Goal: Task Accomplishment & Management: Complete application form

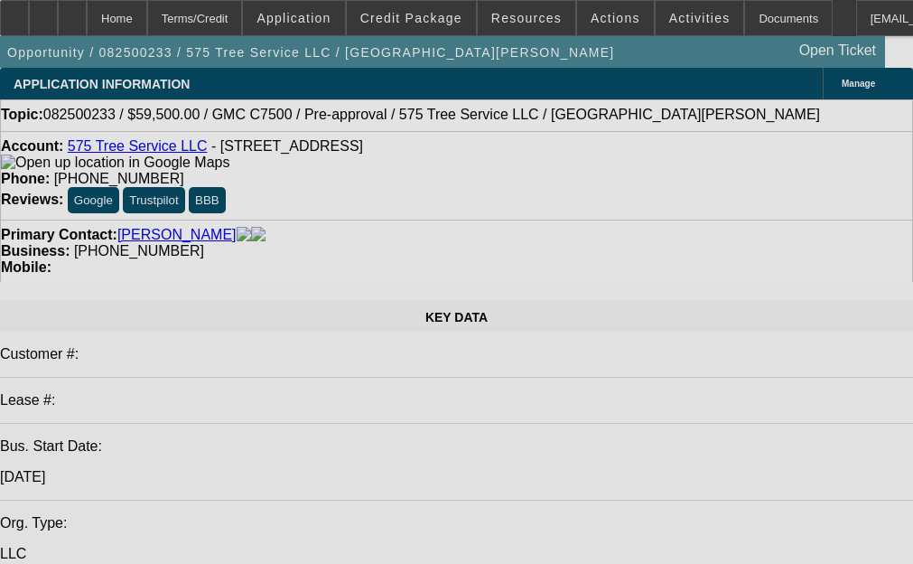
select select "0"
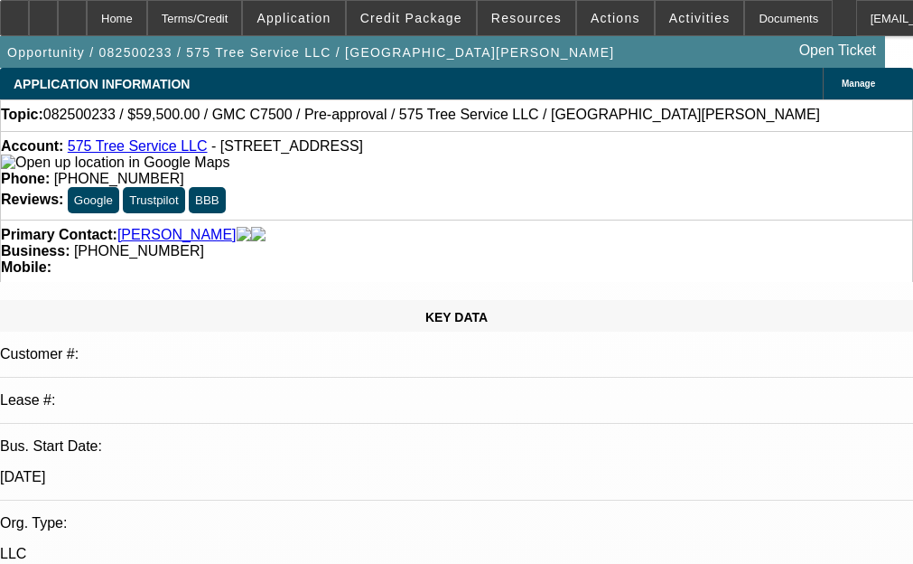
select select "1"
select select "6"
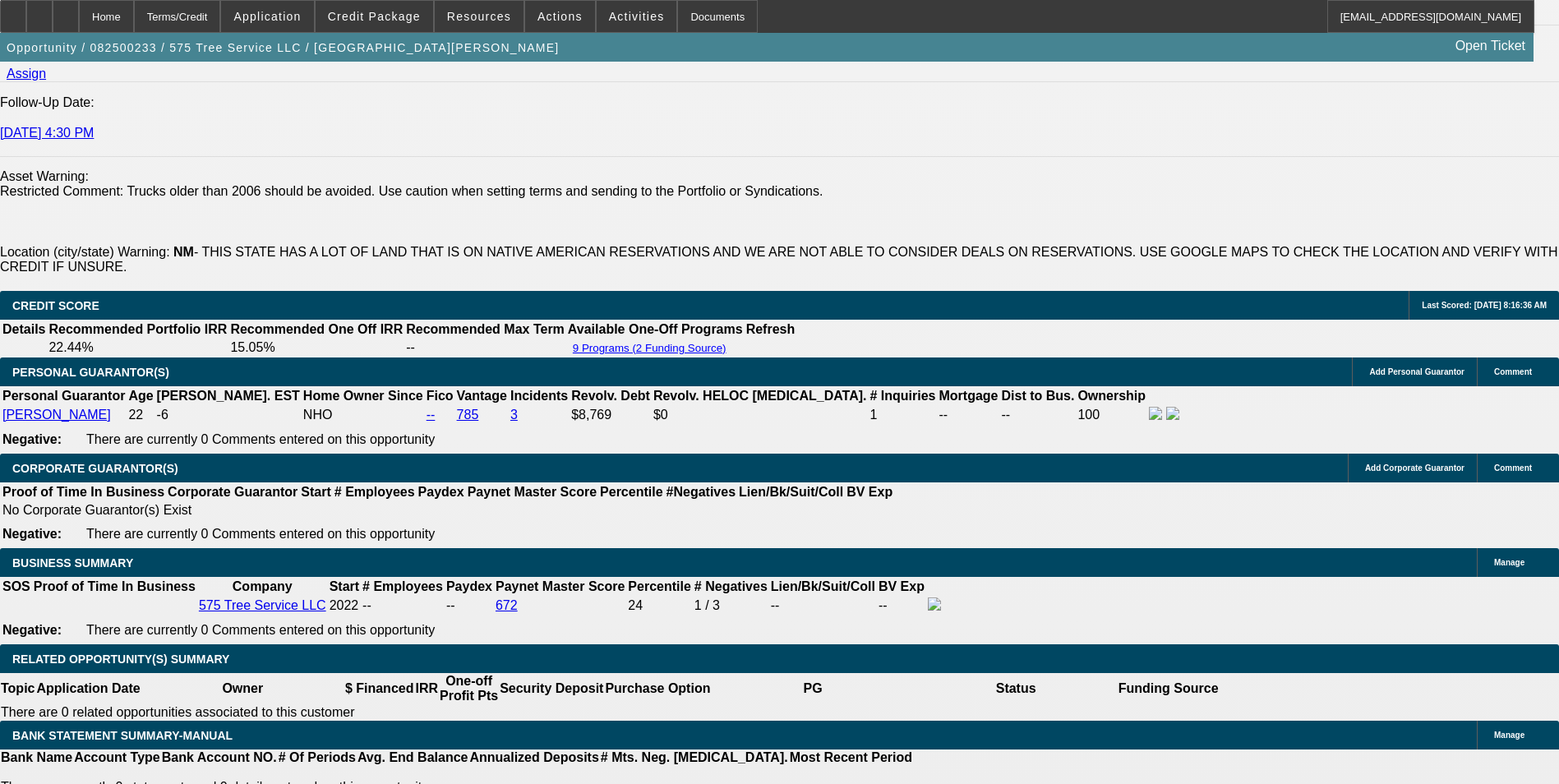
scroll to position [2300, 0]
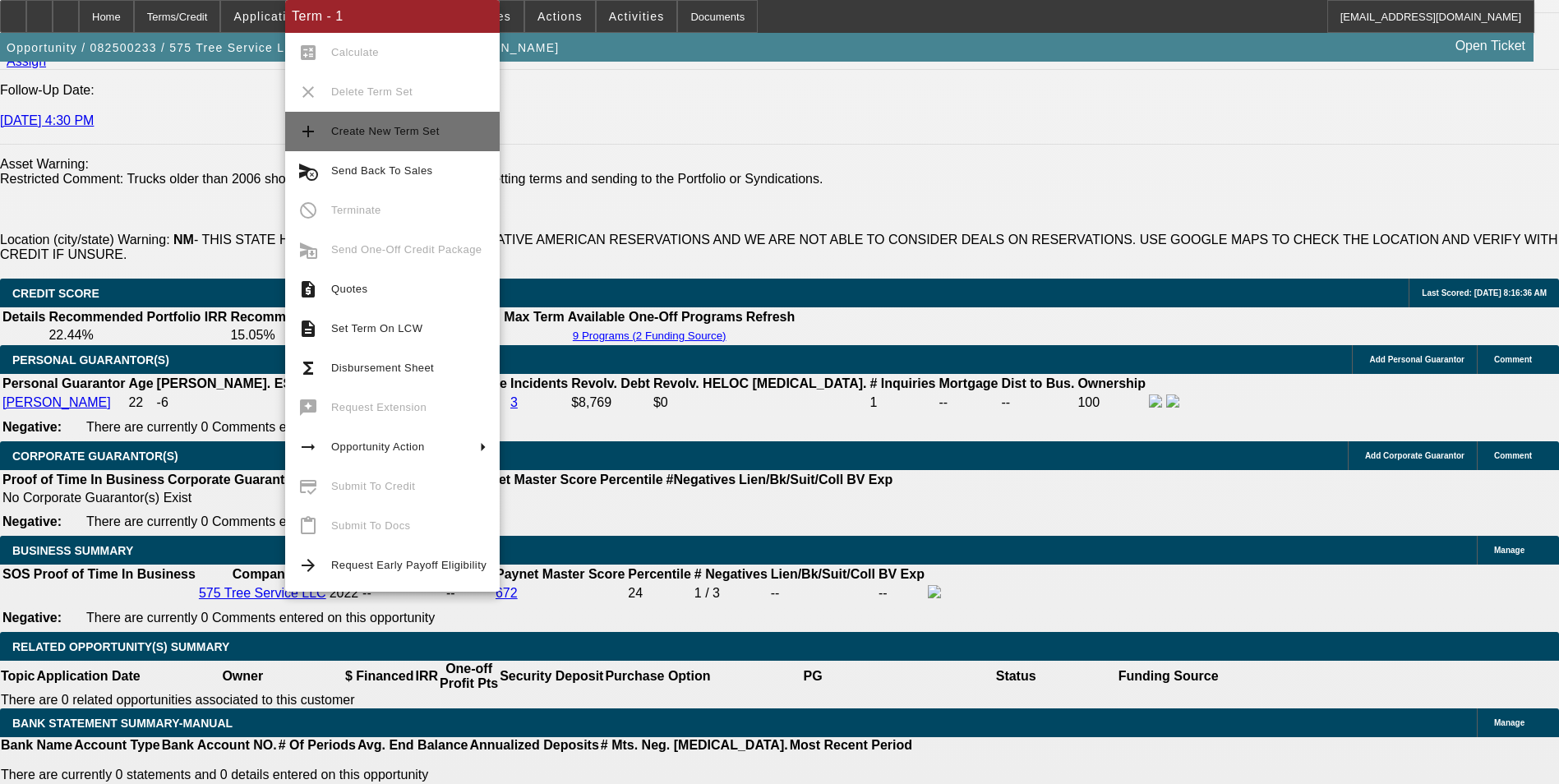
click at [392, 140] on span "Create New Term Set" at bounding box center [408, 132] width 156 height 20
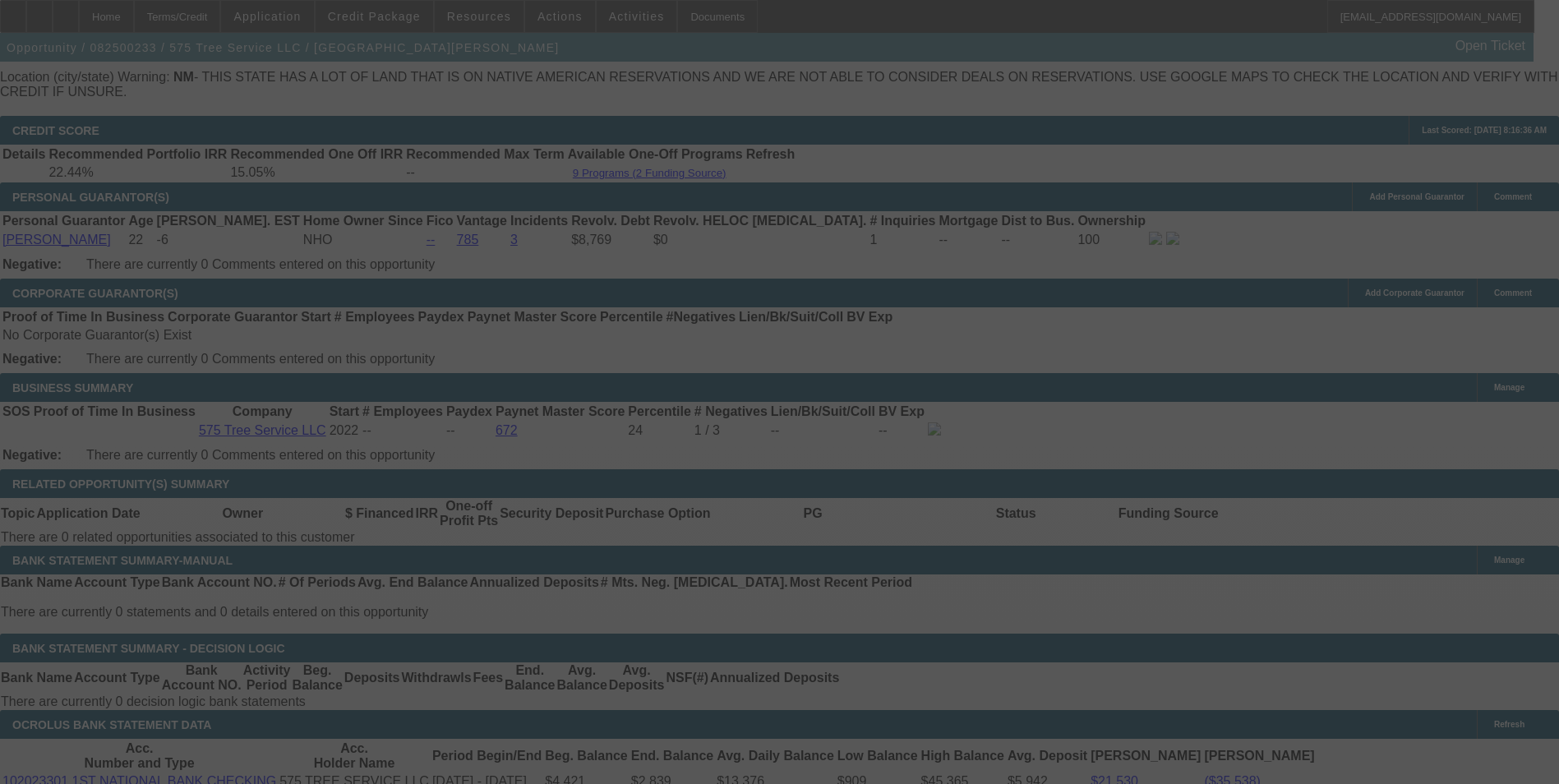
scroll to position [2465, 0]
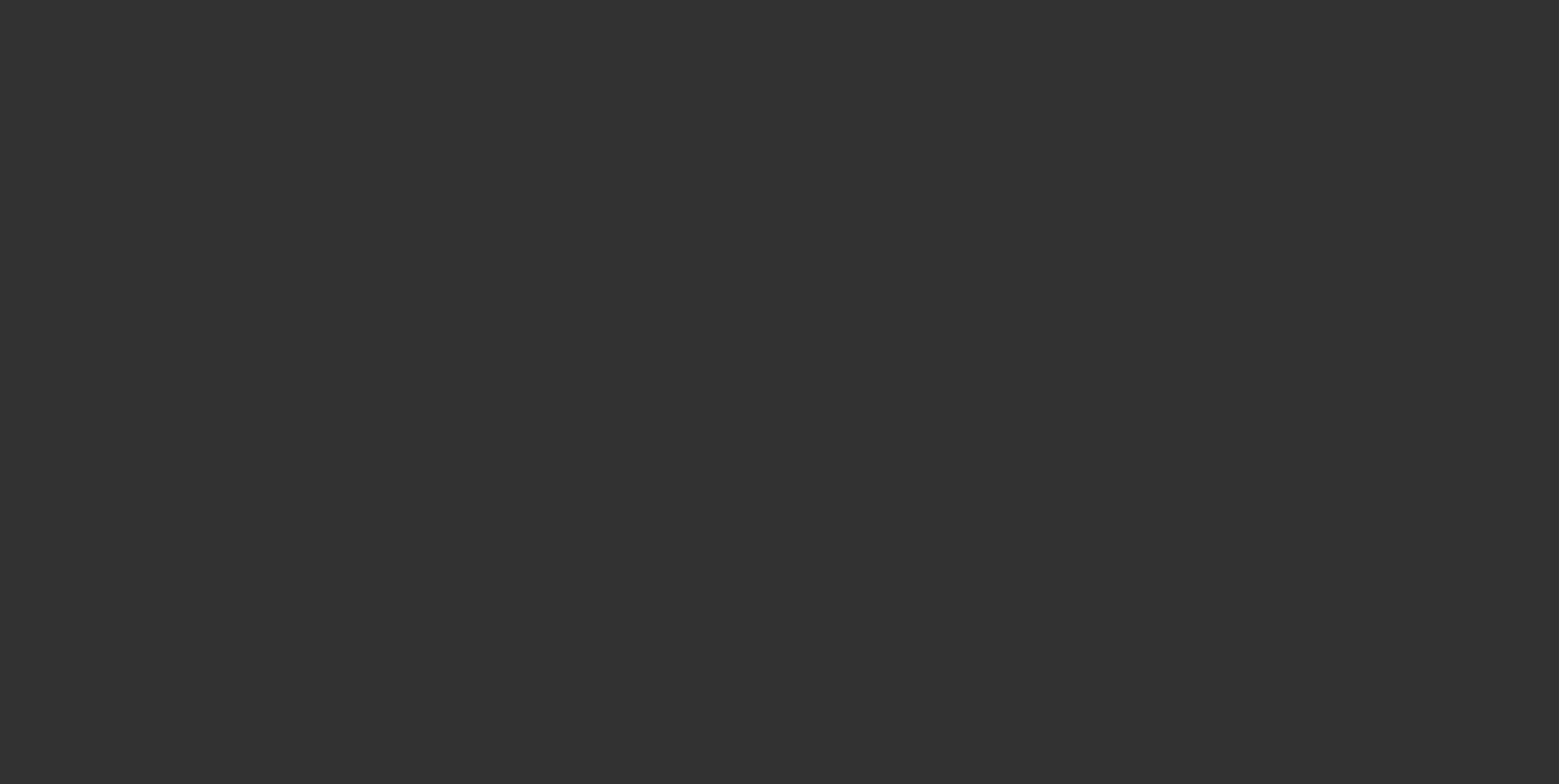
scroll to position [37, 0]
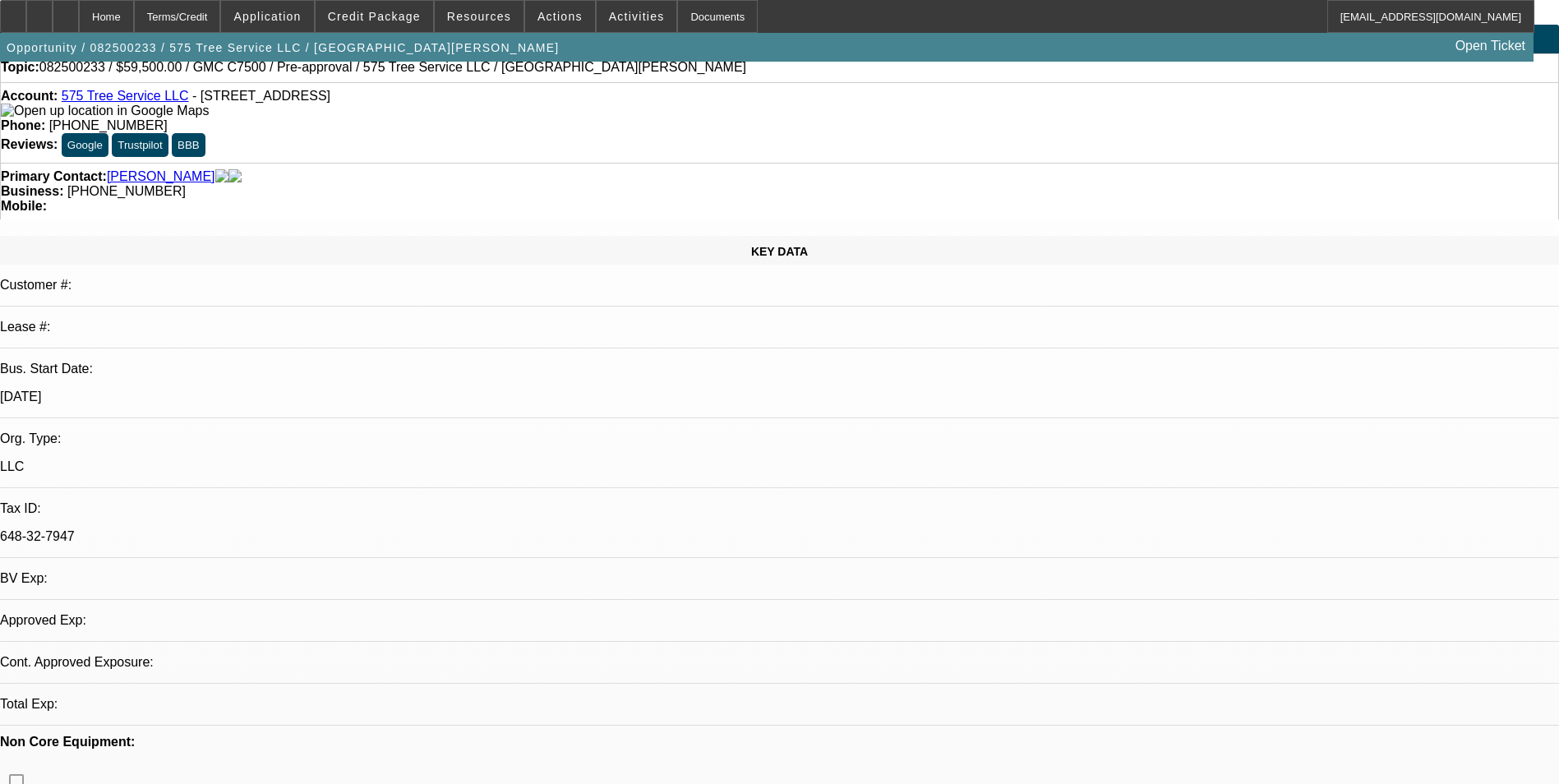
select select "0"
select select "6"
select select "0"
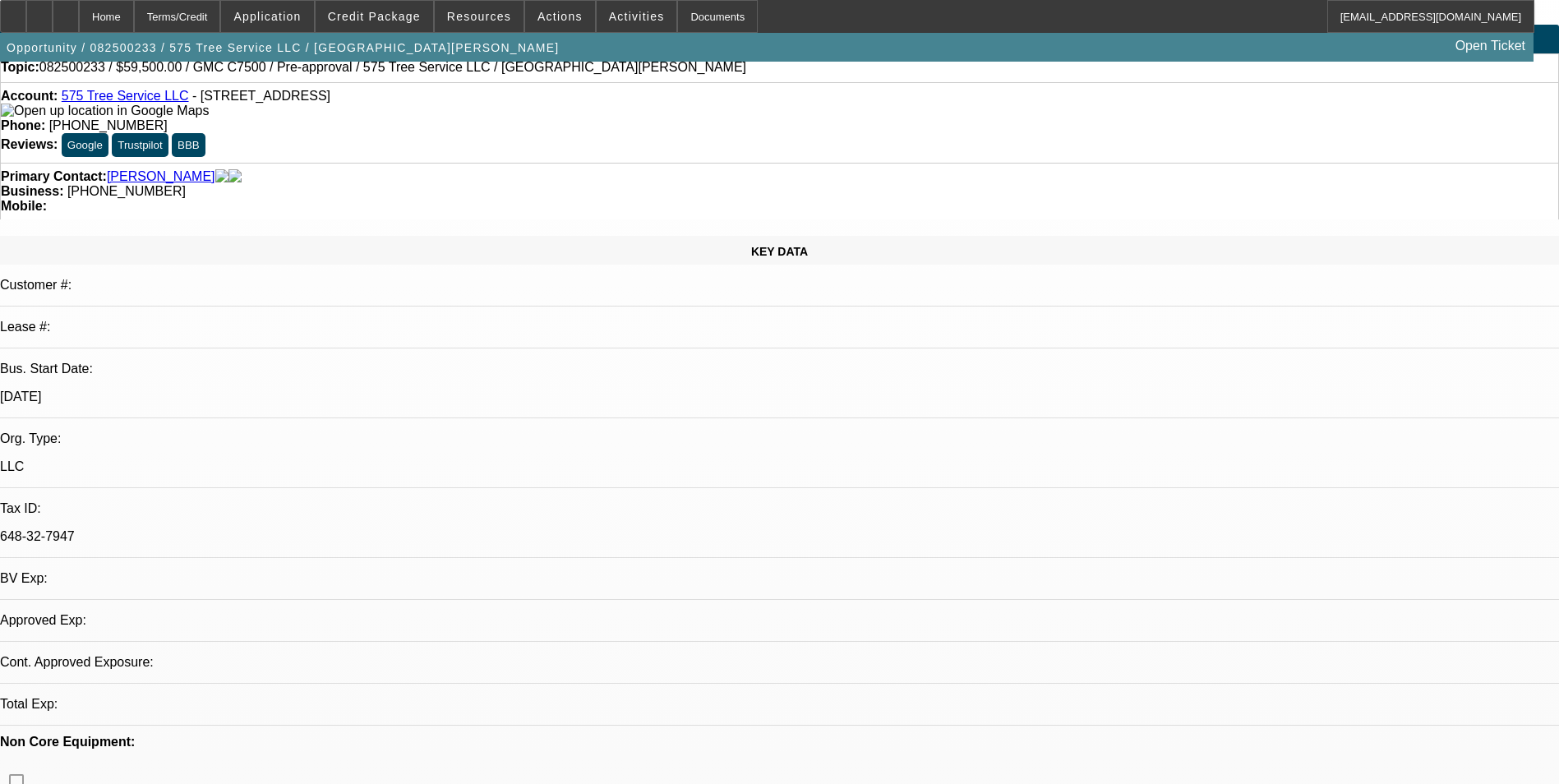
select select "0"
select select "6"
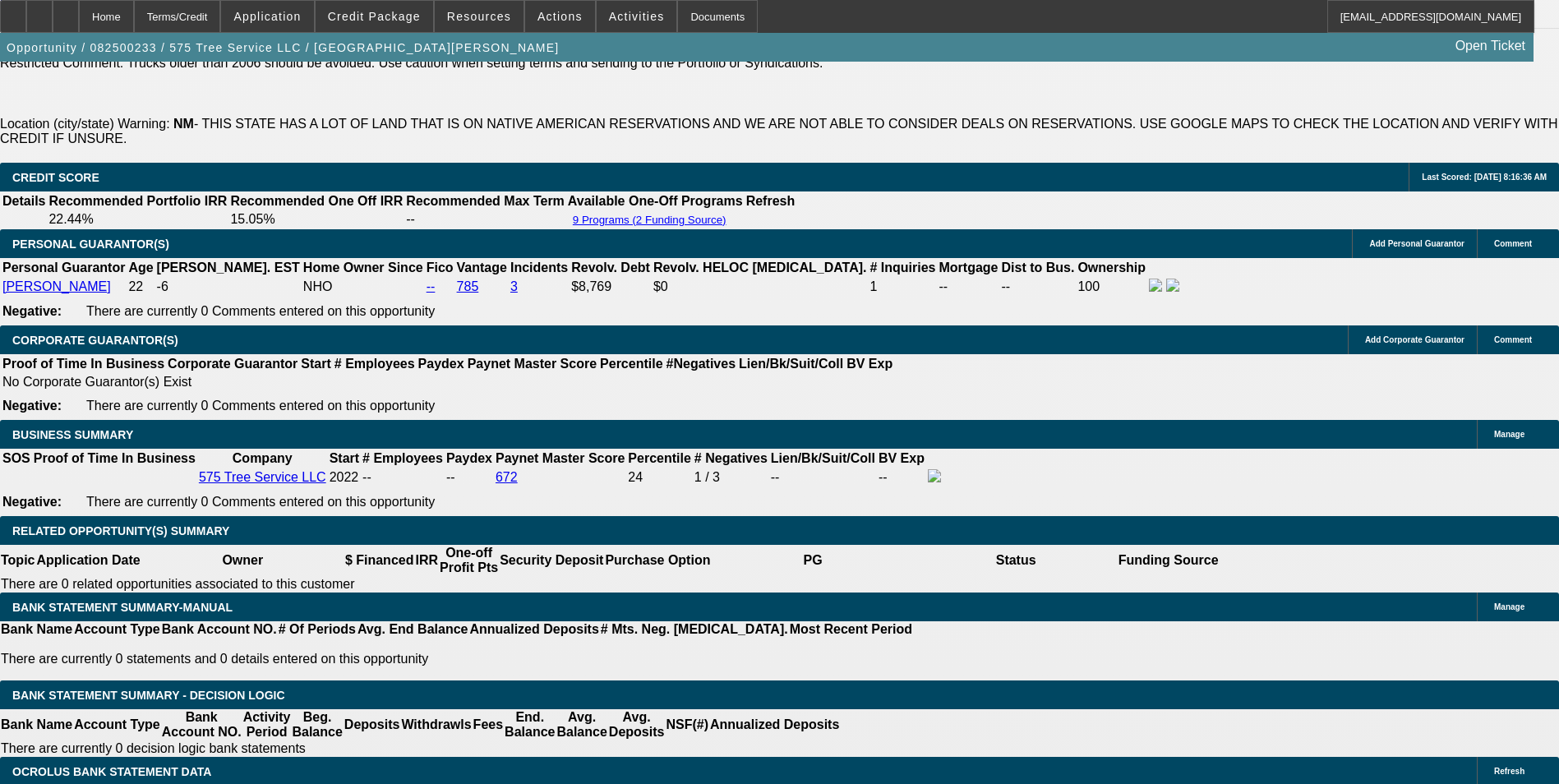
scroll to position [2419, 0]
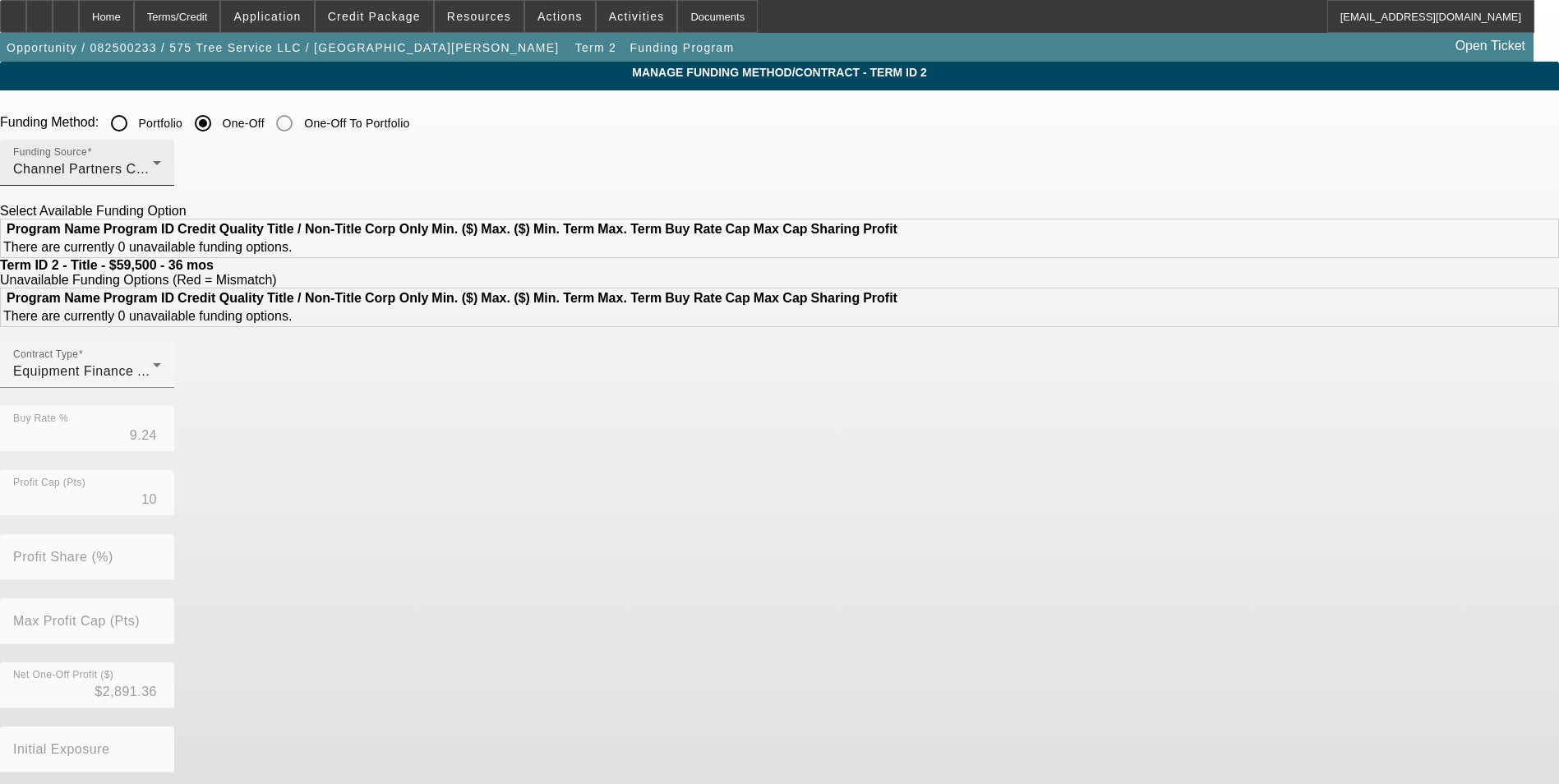
click at [153, 176] on div "Channel Partners Capital LLC (EF)" at bounding box center [83, 169] width 140 height 20
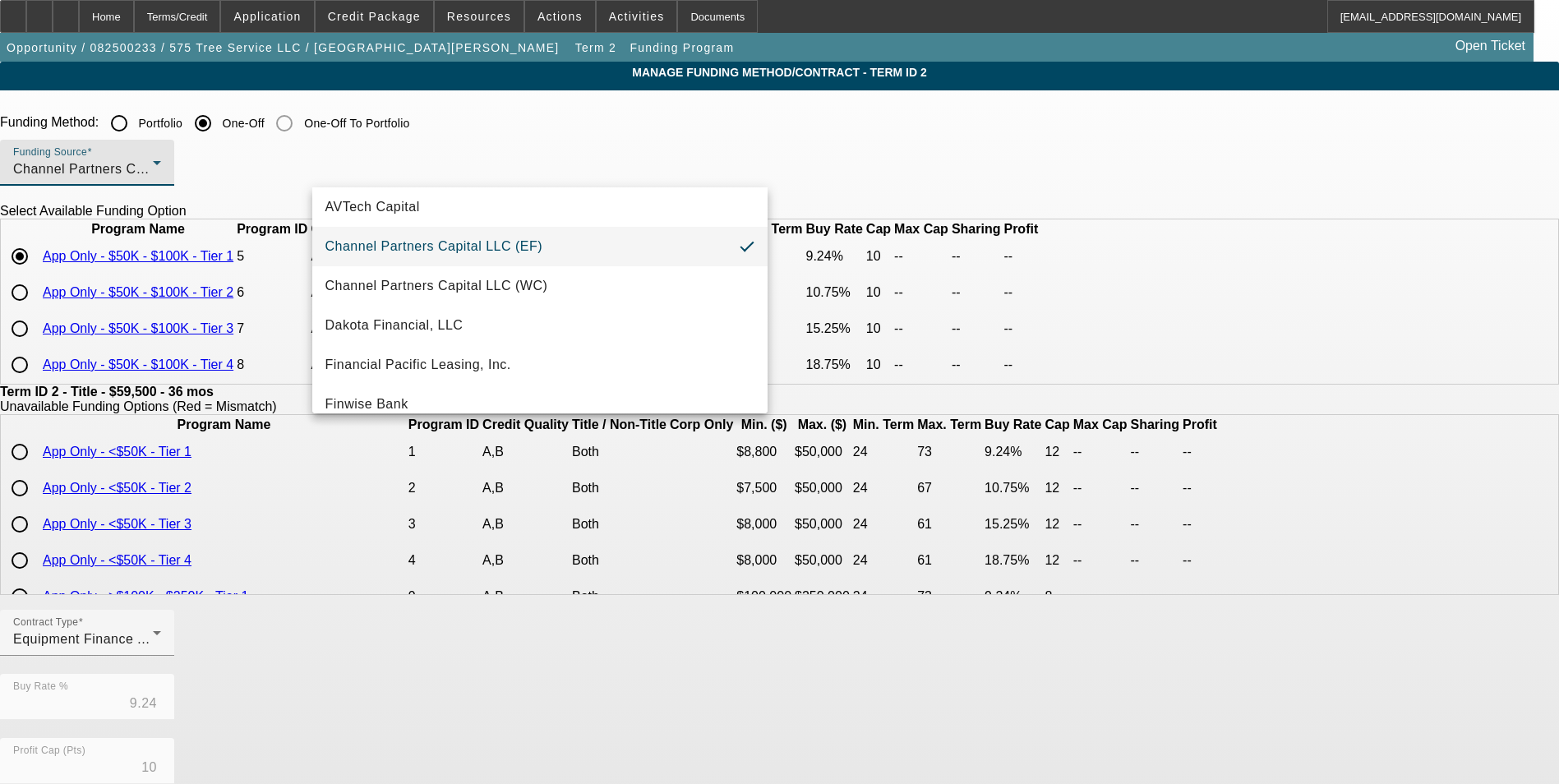
scroll to position [82, 0]
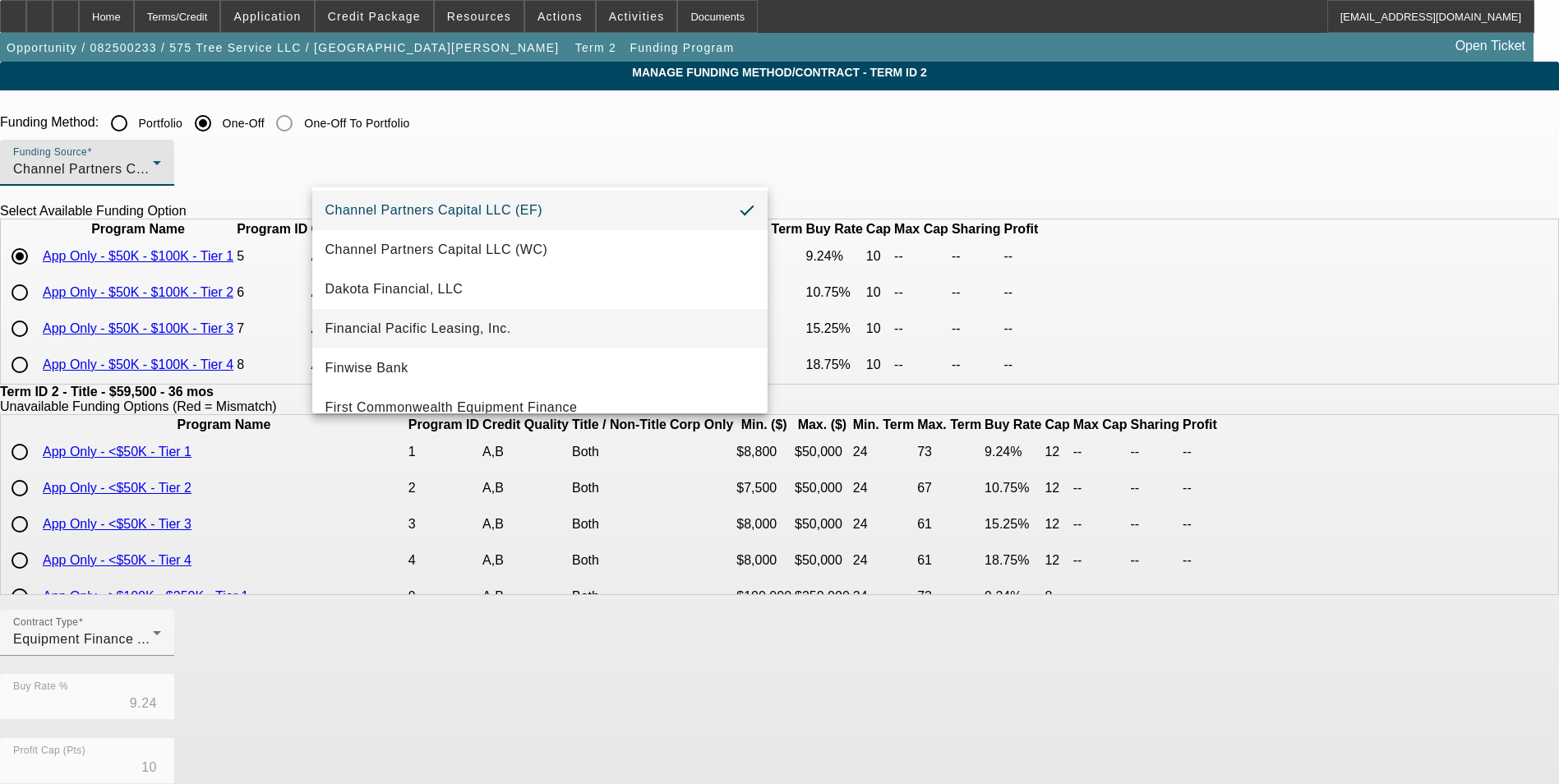
click at [496, 325] on span "Financial Pacific Leasing, Inc." at bounding box center [418, 329] width 186 height 20
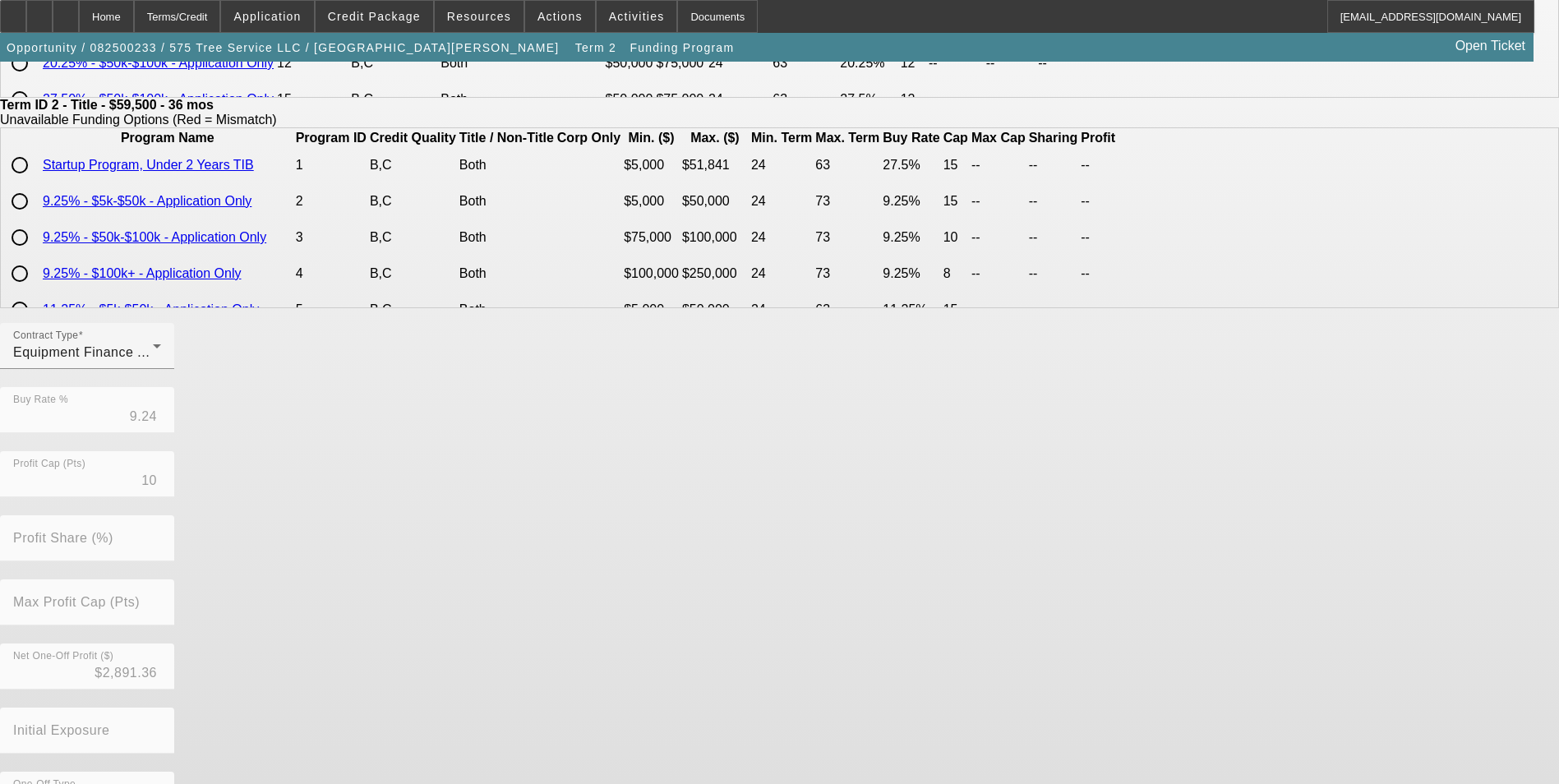
scroll to position [353, 0]
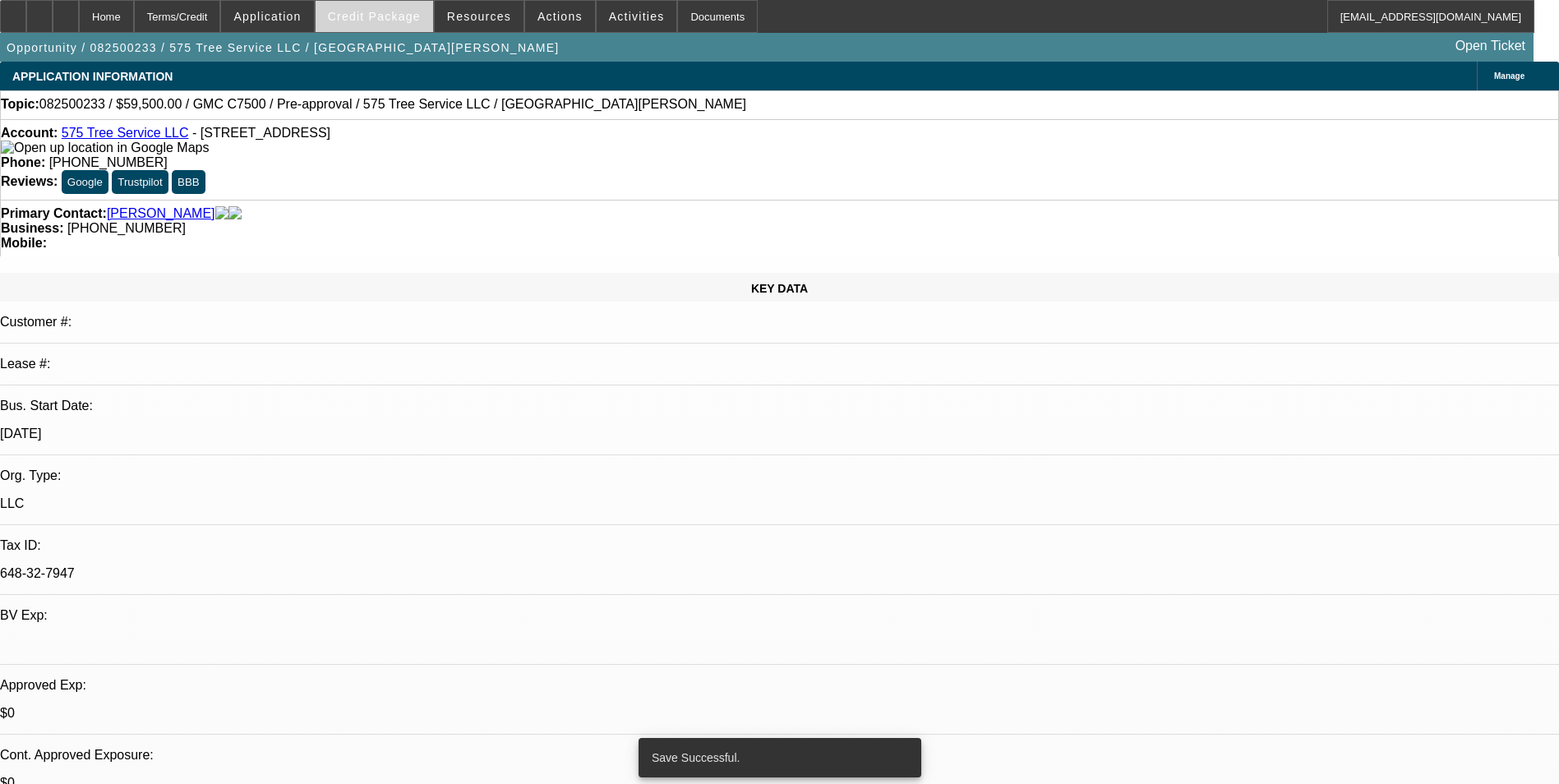
select select "0"
select select "6"
select select "0"
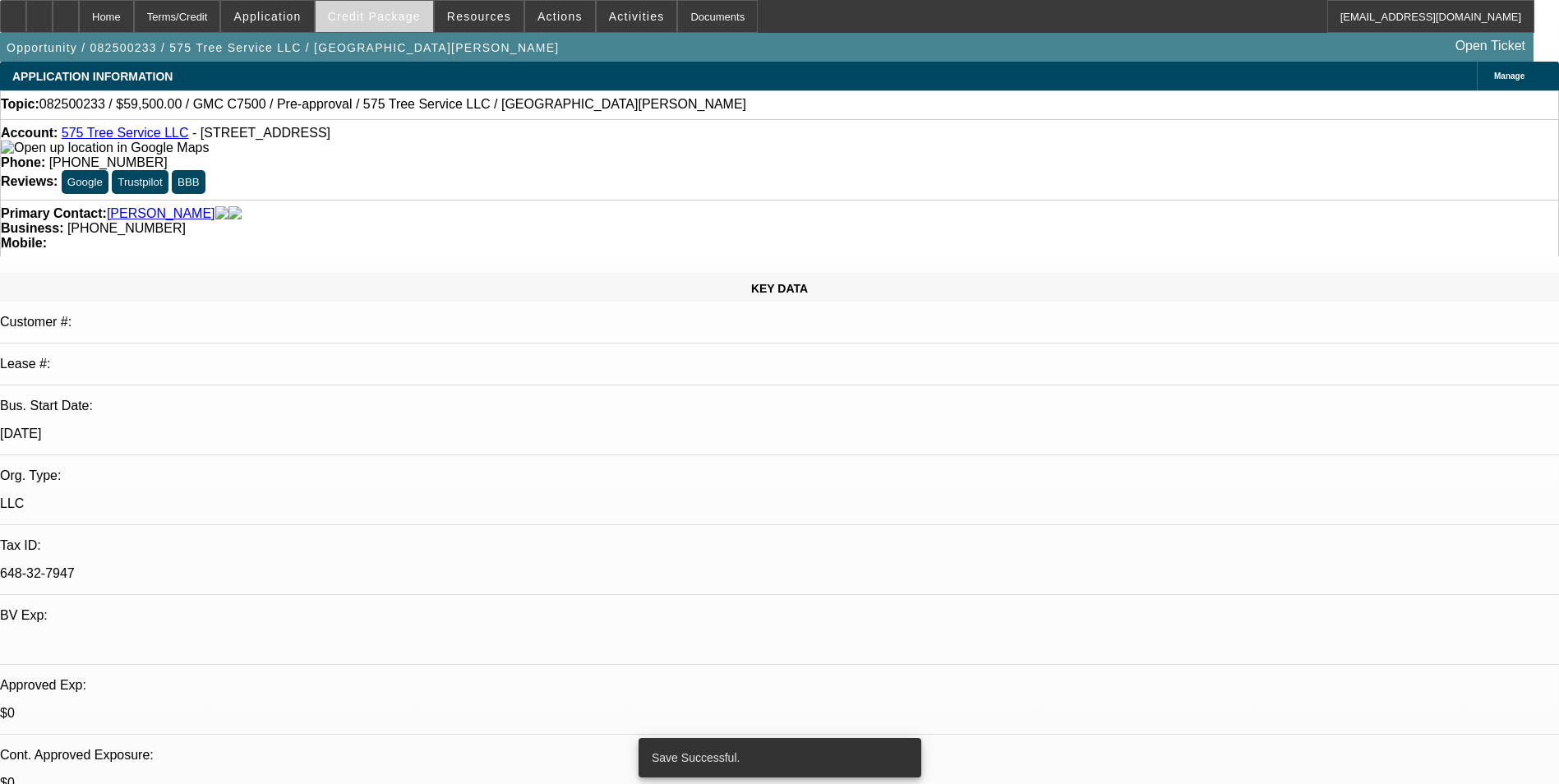
select select "0"
select select "6"
click at [397, 24] on span at bounding box center [374, 15] width 117 height 39
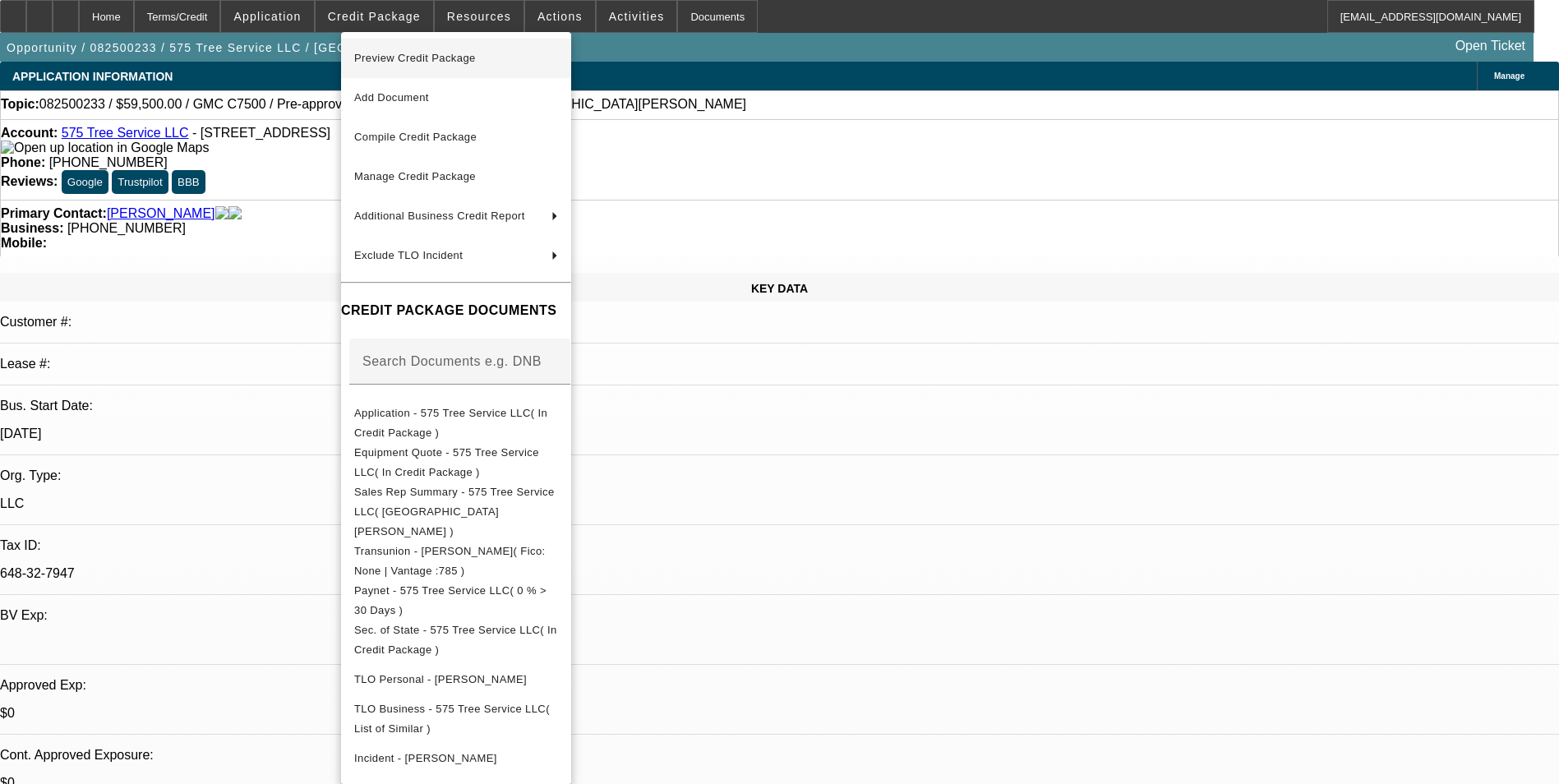
click at [404, 54] on span "Preview Credit Package" at bounding box center [415, 58] width 122 height 13
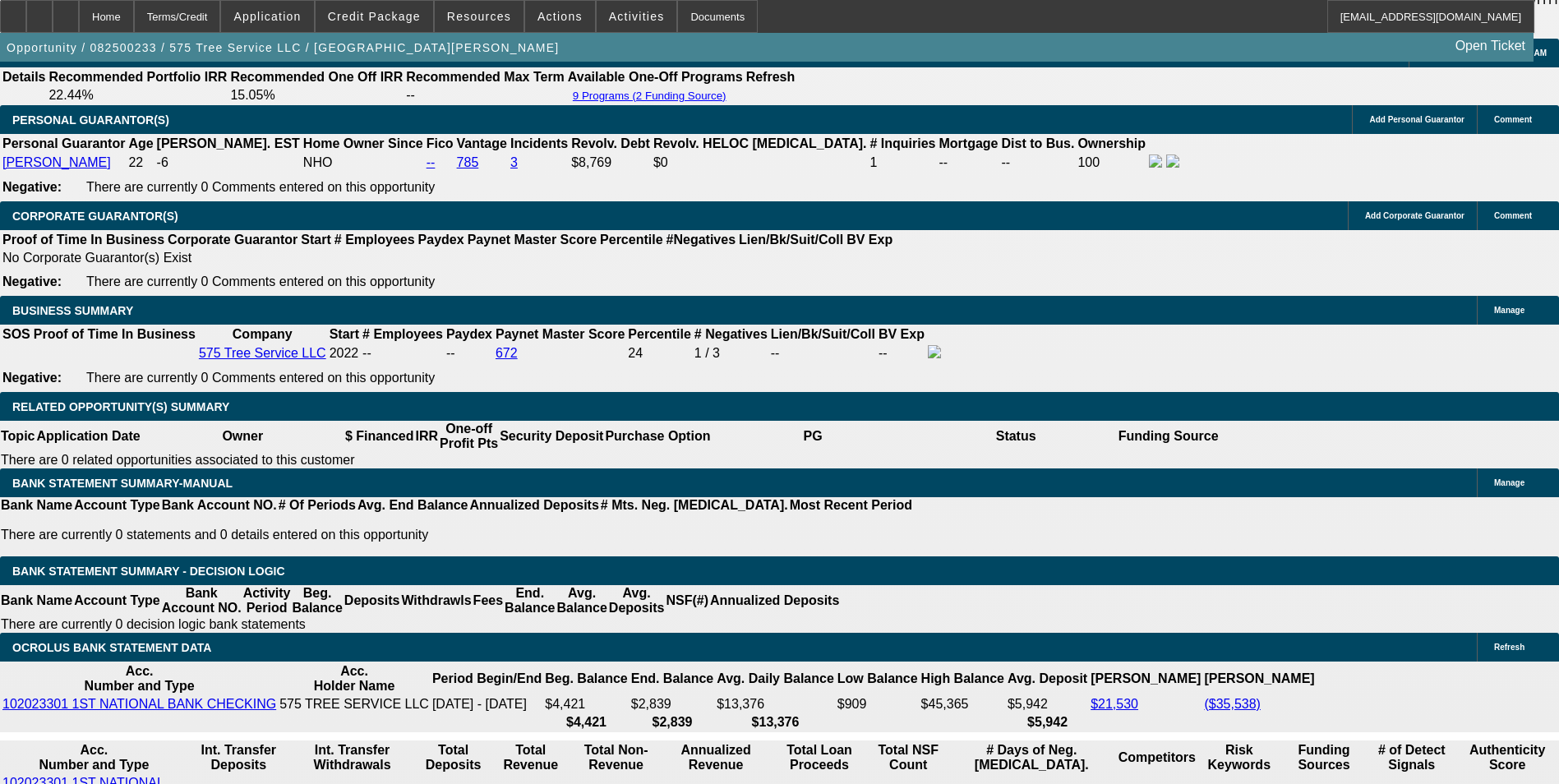
scroll to position [2629, 0]
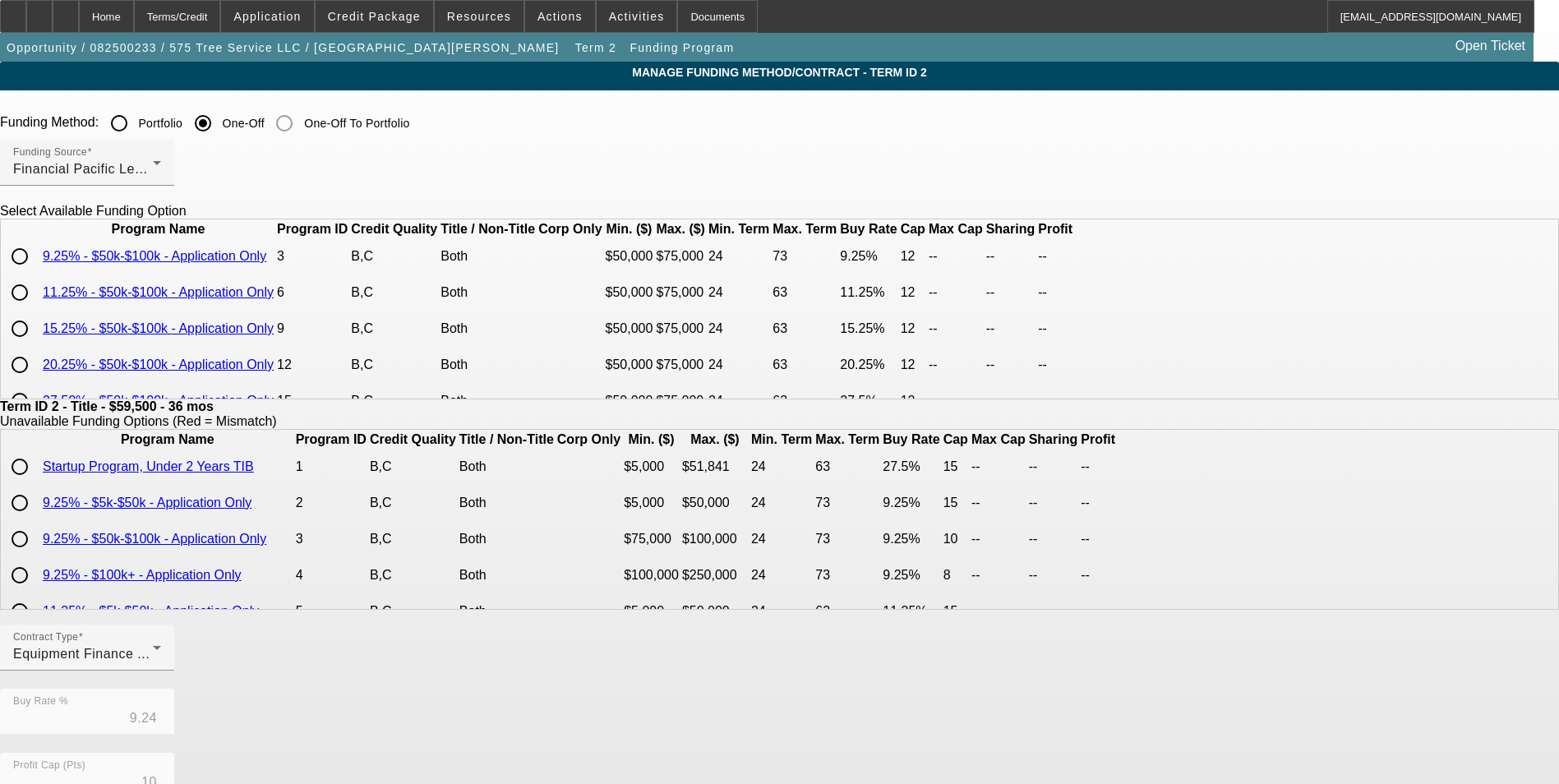
click at [36, 273] on input "radio" at bounding box center [20, 256] width 33 height 33
radio input "true"
type input "9.25"
type input "12"
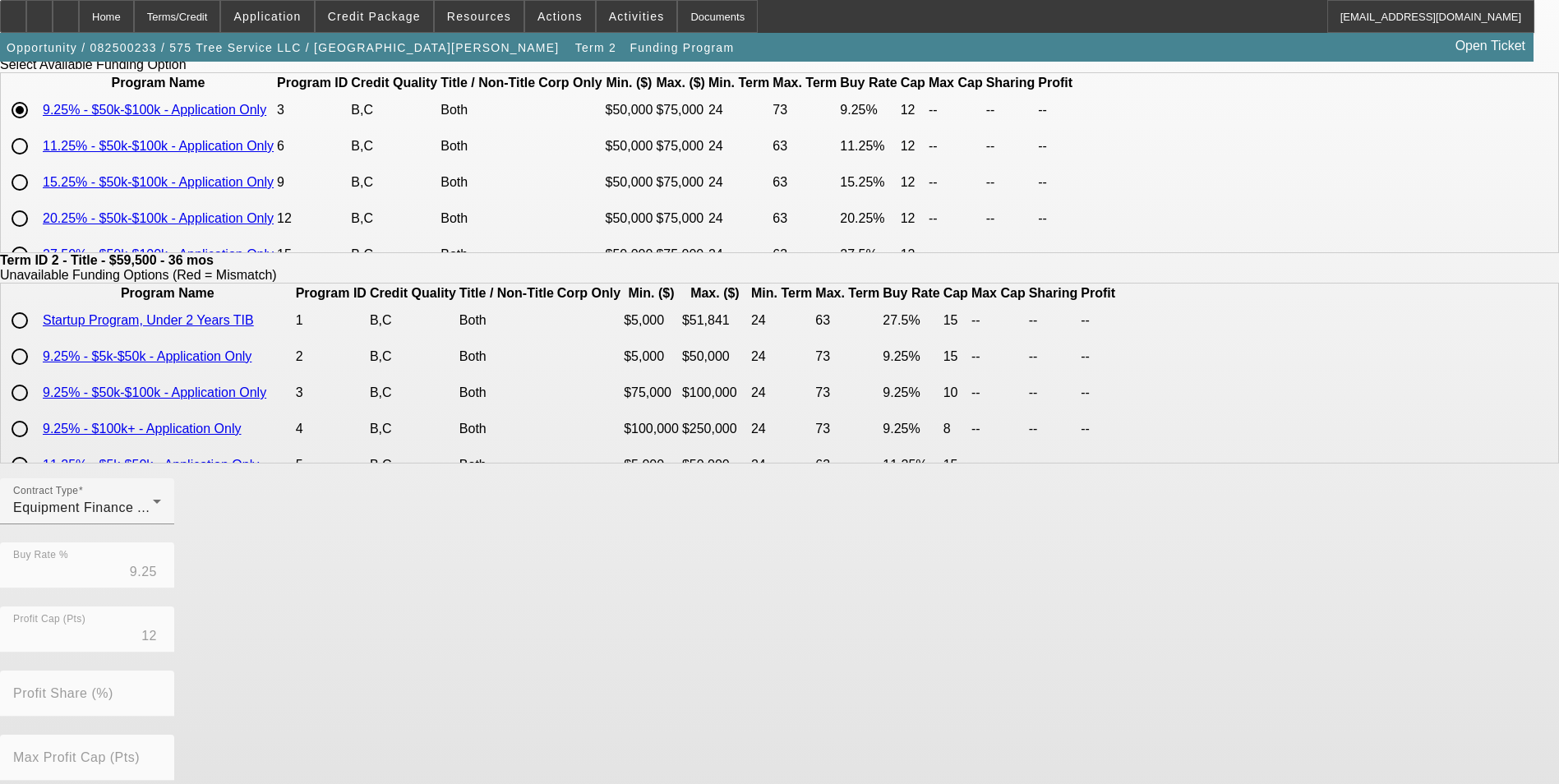
scroll to position [353, 0]
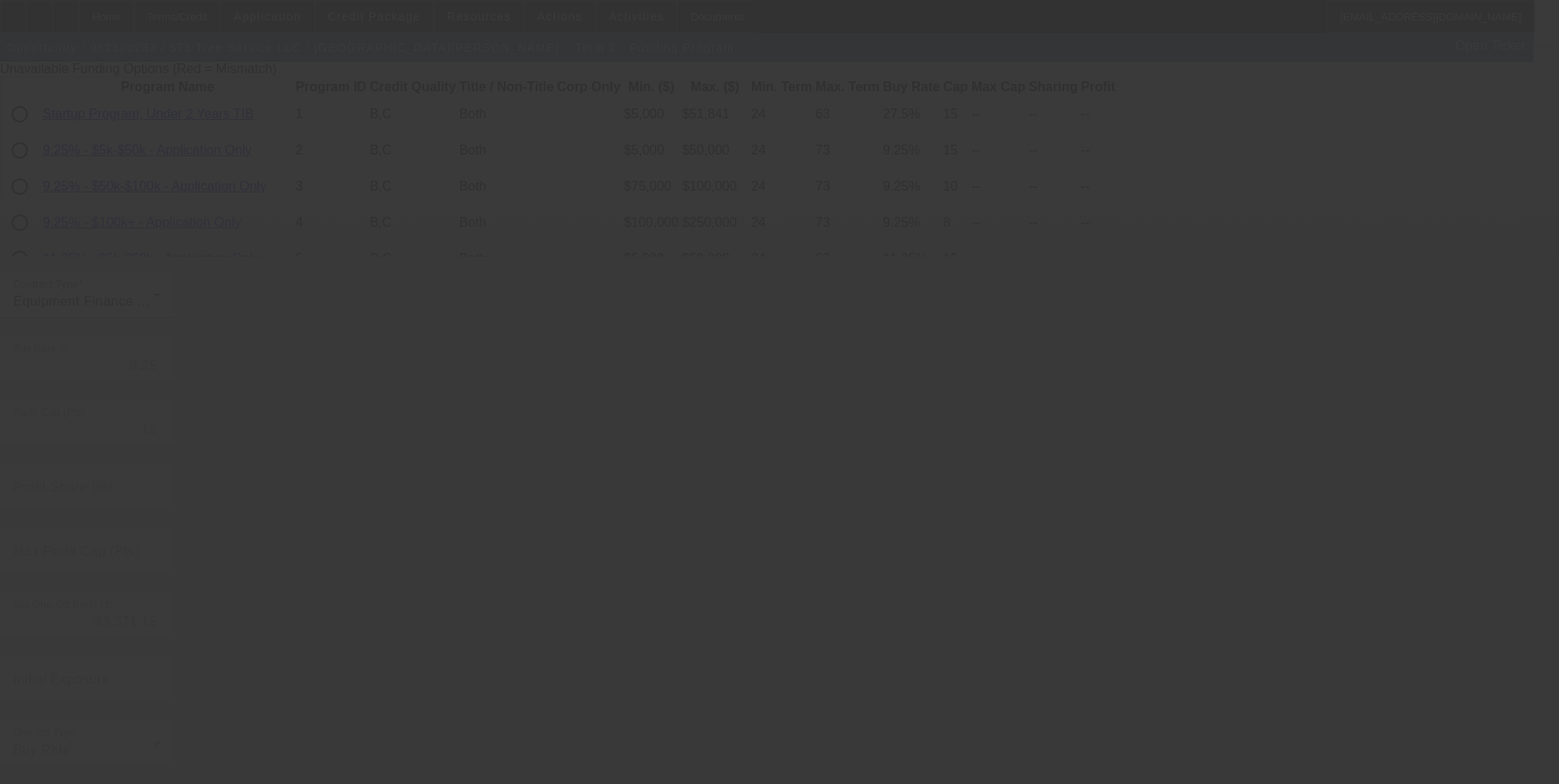
type input "9.24"
type input "10"
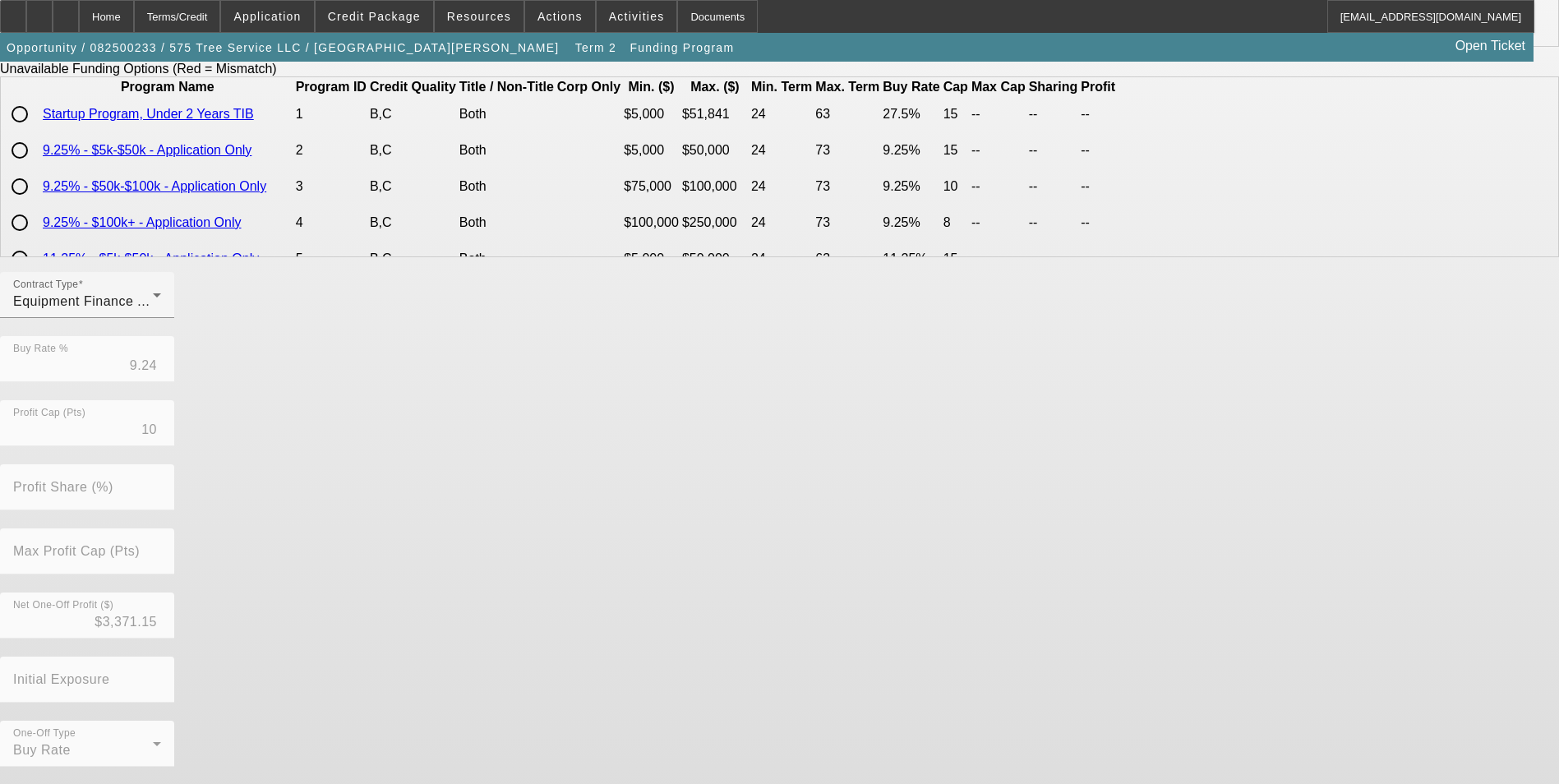
scroll to position [0, 0]
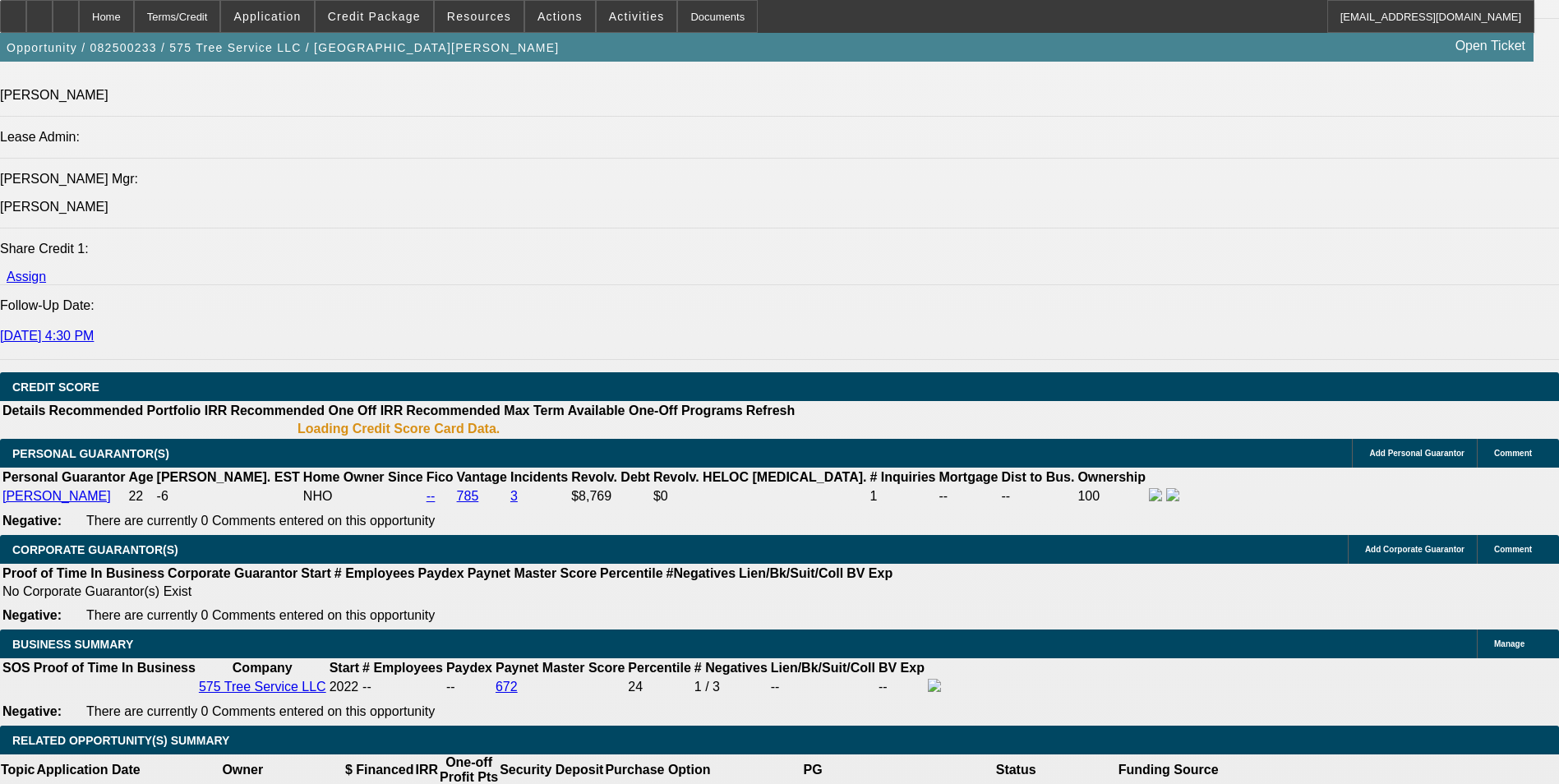
select select "0"
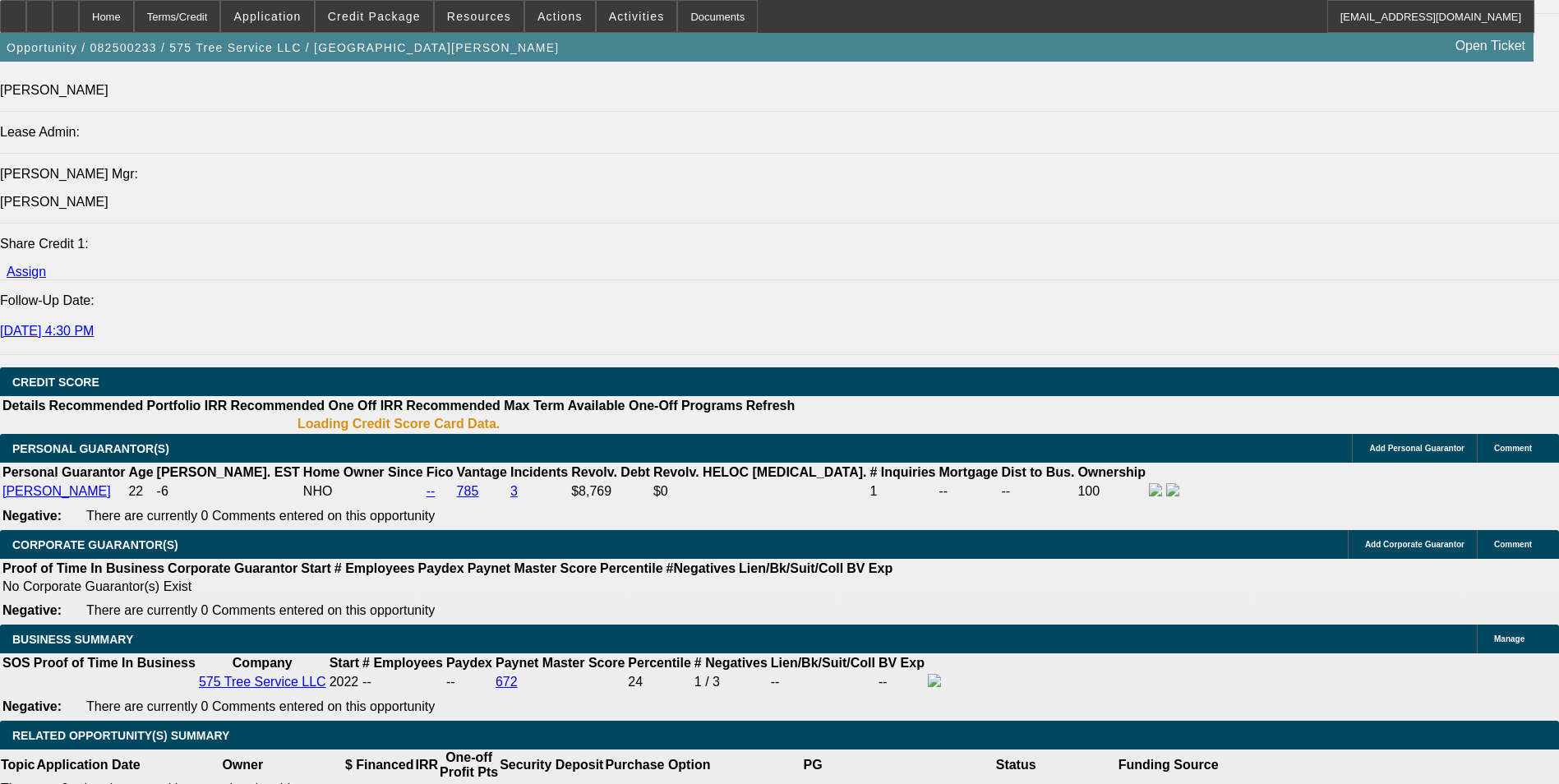
select select "0"
select select "6"
select select "0"
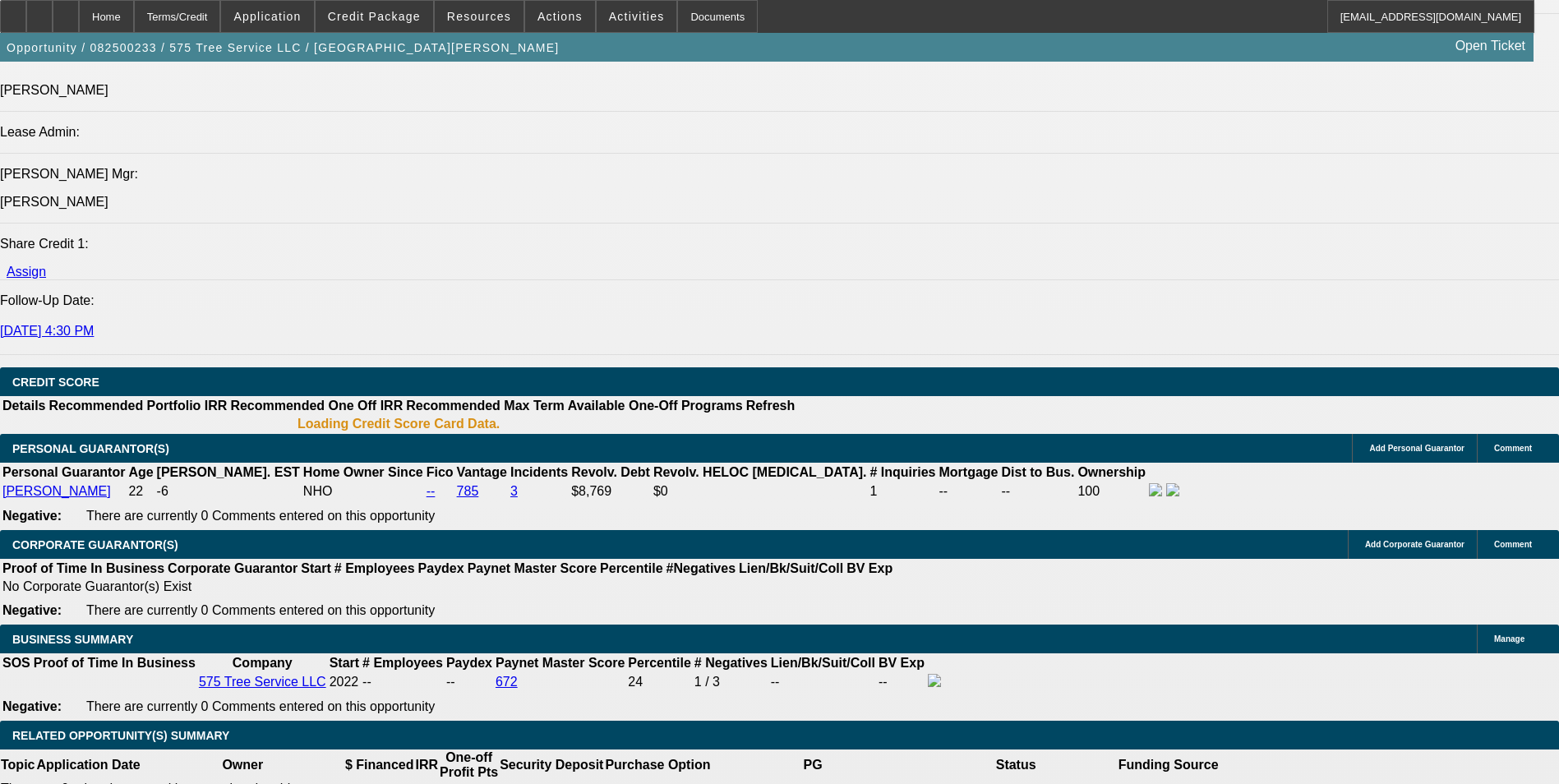
select select "0"
select select "6"
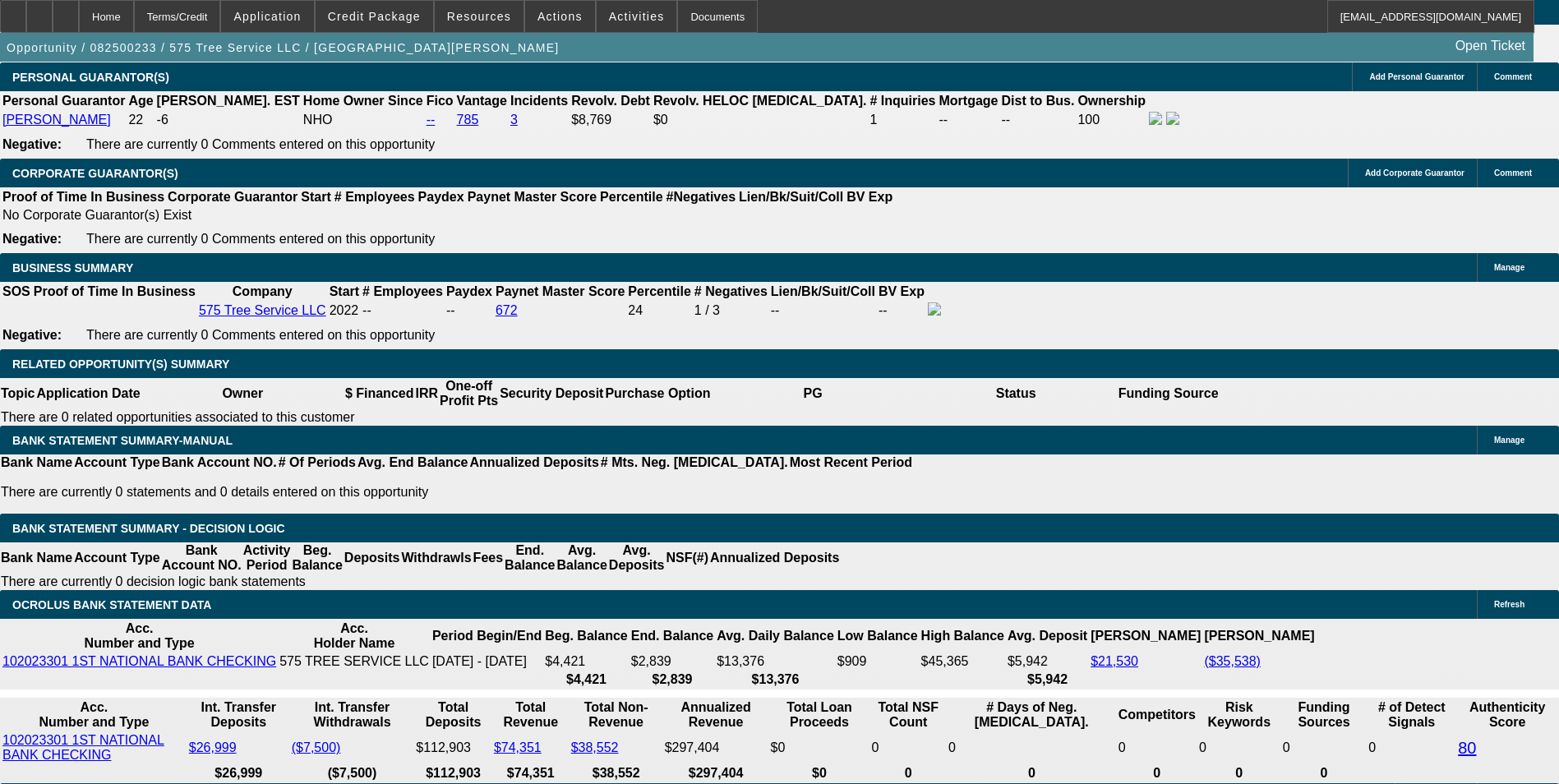
scroll to position [2577, 0]
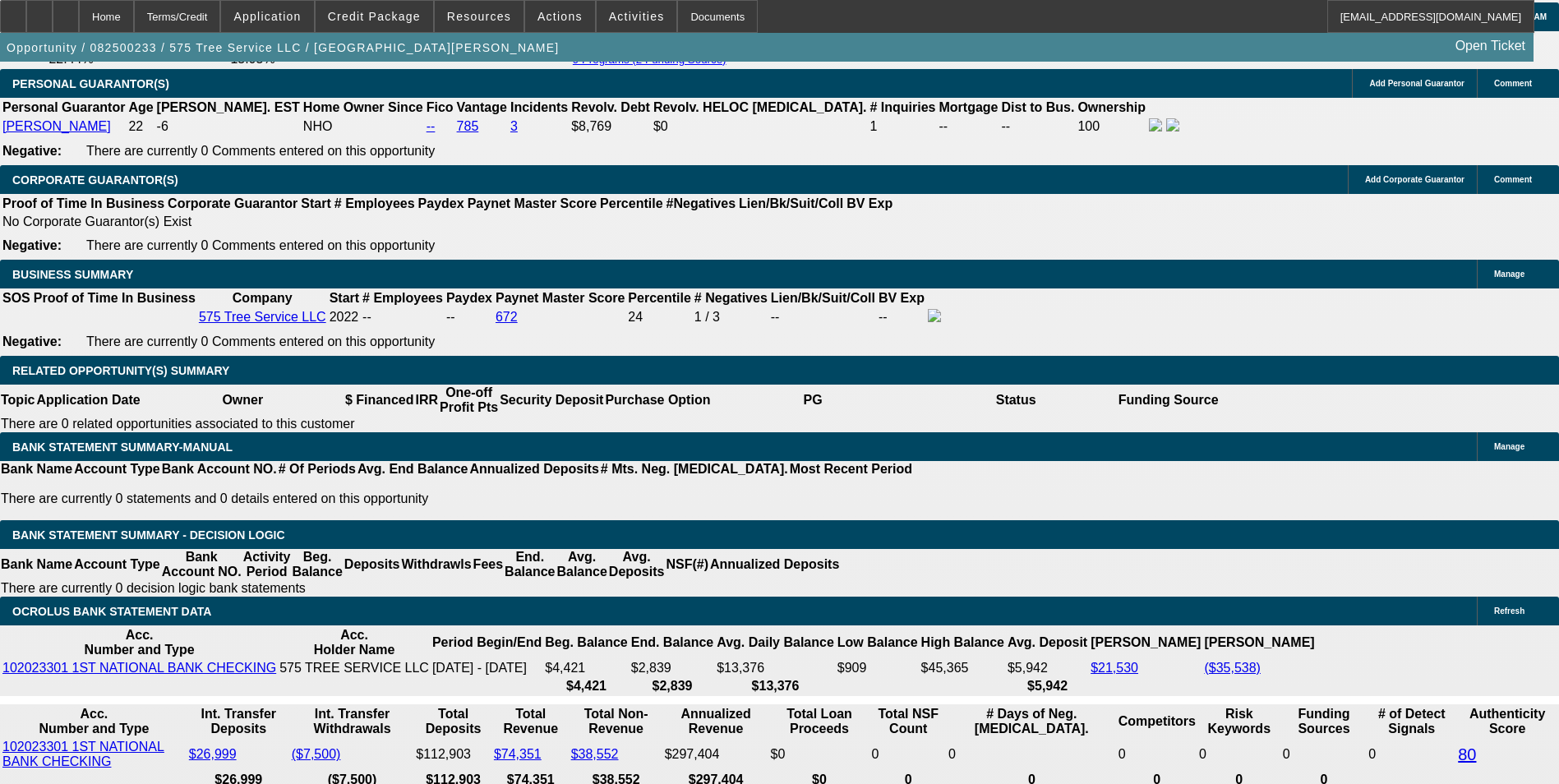
drag, startPoint x: 361, startPoint y: 397, endPoint x: 427, endPoint y: 385, distance: 67.1
type input "UNKNOWN"
type input "1"
type input "$1,678.38"
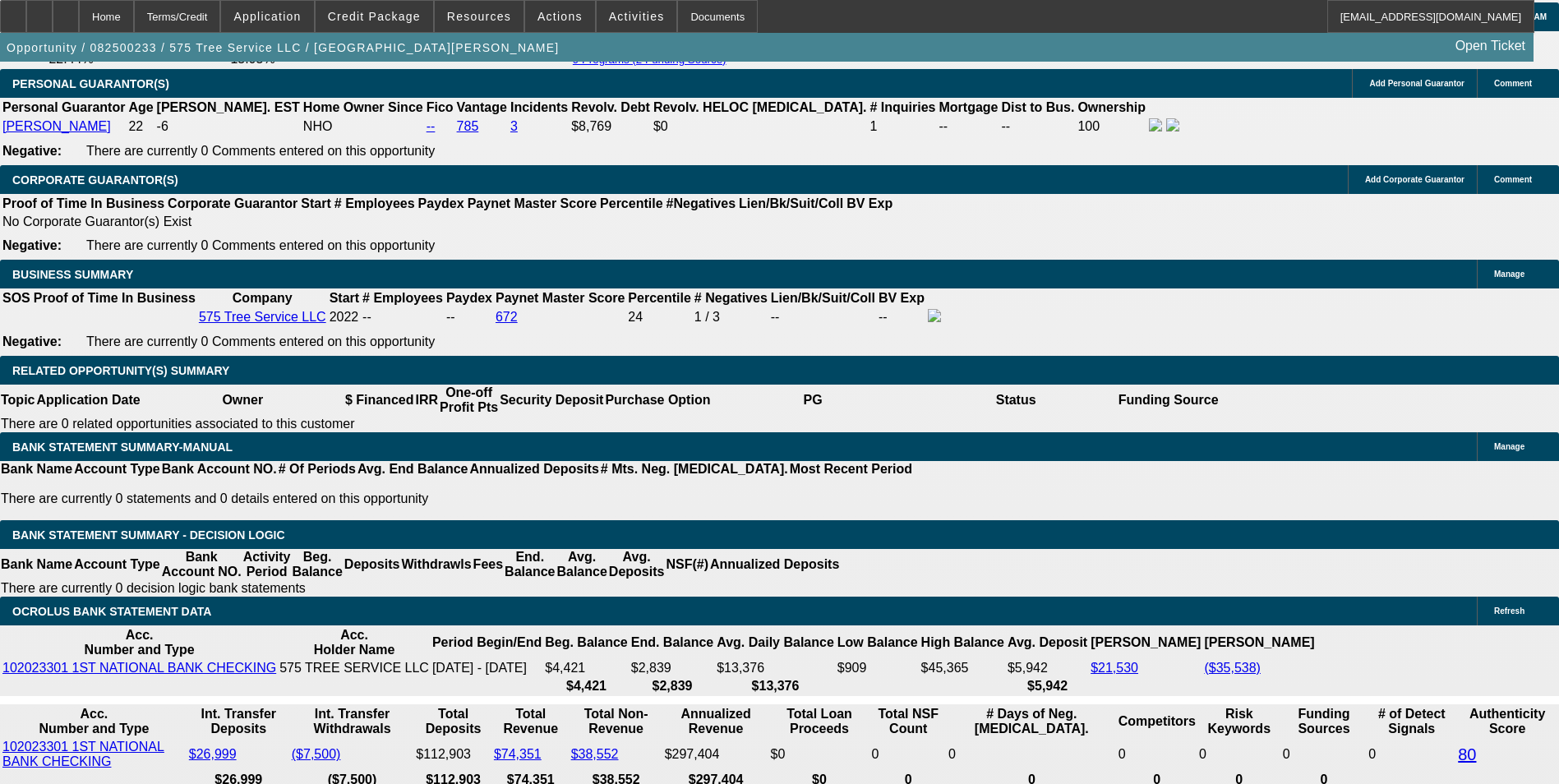
type input "13"
type input "$2,004.79"
type input "13.5"
type input "$2,019.15"
type input "13.5"
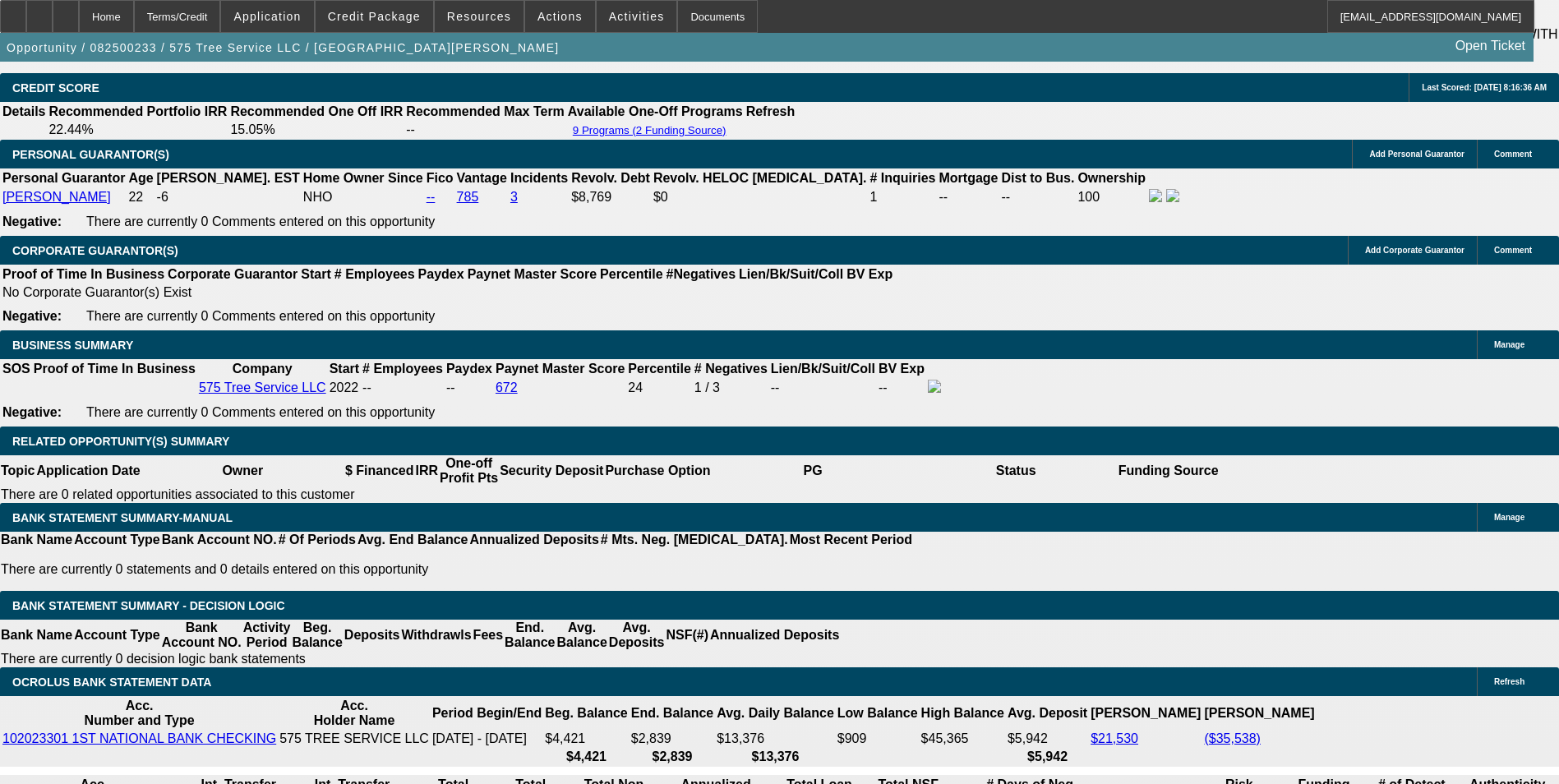
scroll to position [2412, 0]
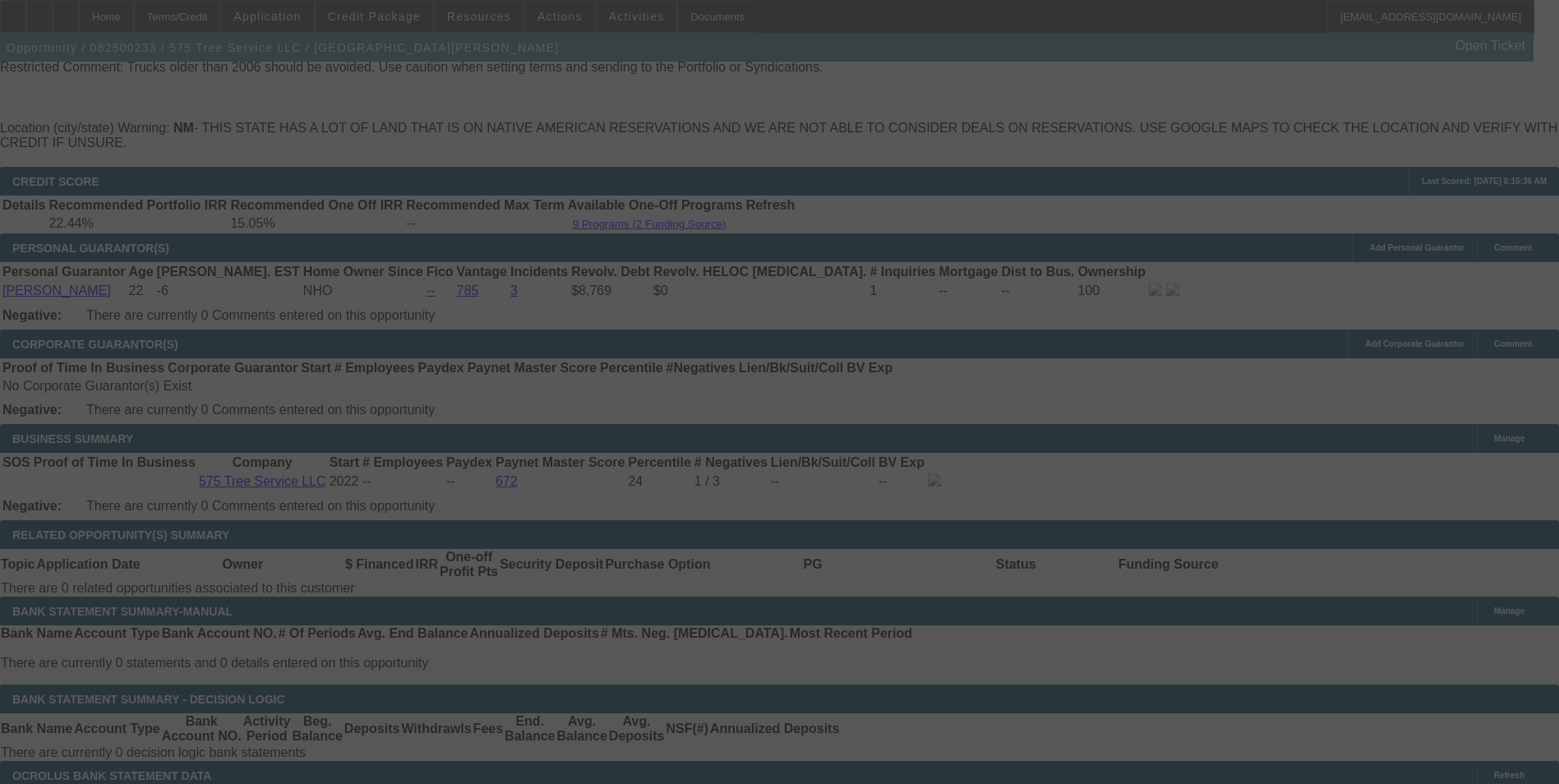
select select "0"
select select "6"
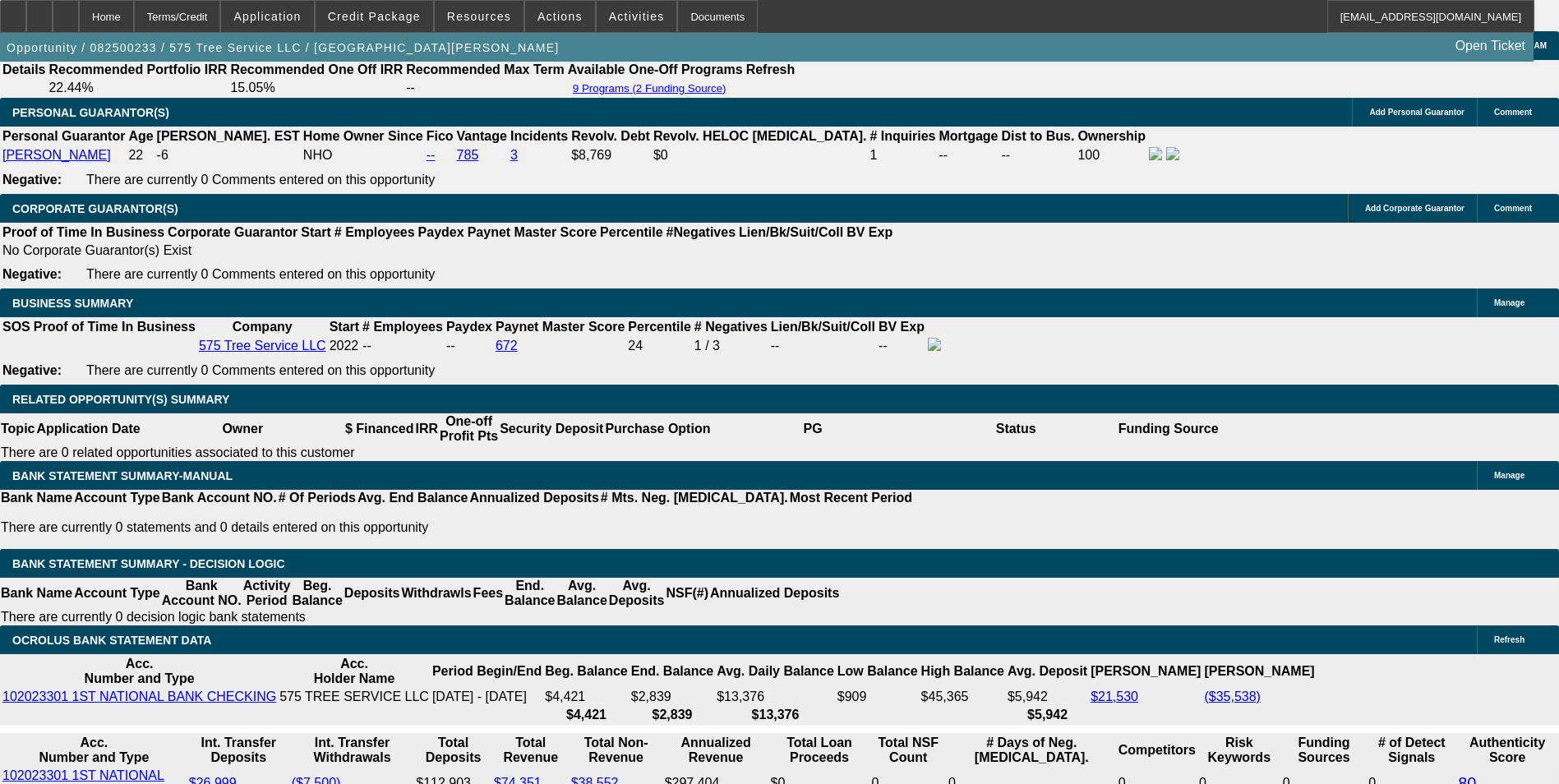
scroll to position [2577, 0]
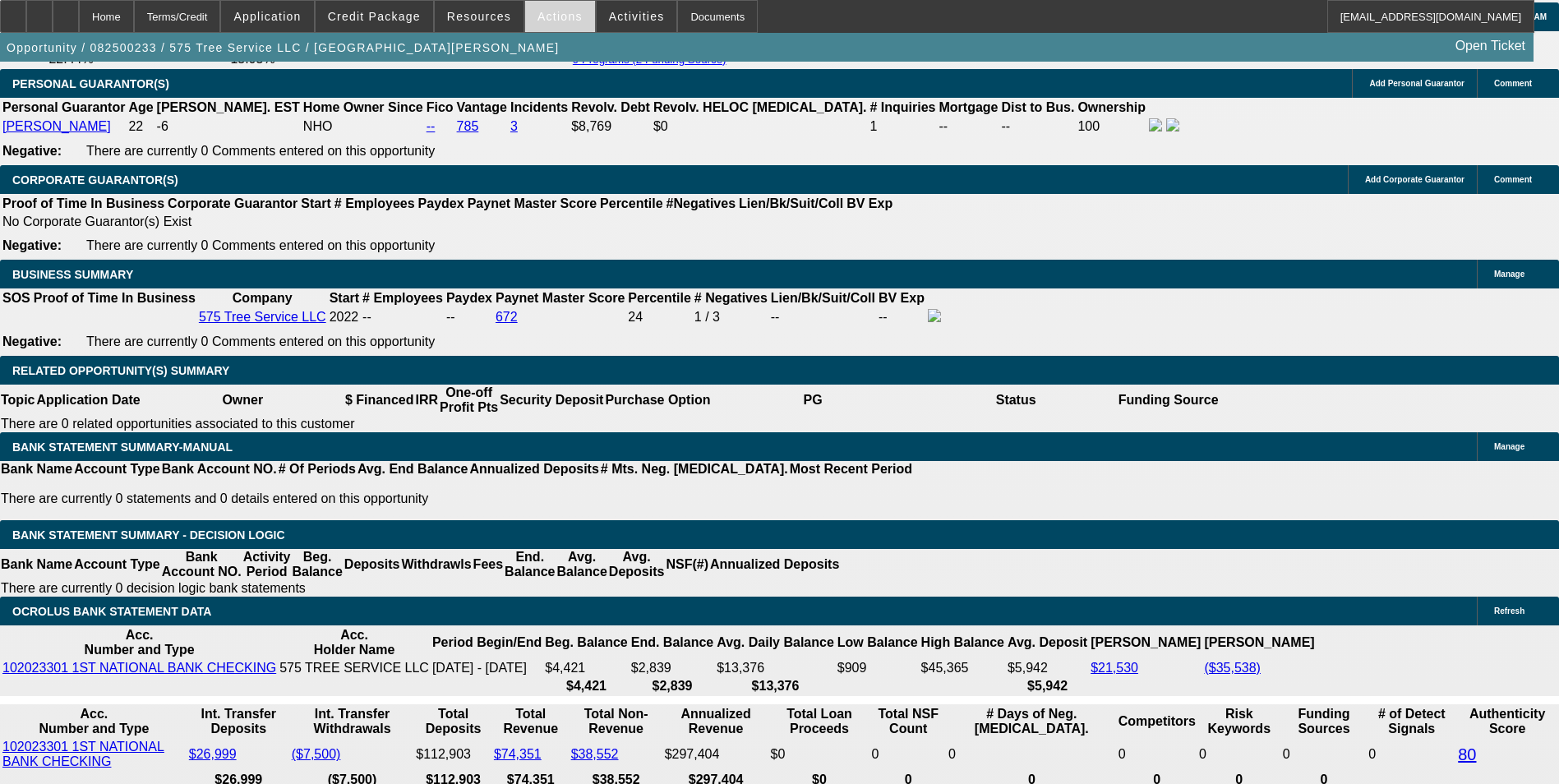
click at [556, 25] on span at bounding box center [559, 15] width 70 height 39
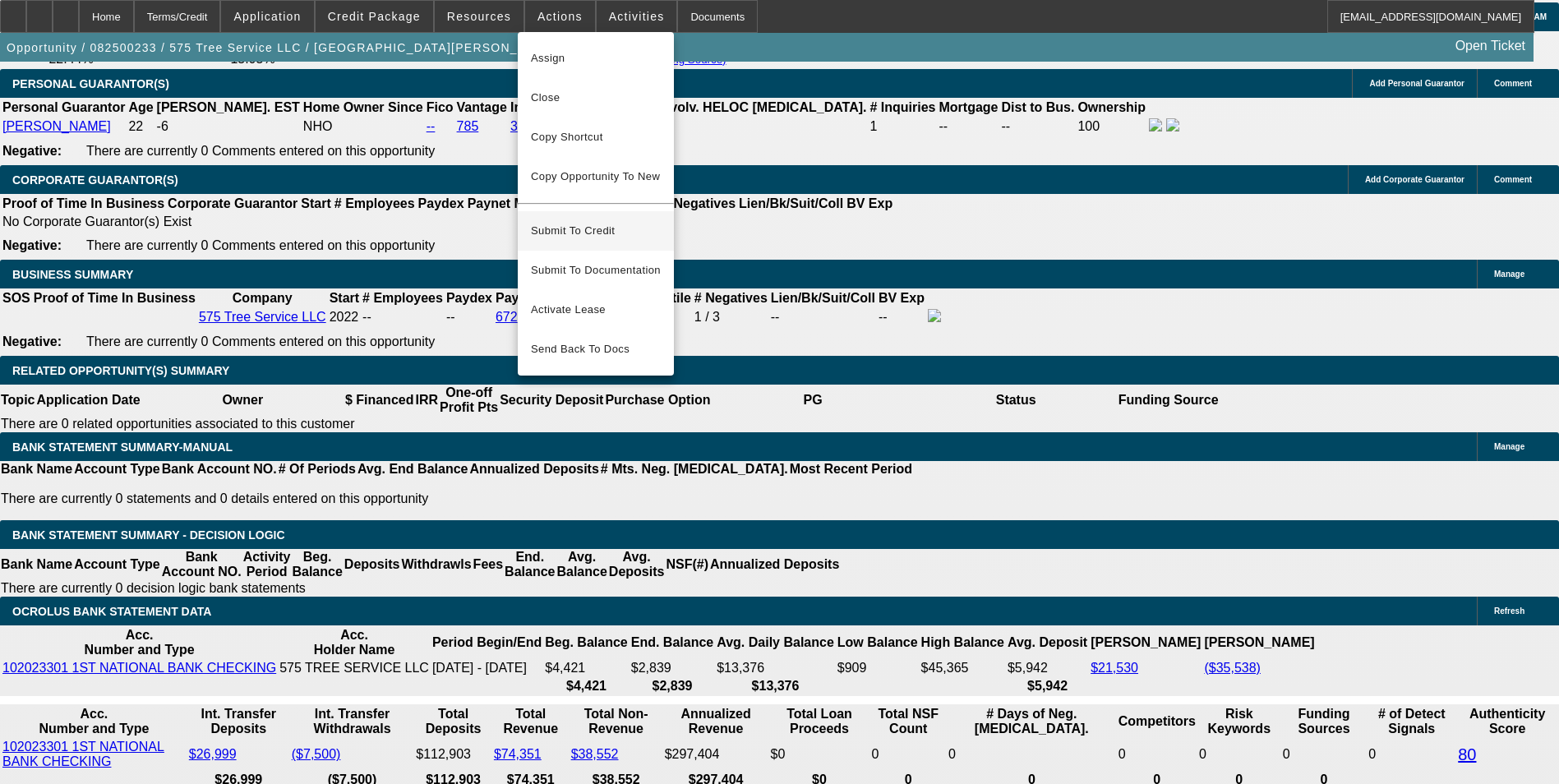
click at [595, 221] on span "Submit To Credit" at bounding box center [596, 231] width 130 height 20
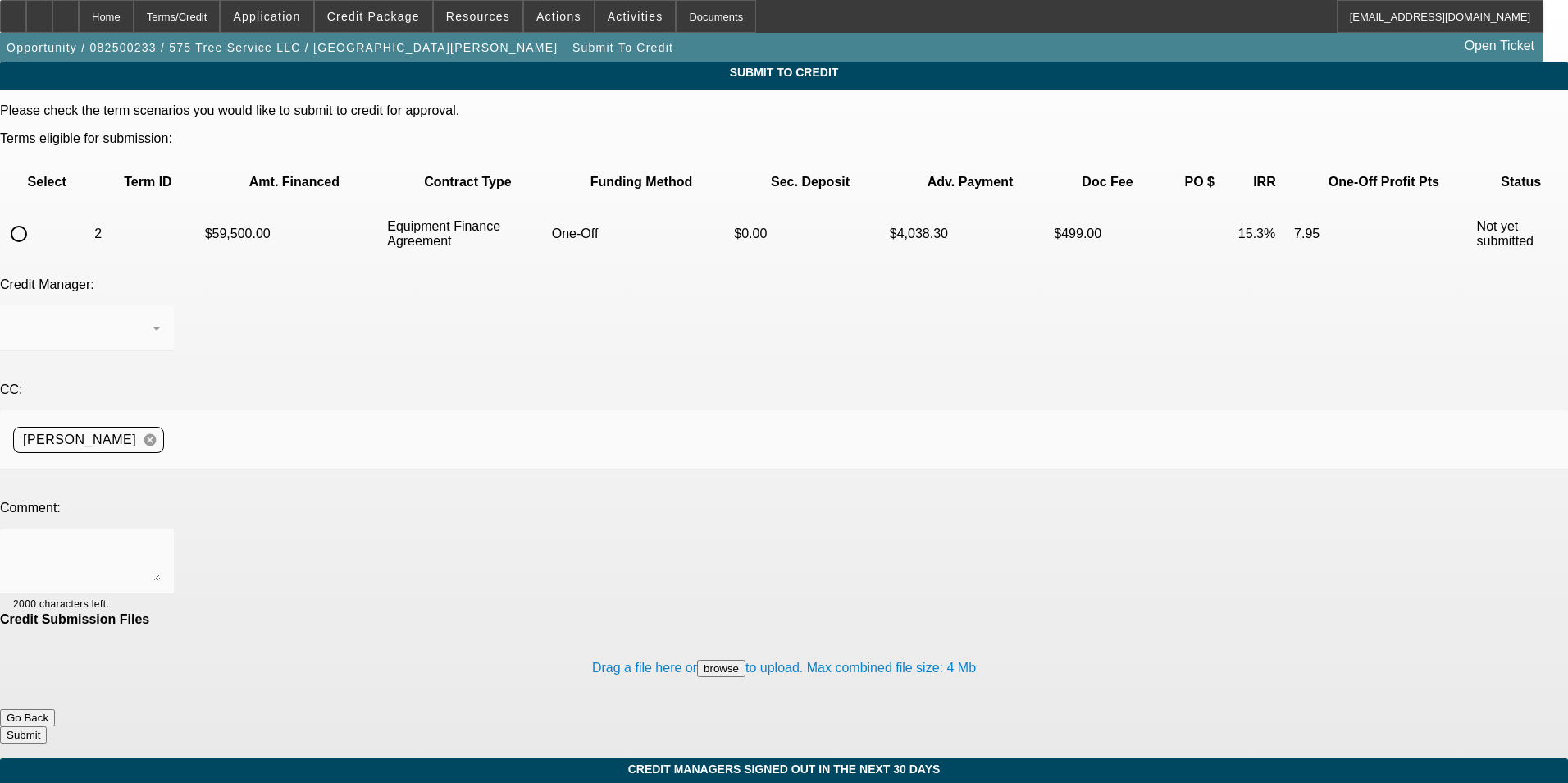
click at [35, 217] on input "radio" at bounding box center [19, 233] width 33 height 33
radio input "true"
click at [161, 541] on textarea at bounding box center [86, 560] width 148 height 39
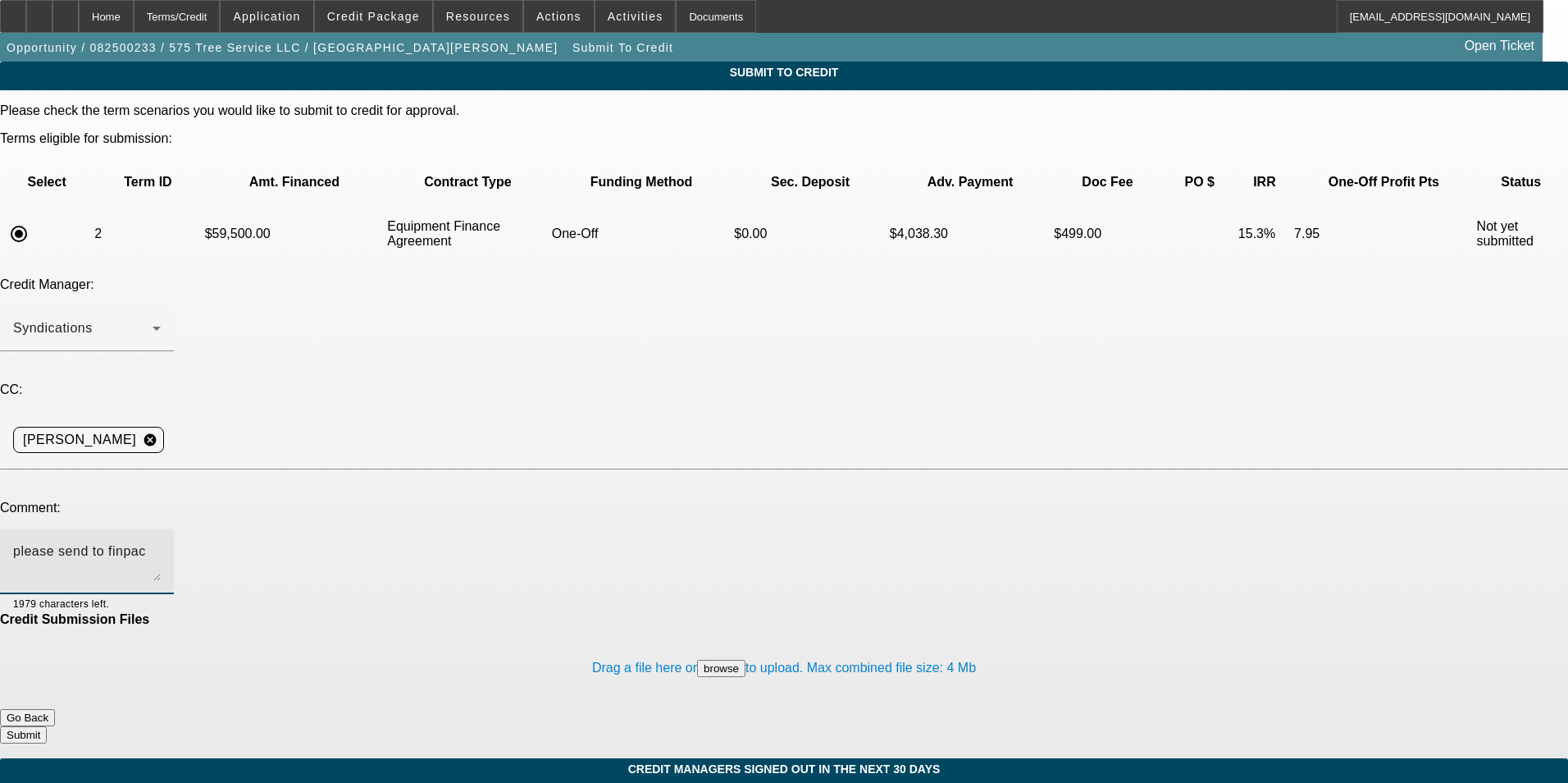
type textarea "please send to finpac"
click at [46, 726] on button "Submit" at bounding box center [23, 734] width 46 height 17
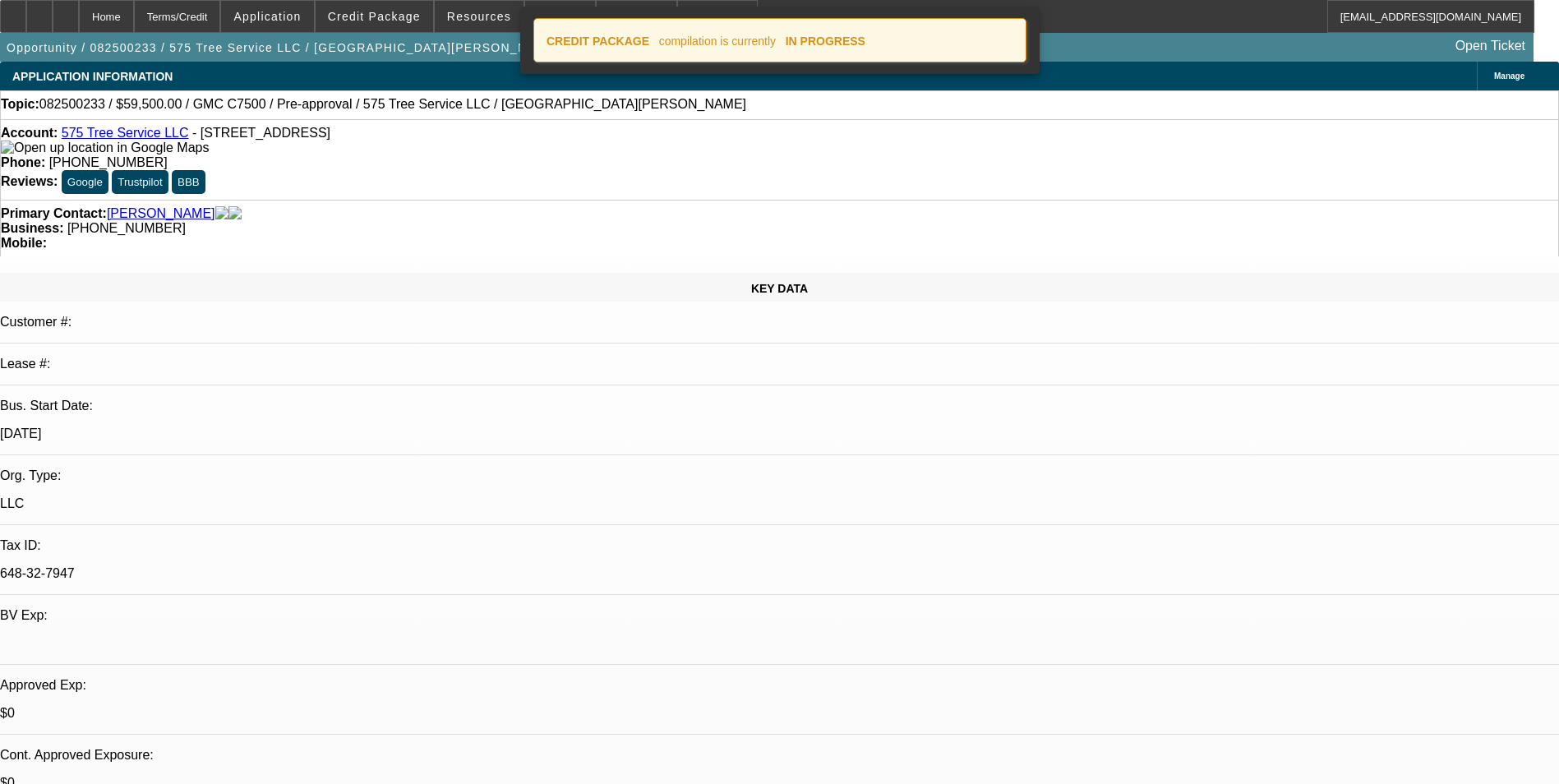
select select "0"
select select "6"
select select "0"
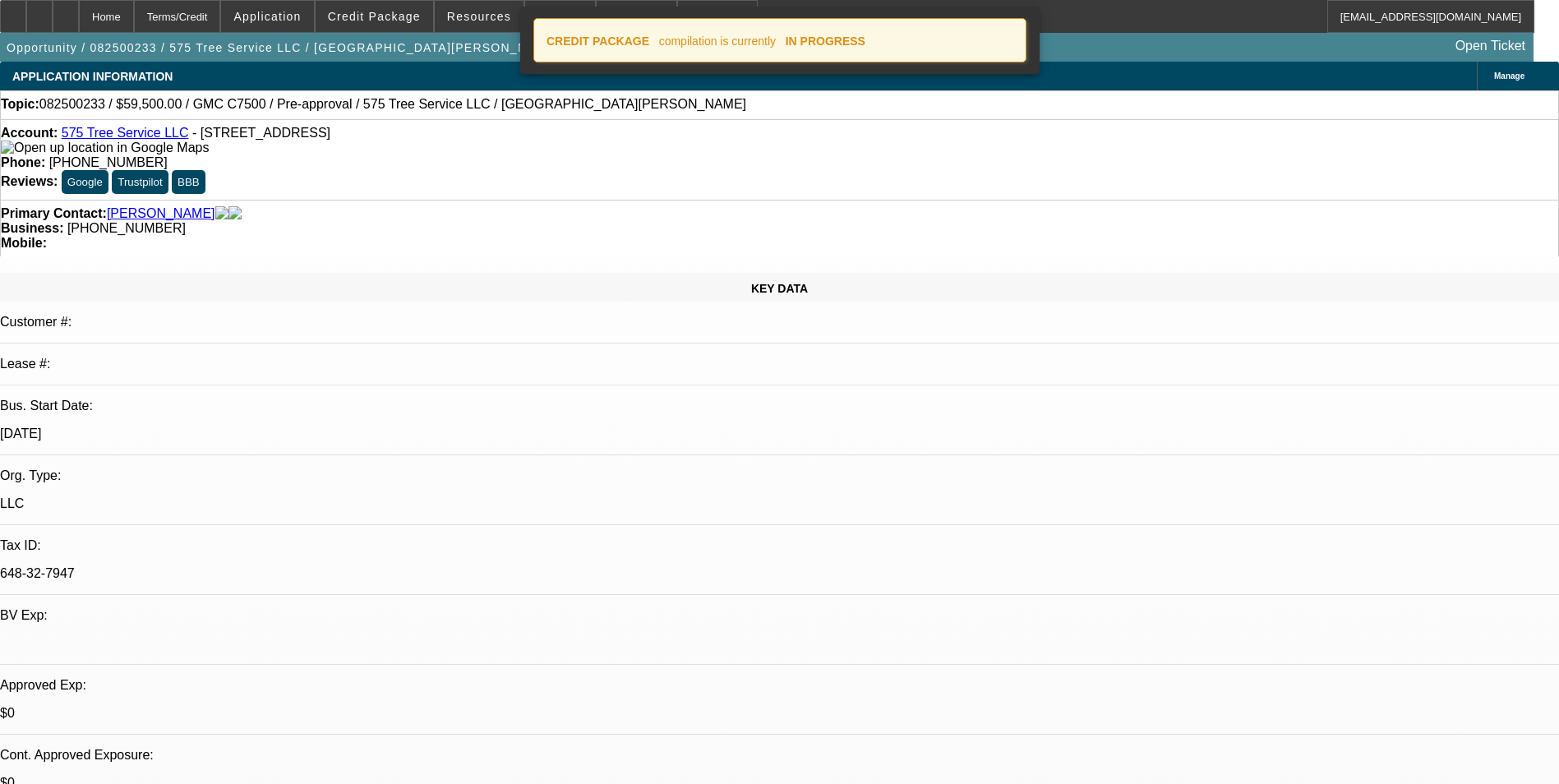
select select "0"
select select "6"
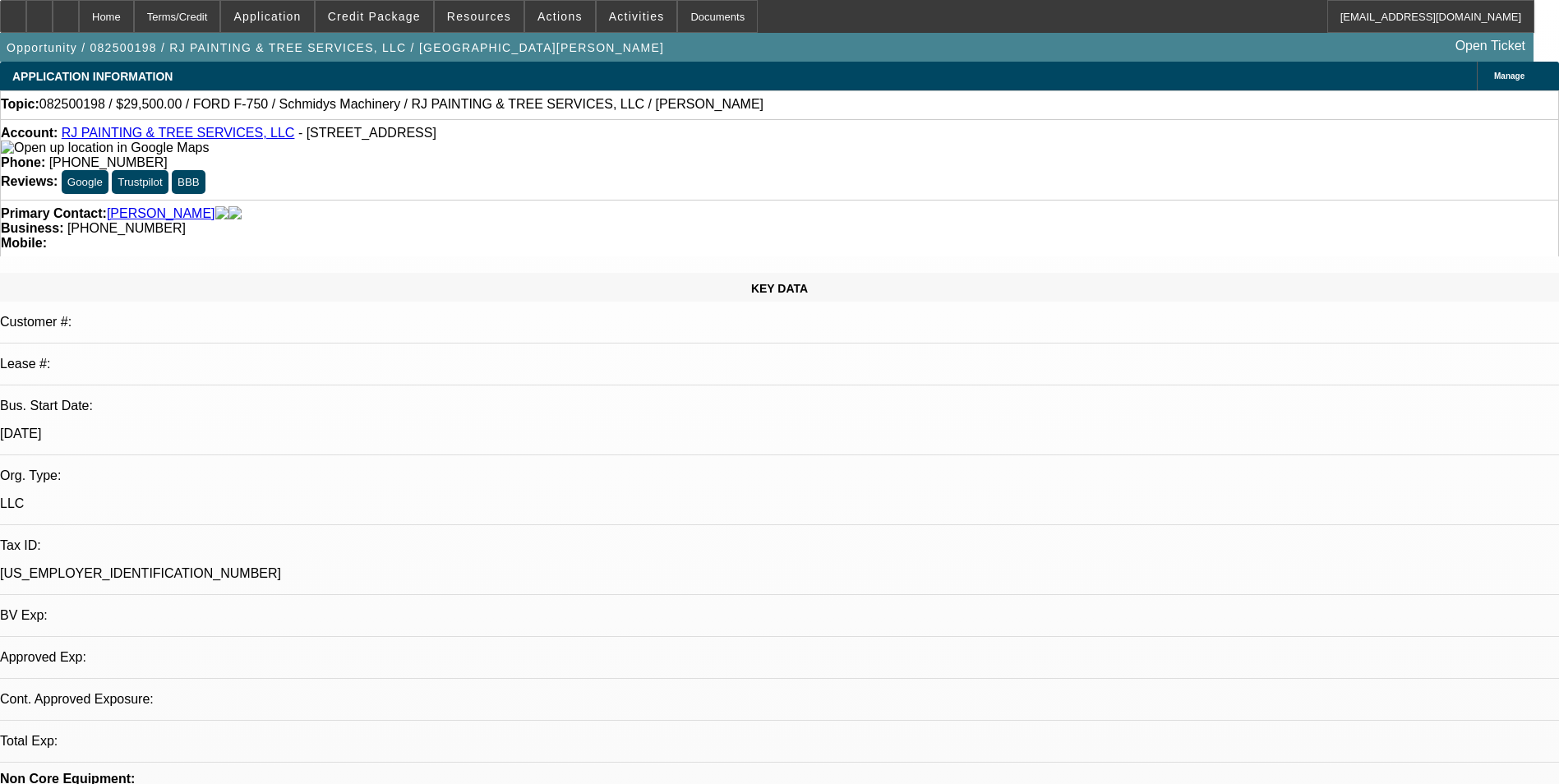
select select "0"
select select "2"
select select "0"
select select "6"
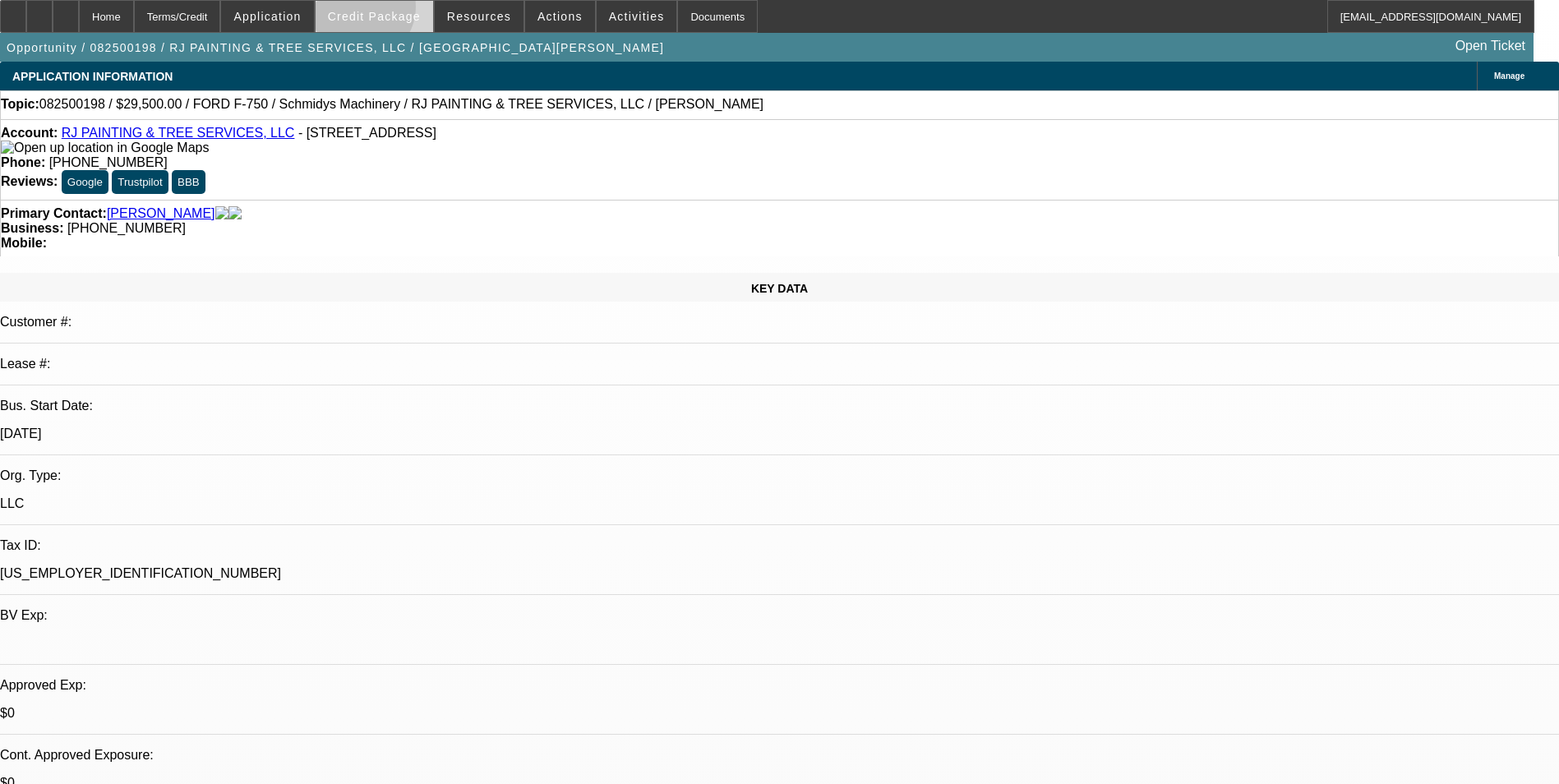
click at [385, 11] on span "Credit Package" at bounding box center [374, 16] width 93 height 13
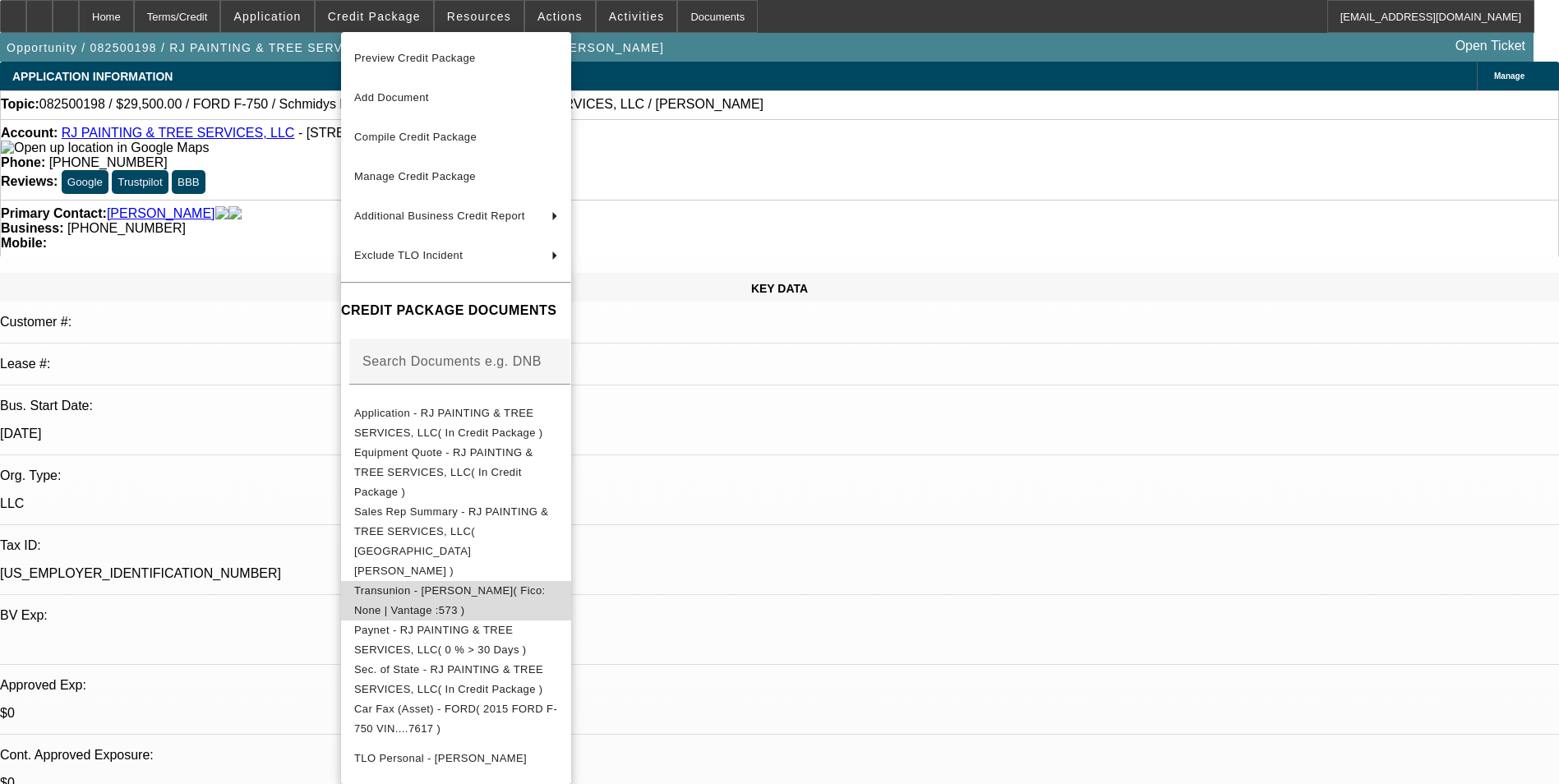
click at [508, 584] on span "Transunion - Jenkinson, Randall( Fico: None | Vantage :573 )" at bounding box center [449, 599] width 191 height 32
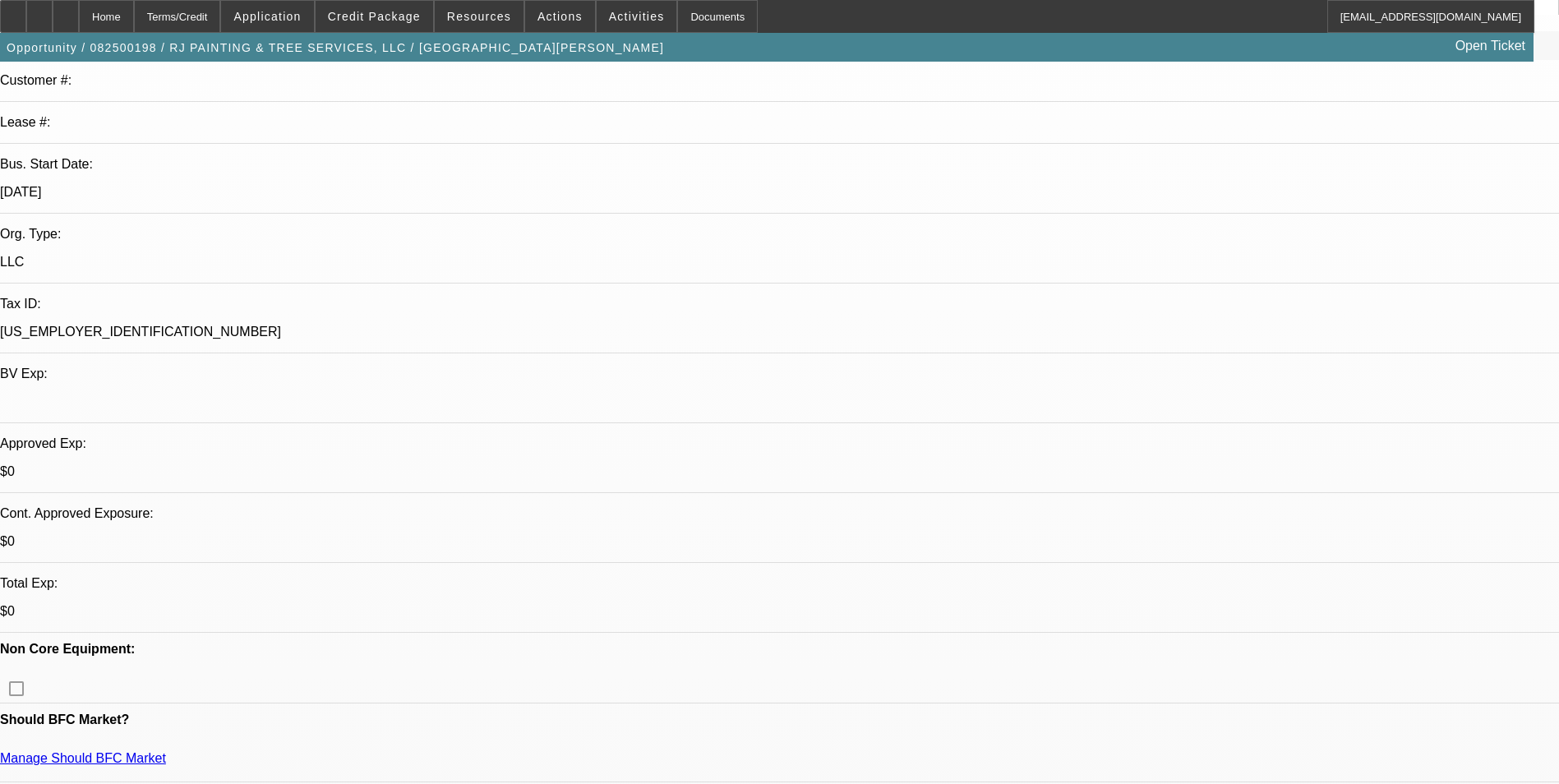
scroll to position [450, 0]
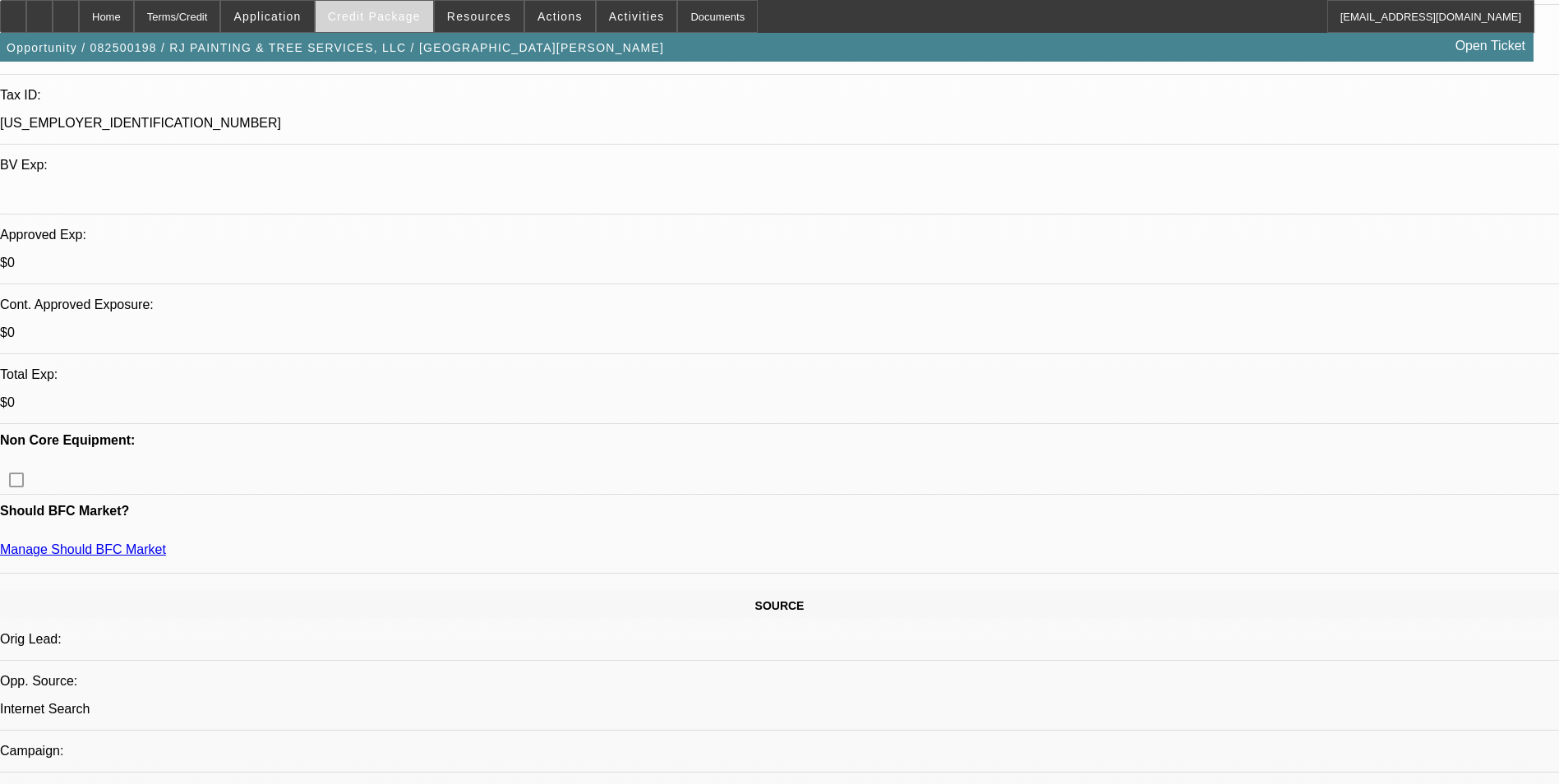
click at [386, 17] on span "Credit Package" at bounding box center [374, 16] width 93 height 13
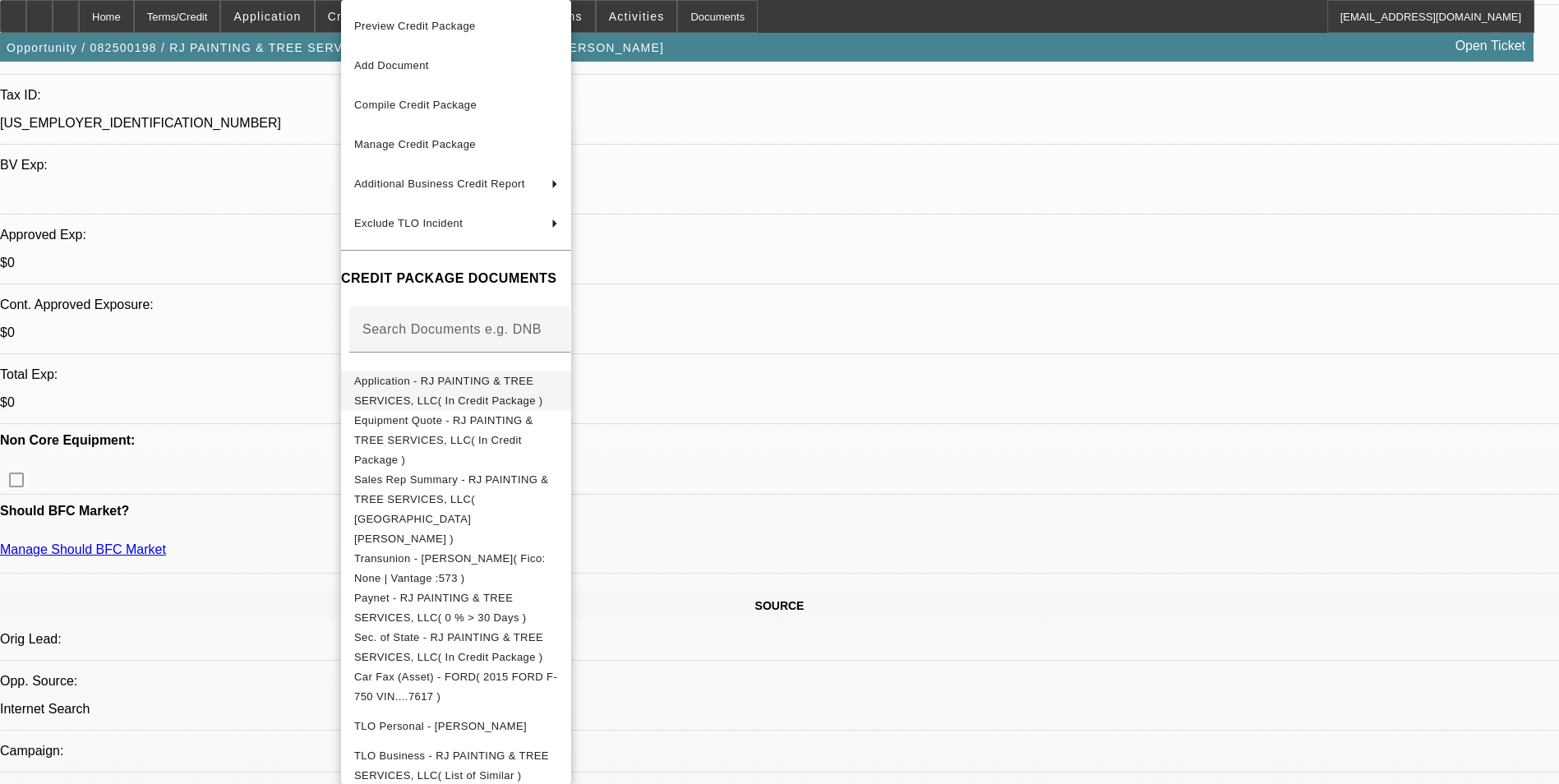
click at [491, 382] on span "Application - RJ PAINTING & TREE SERVICES, LLC( In Credit Package )" at bounding box center [448, 390] width 189 height 32
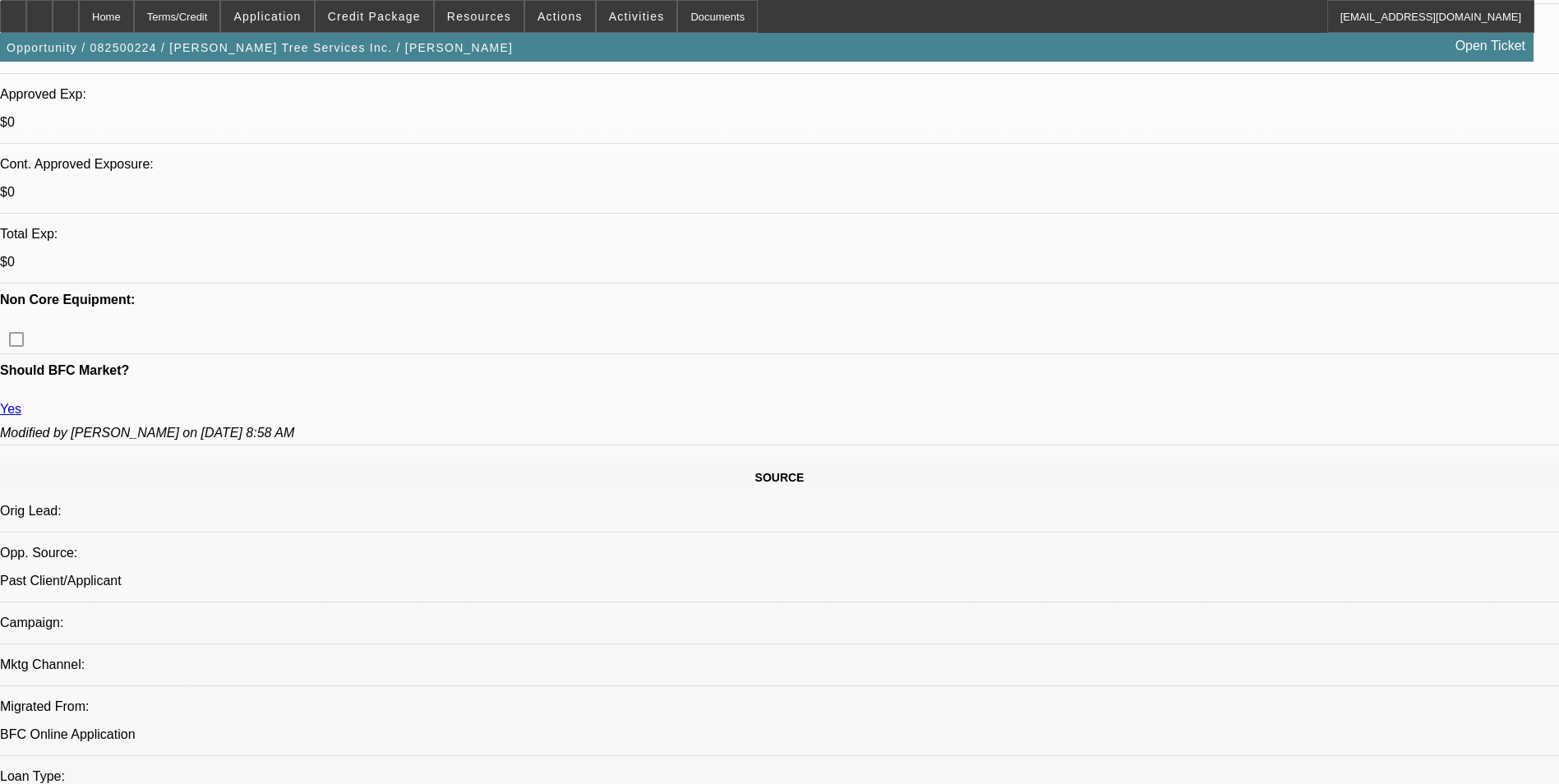
select select "0"
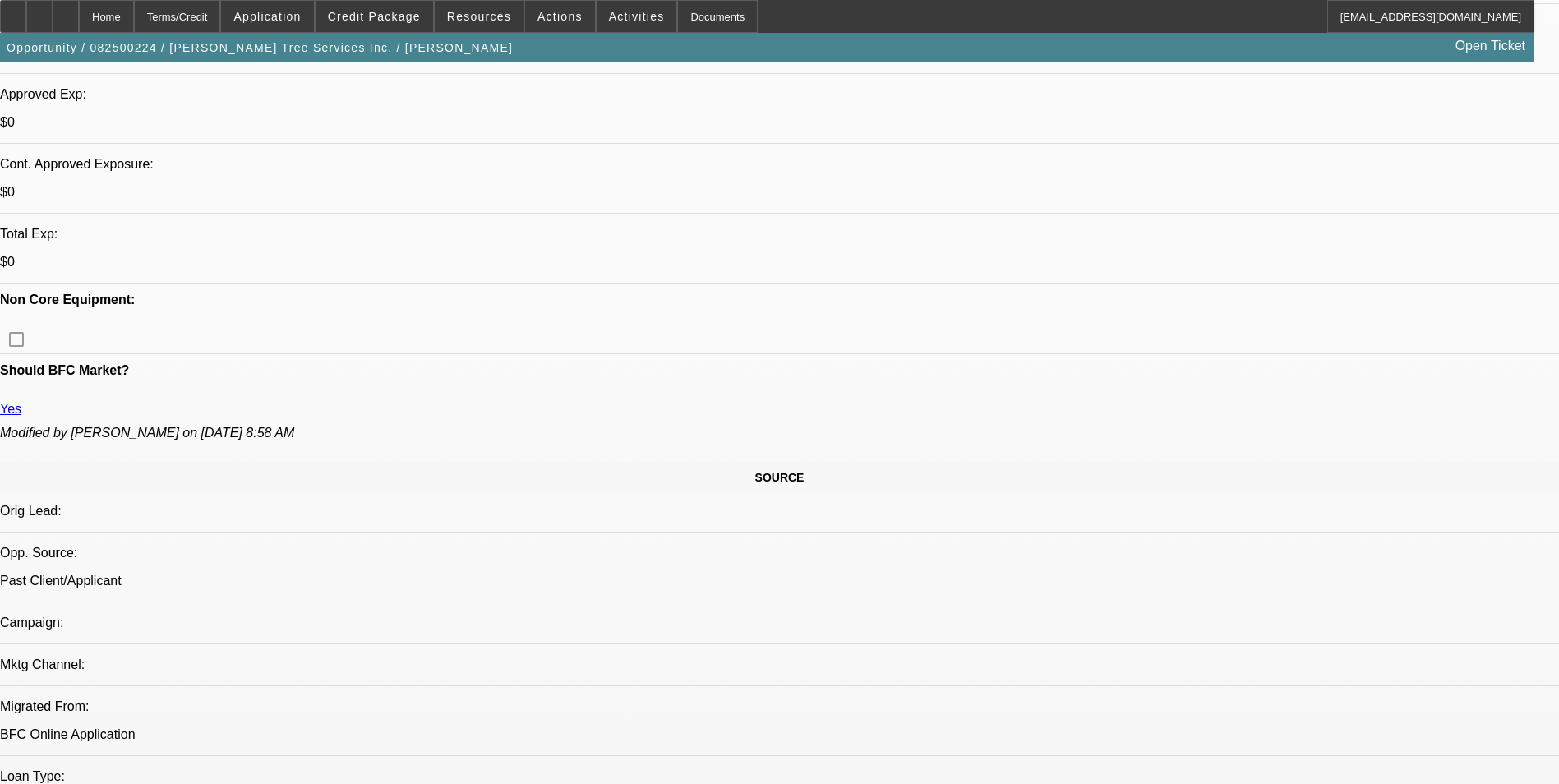
select select "0"
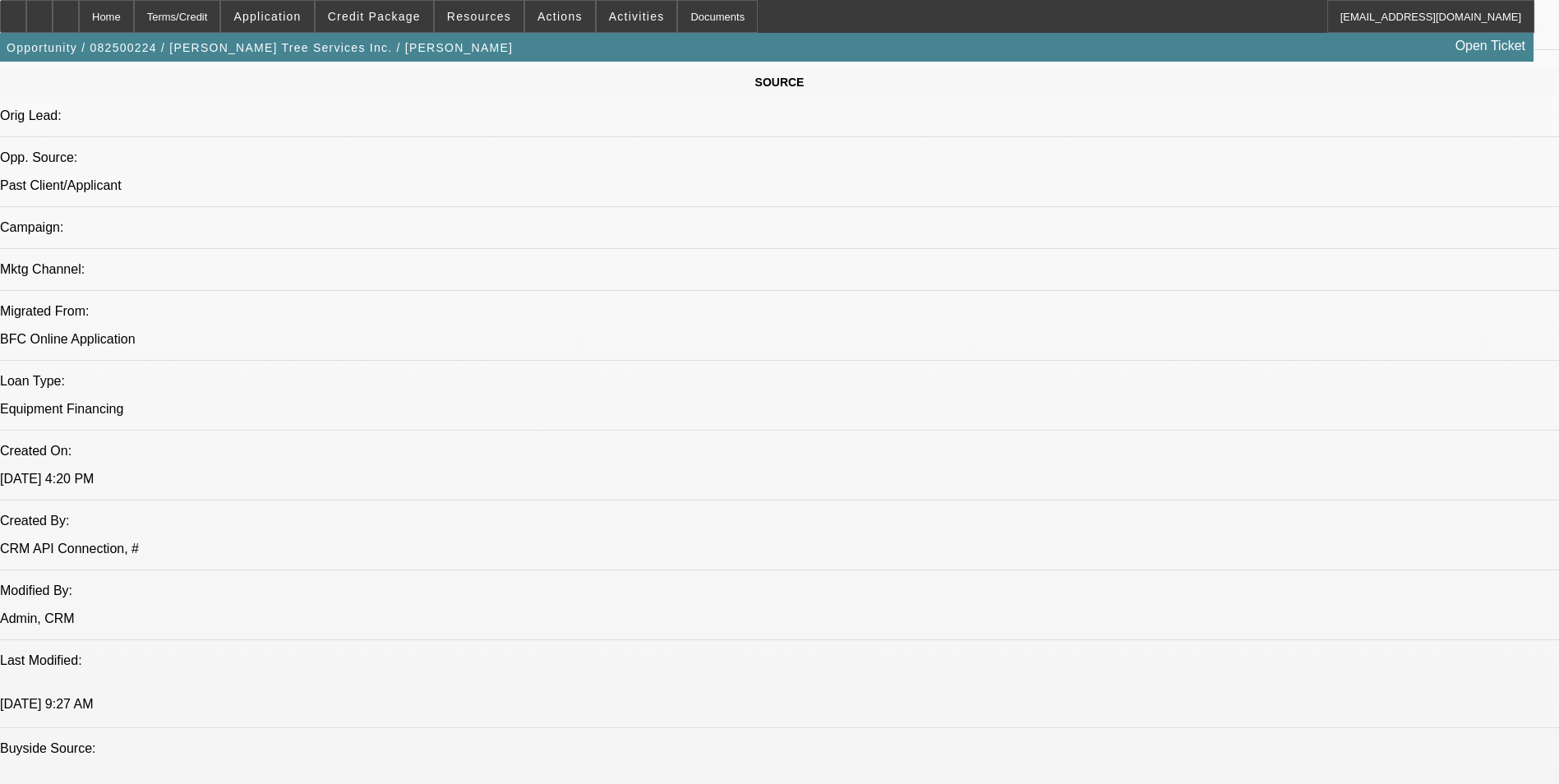
select select "1"
select select "3"
select select "6"
select select "1"
select select "3"
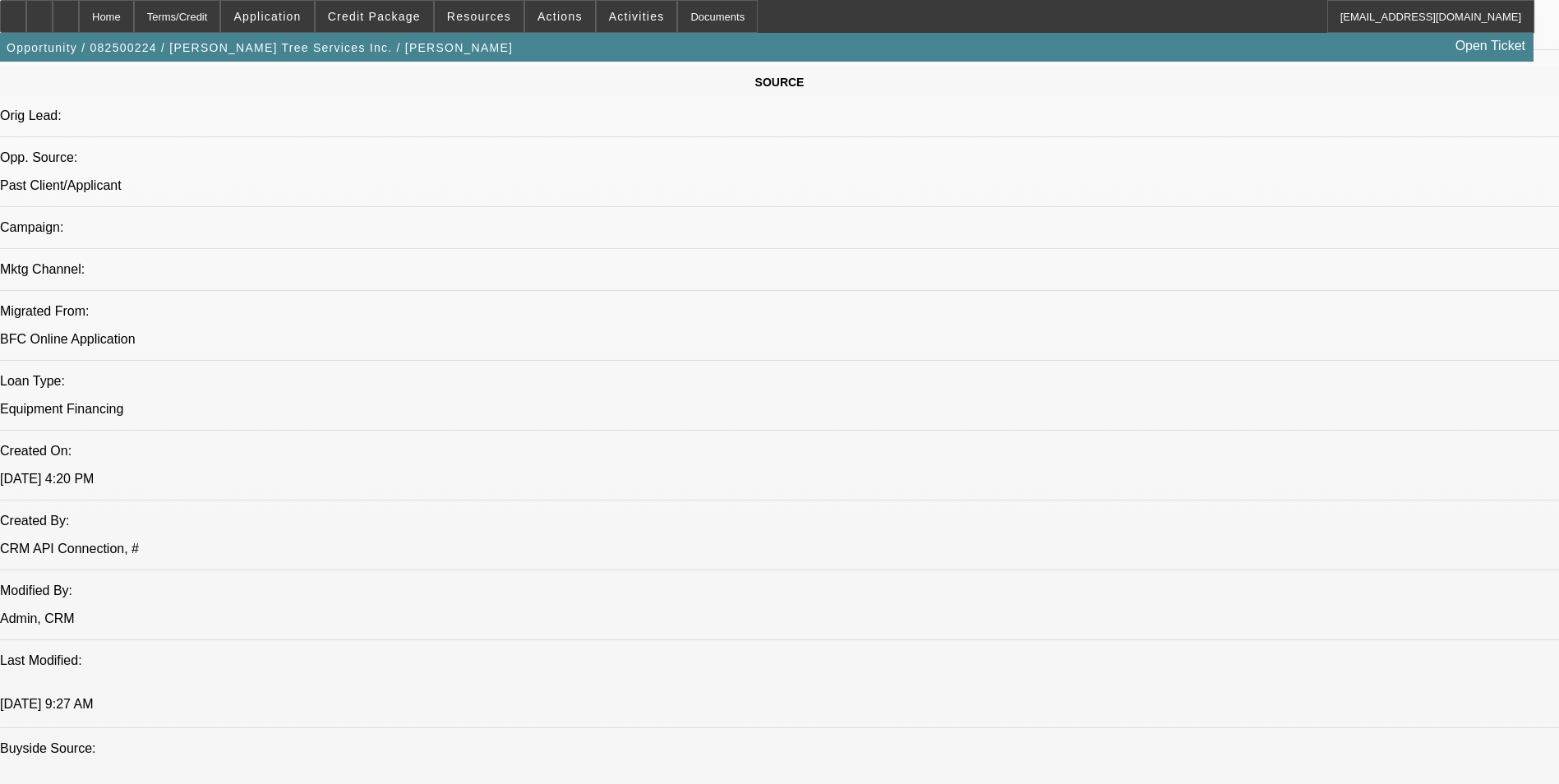
select select "6"
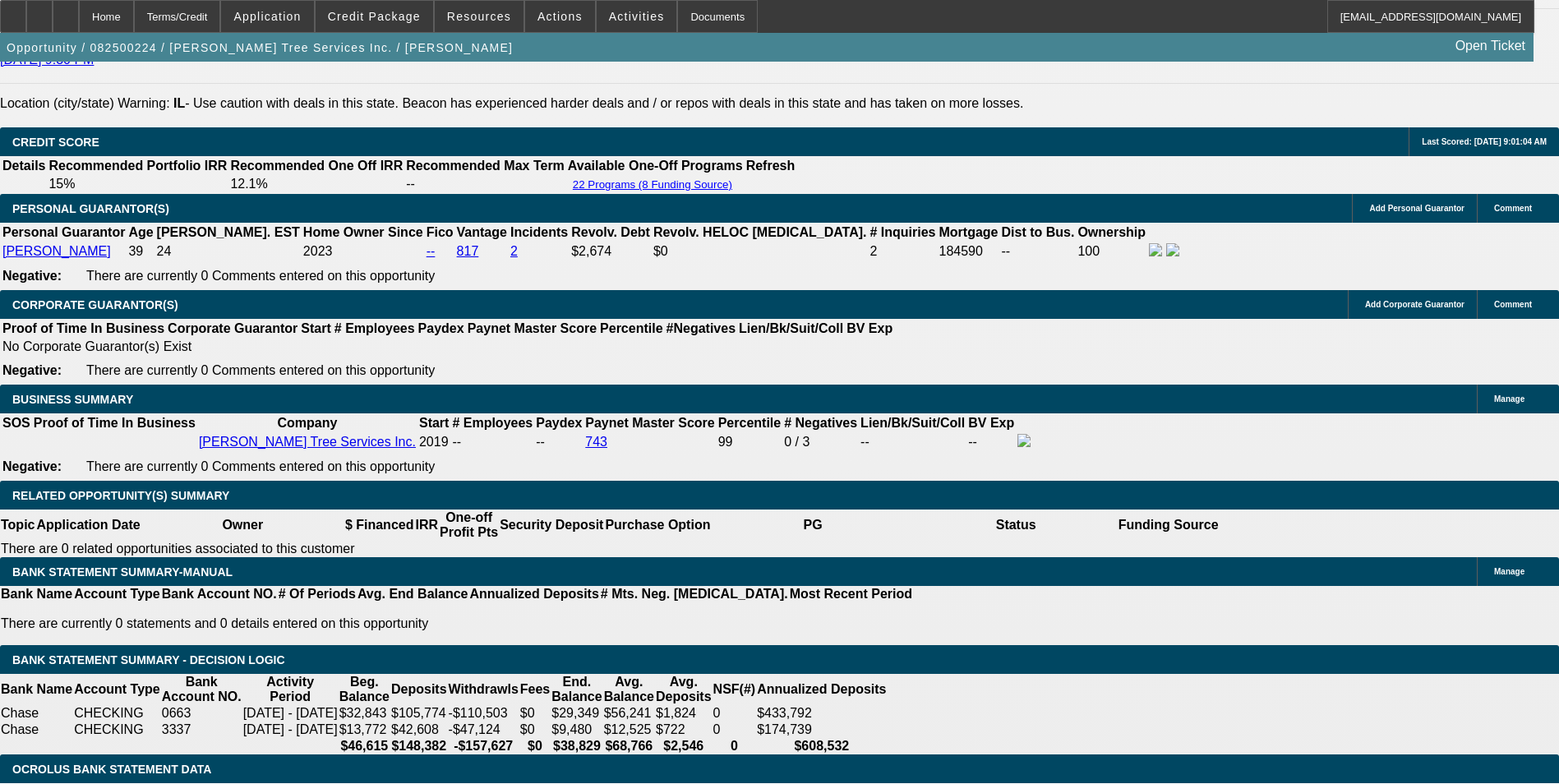
scroll to position [2383, 0]
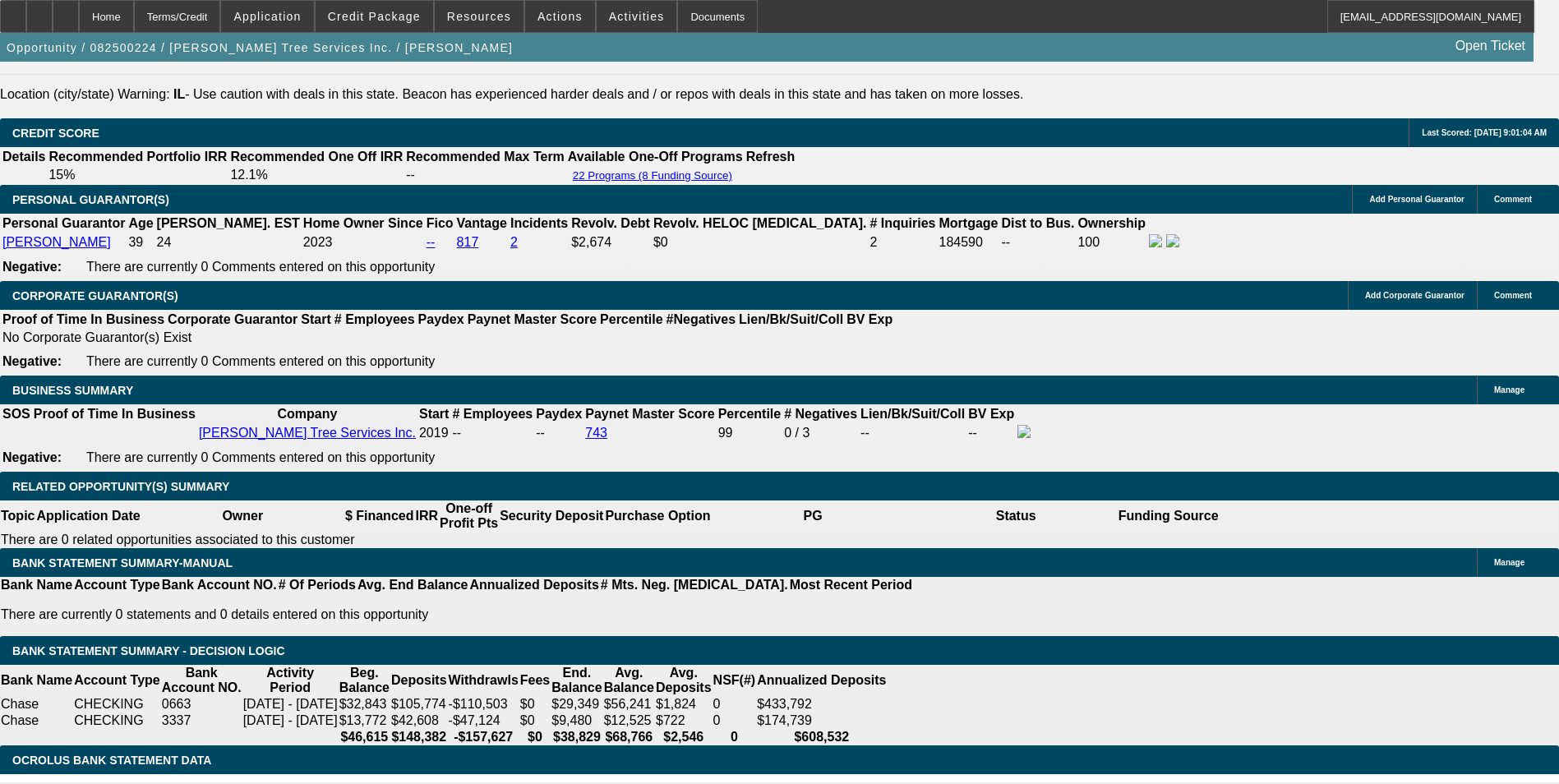
drag, startPoint x: 246, startPoint y: 346, endPoint x: 427, endPoint y: 317, distance: 183.3
type input "1"
type input "UNKNOWN"
type input "1902"
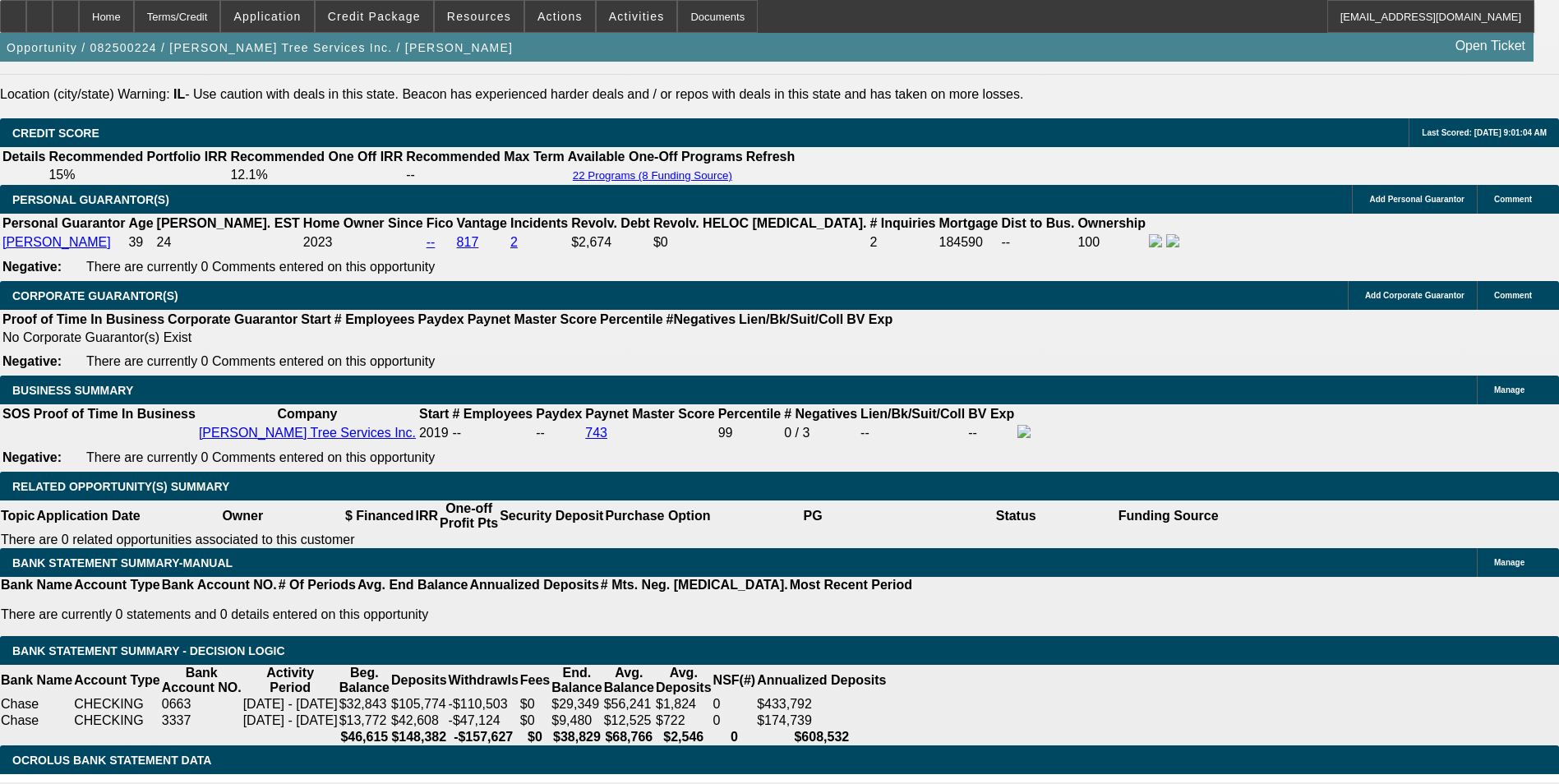
type input "10"
type input "$1,902.22"
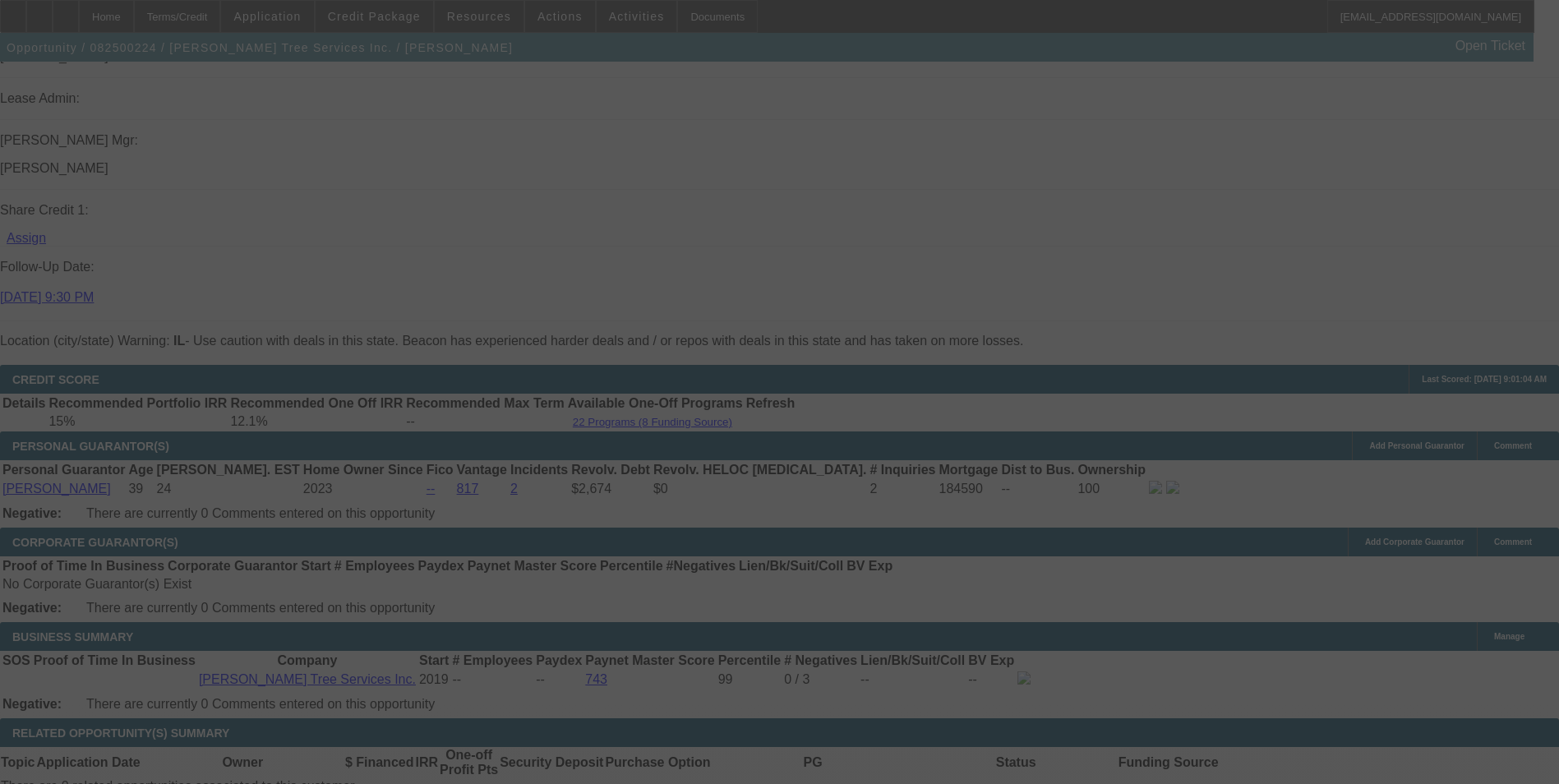
scroll to position [2218, 0]
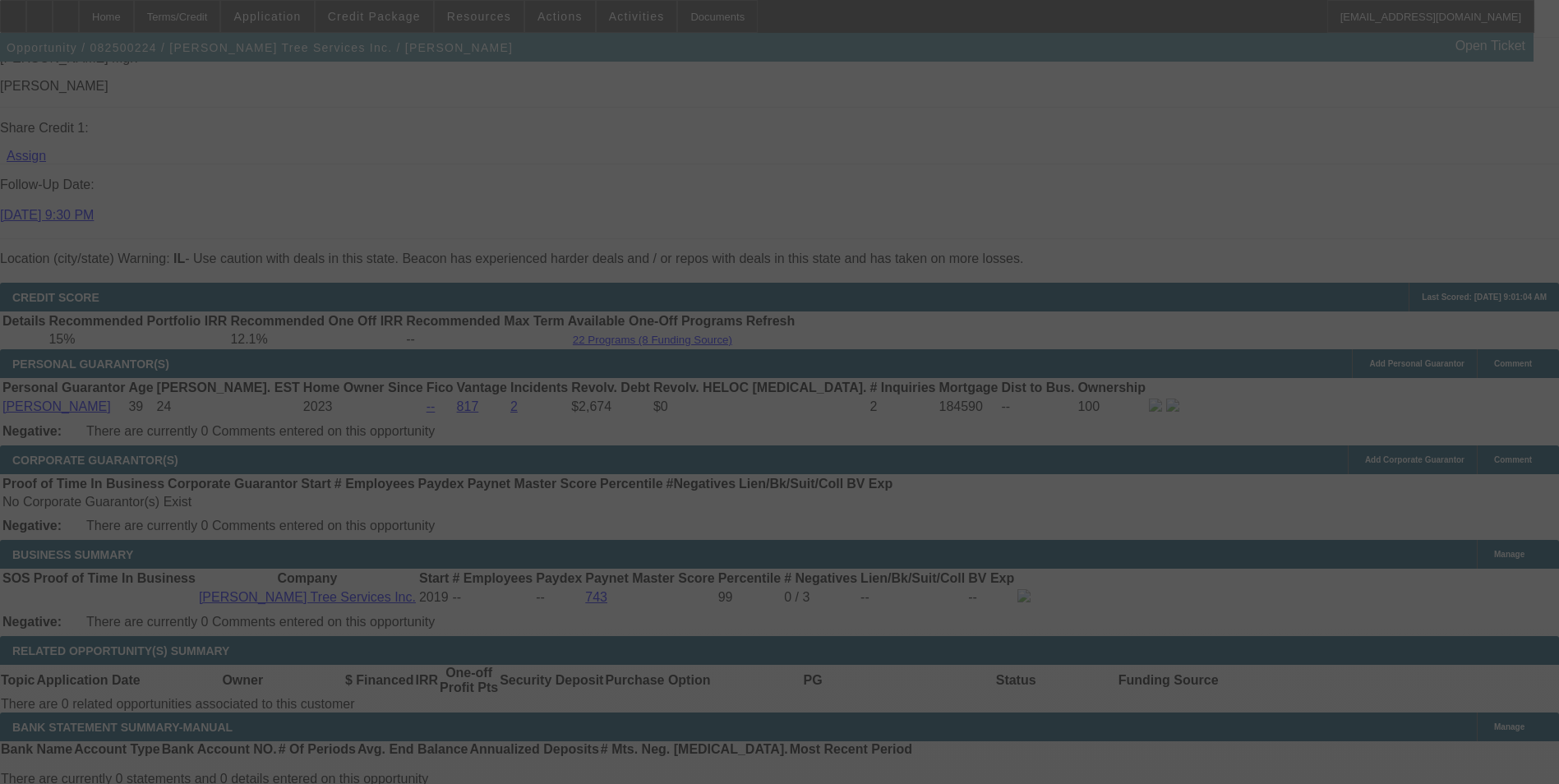
select select "0"
select select "3"
select select "0"
select select "6"
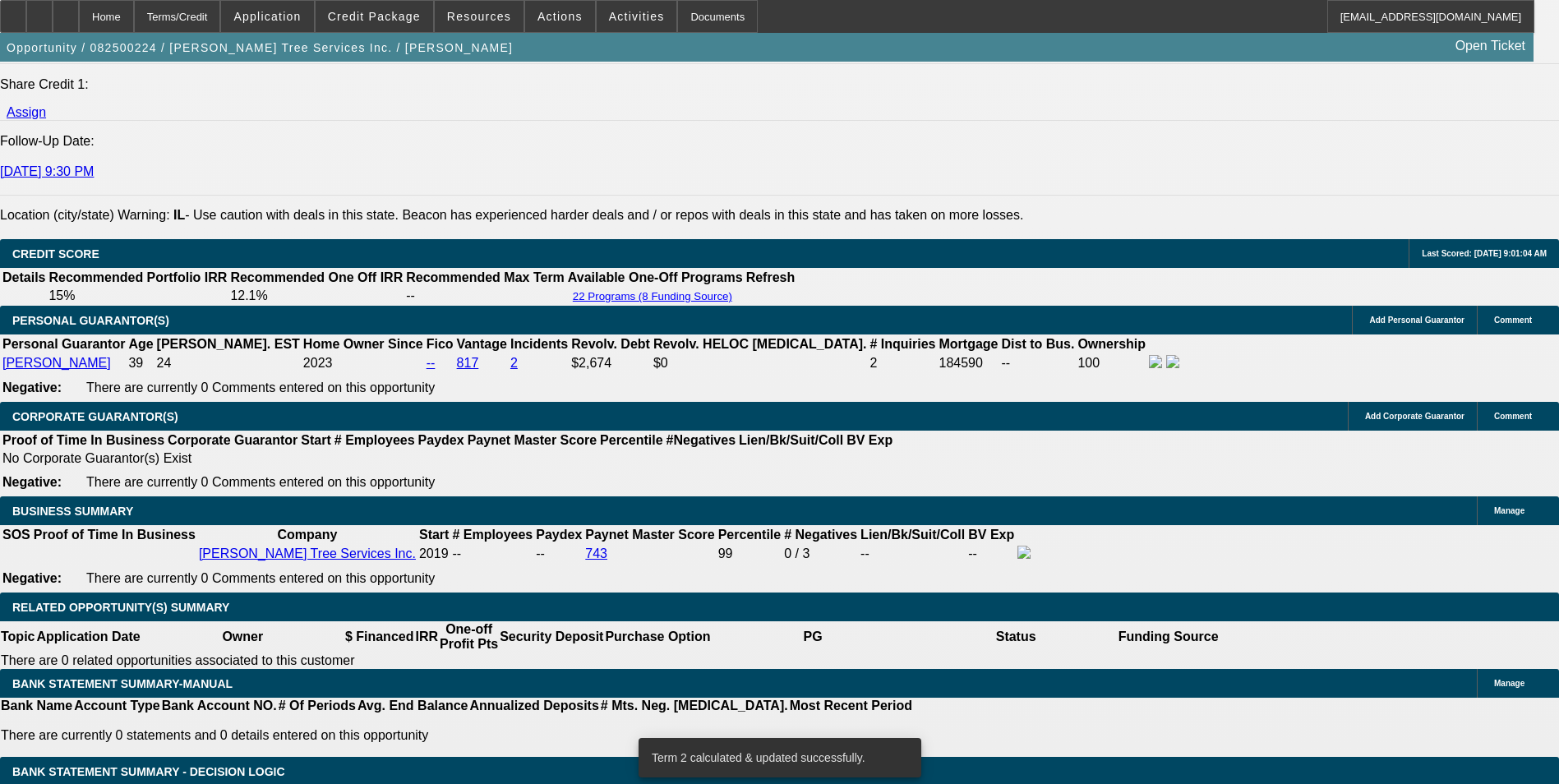
scroll to position [2300, 0]
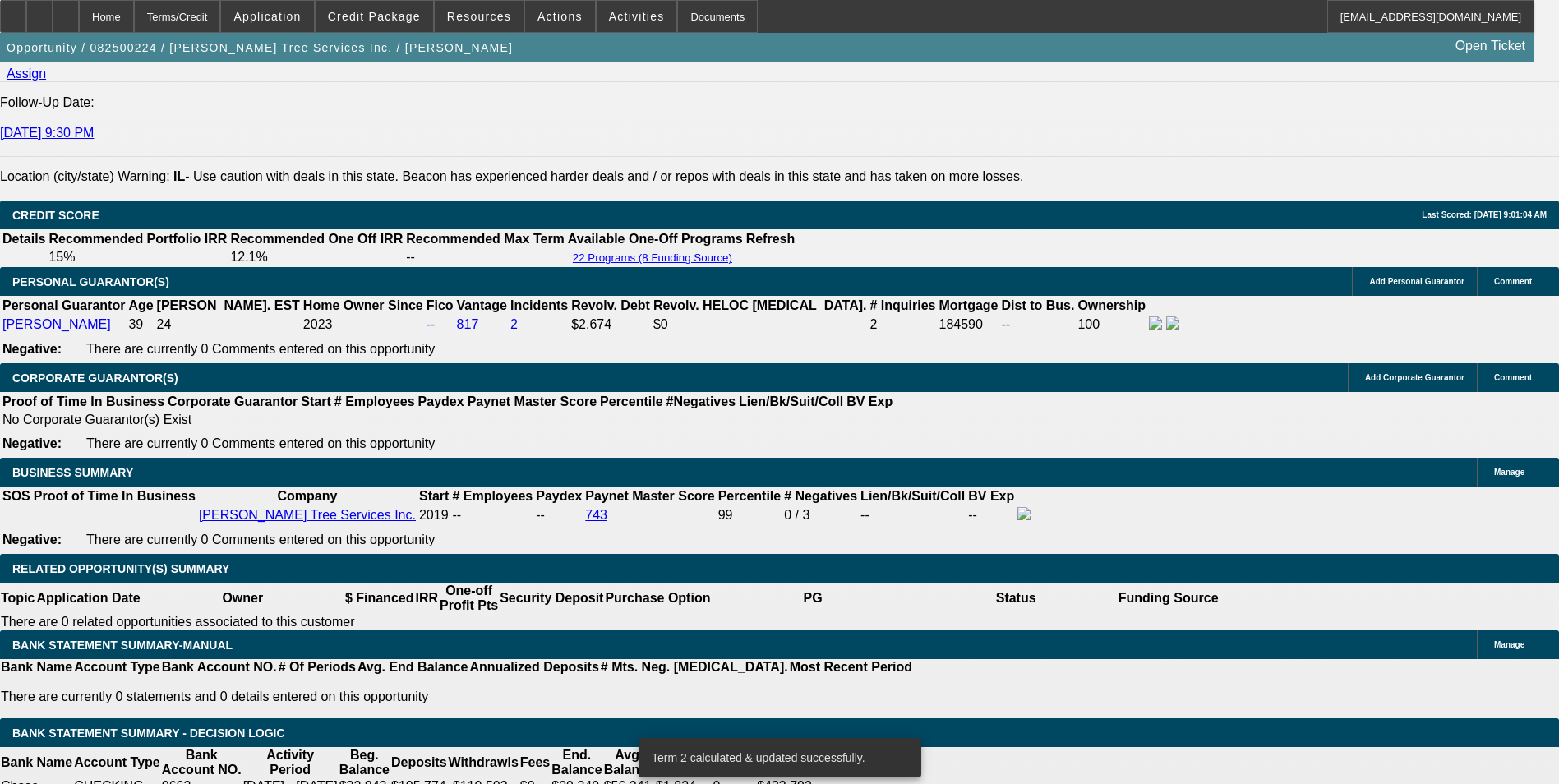
select select "1"
type input "UNKNOWN"
drag, startPoint x: 244, startPoint y: 430, endPoint x: 339, endPoint y: 415, distance: 96.2
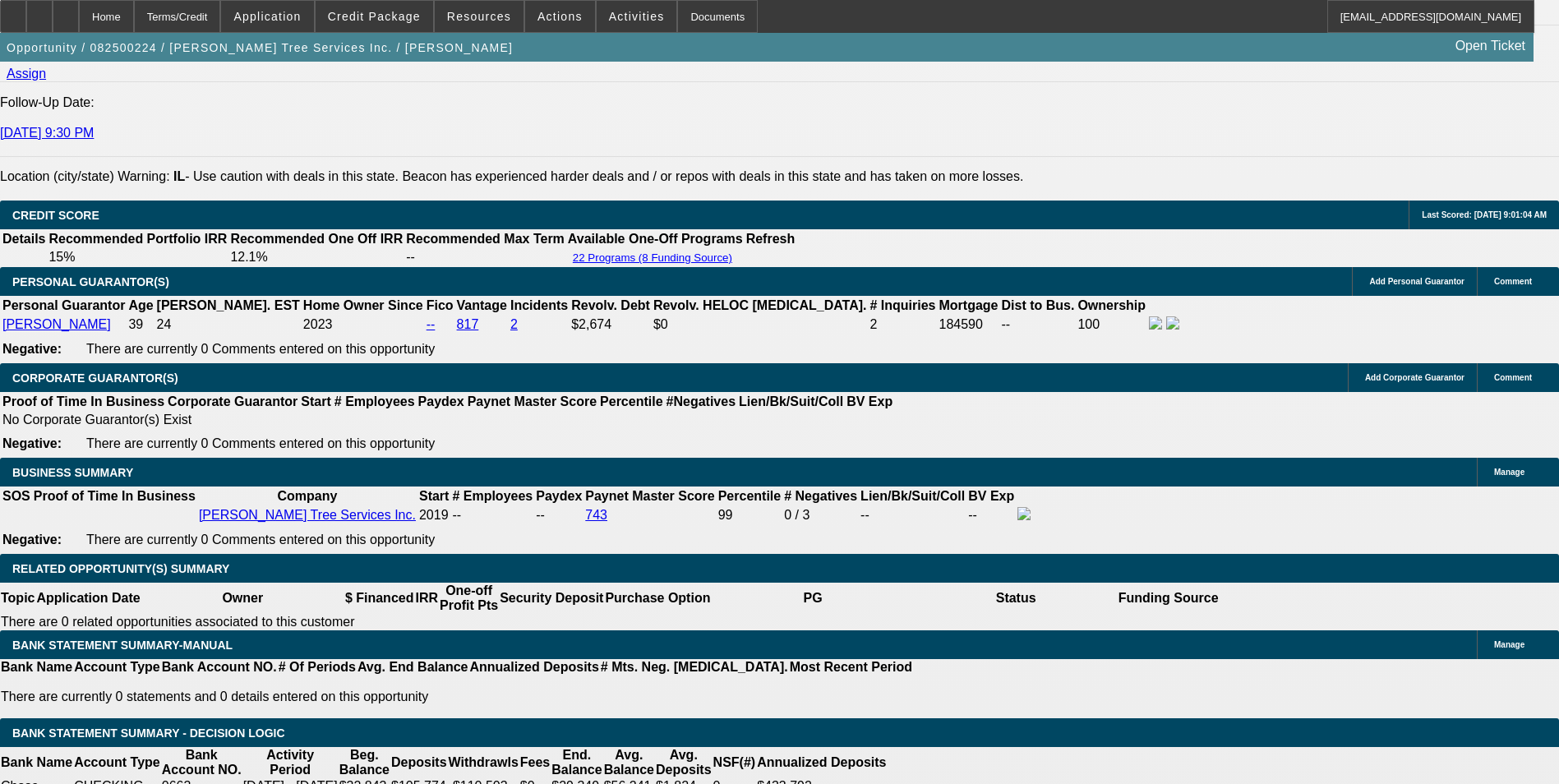
type input "1"
type input "1897"
type input "9.9"
type input "$1,897.32"
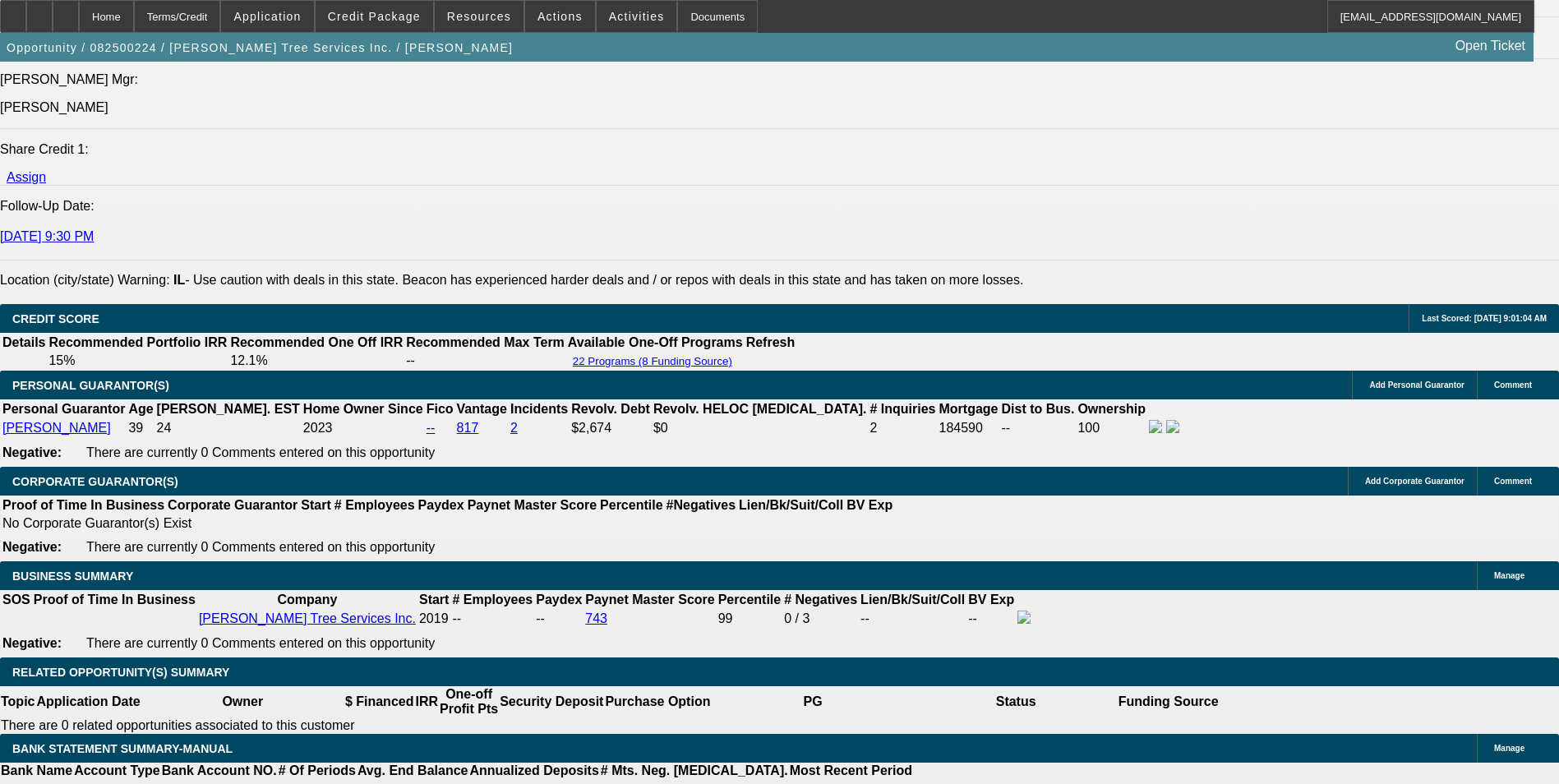
scroll to position [2054, 0]
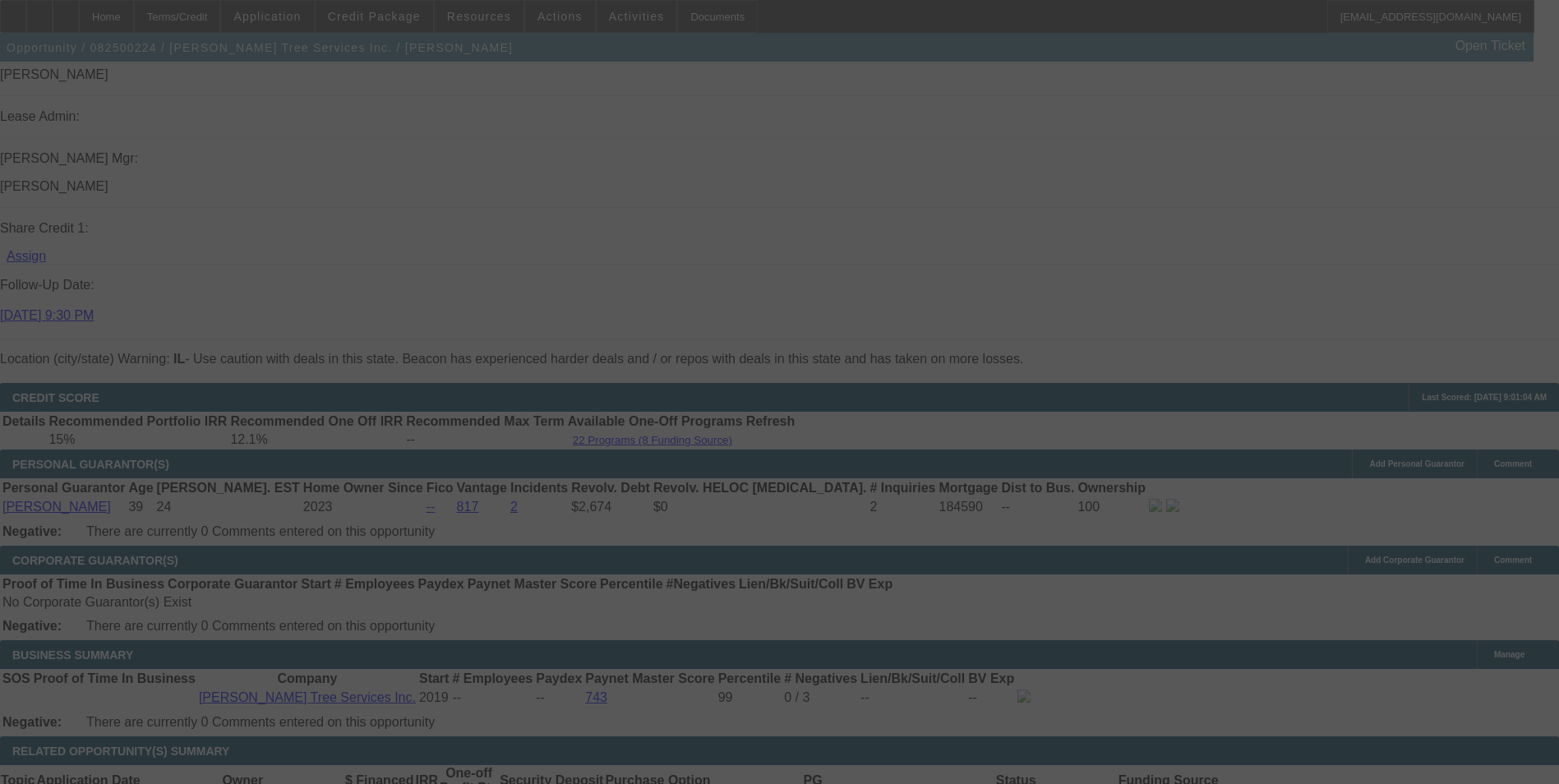
scroll to position [2218, 0]
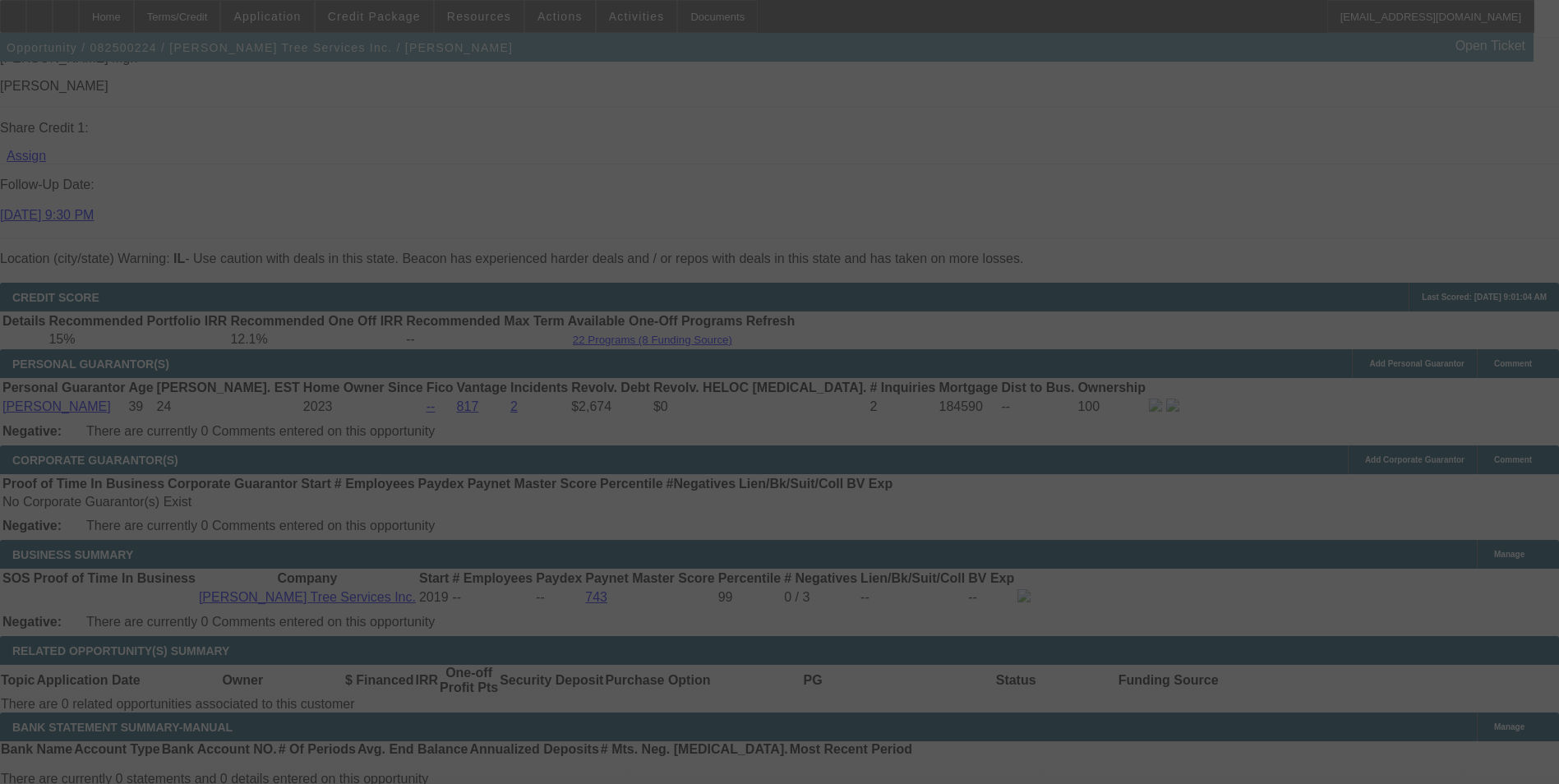
select select "0"
select select "6"
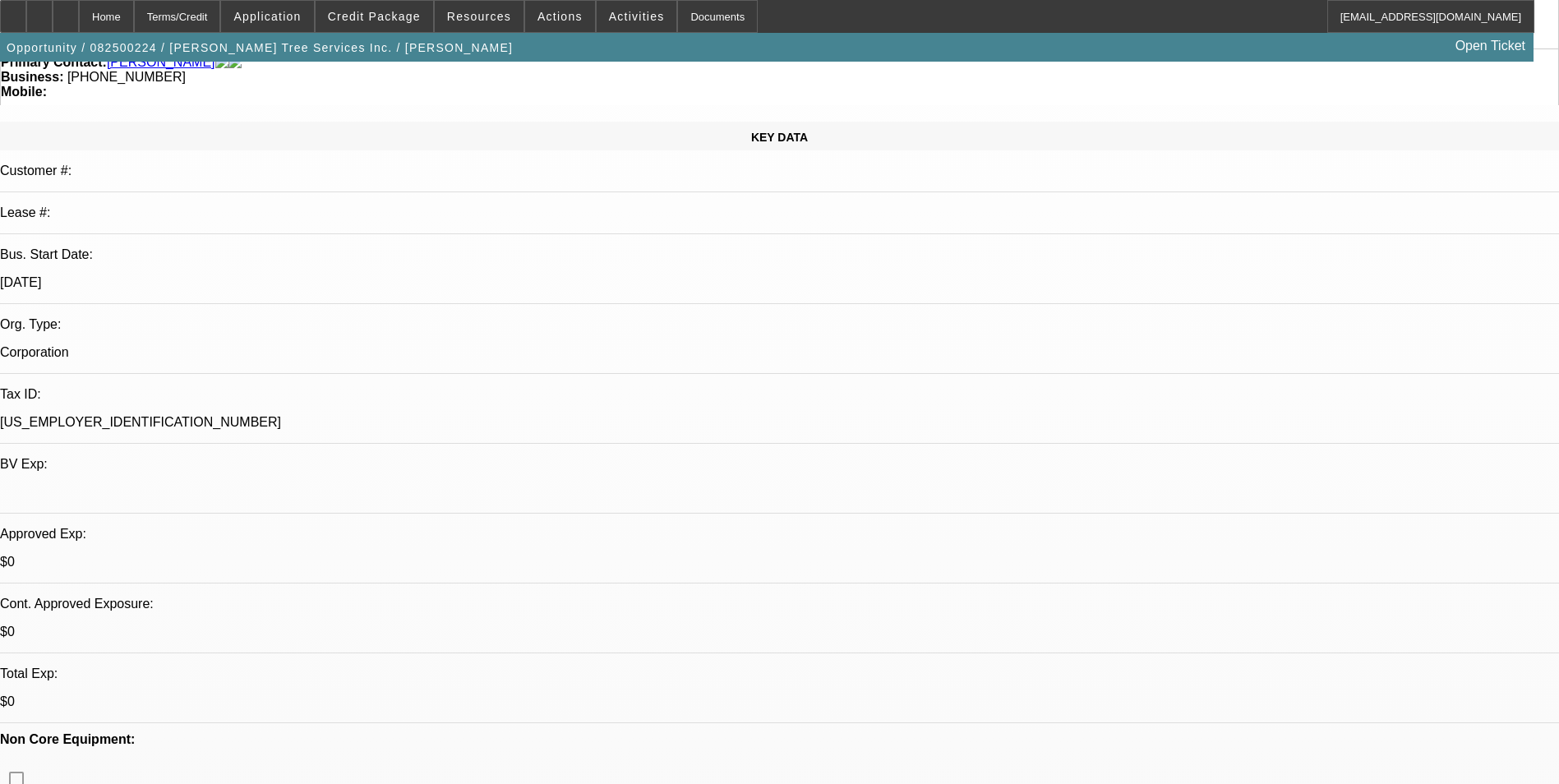
scroll to position [0, 0]
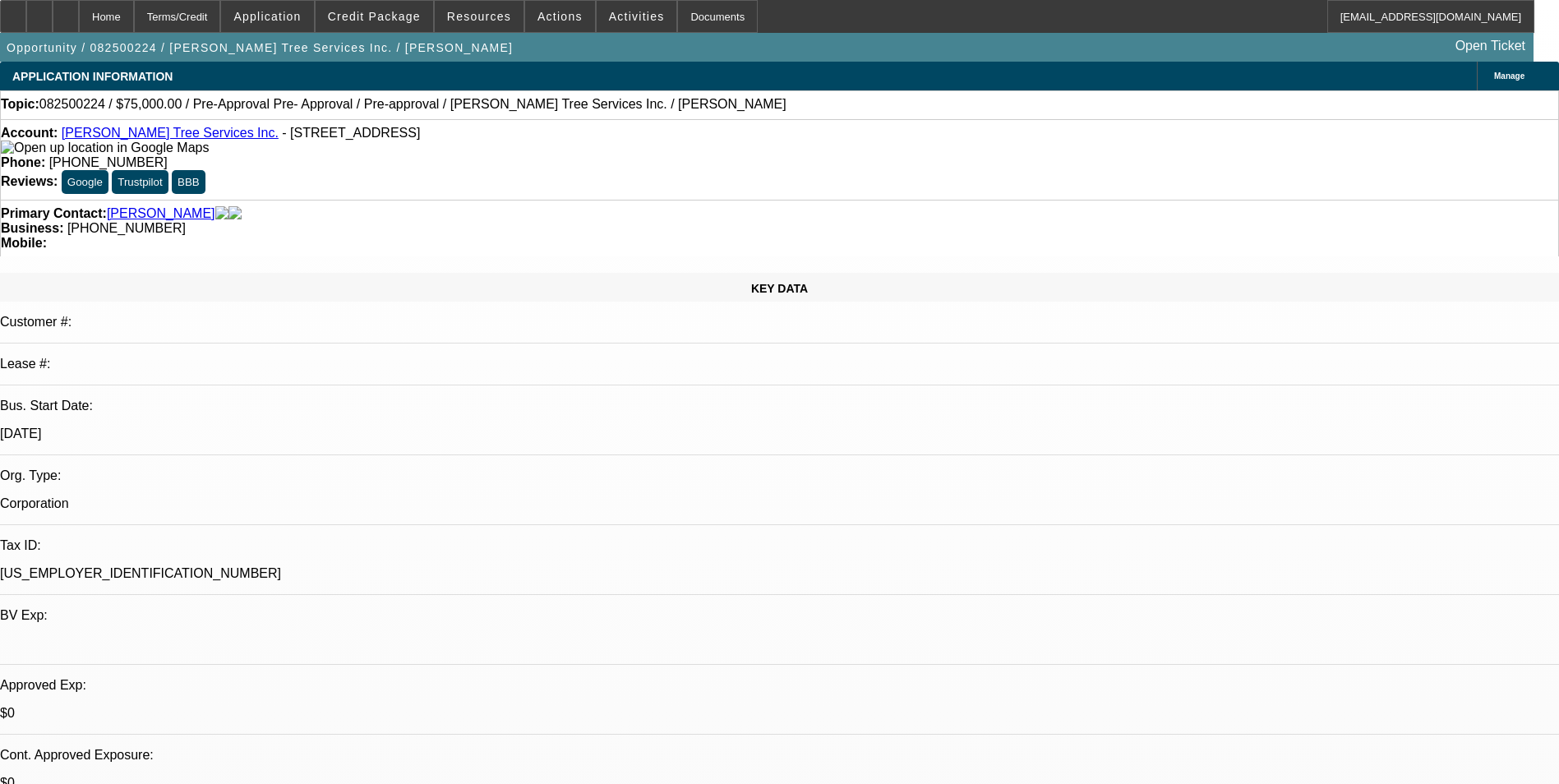
click at [144, 206] on link "[PERSON_NAME]" at bounding box center [160, 214] width 108 height 15
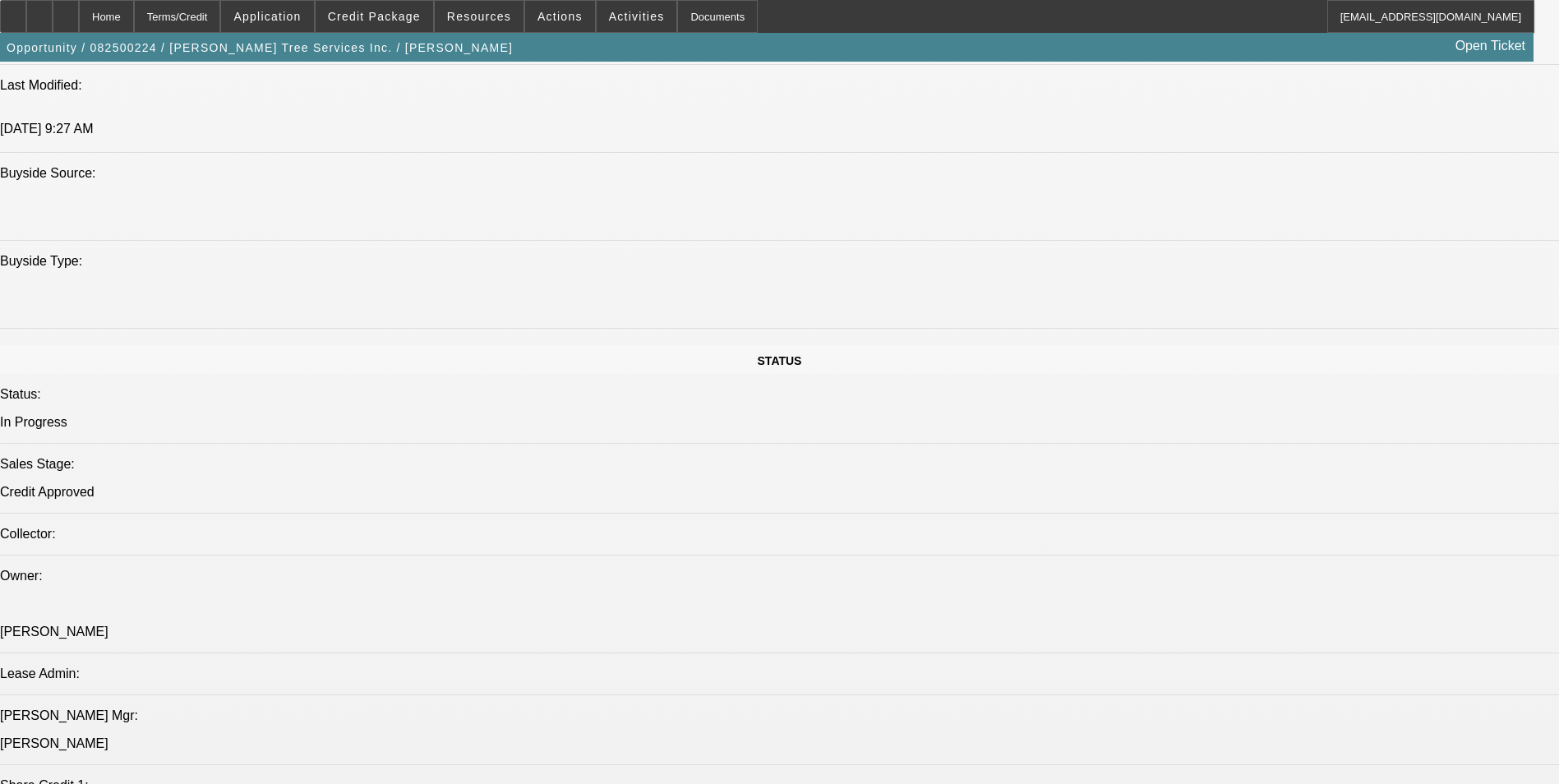
scroll to position [2136, 0]
